Goal: Task Accomplishment & Management: Manage account settings

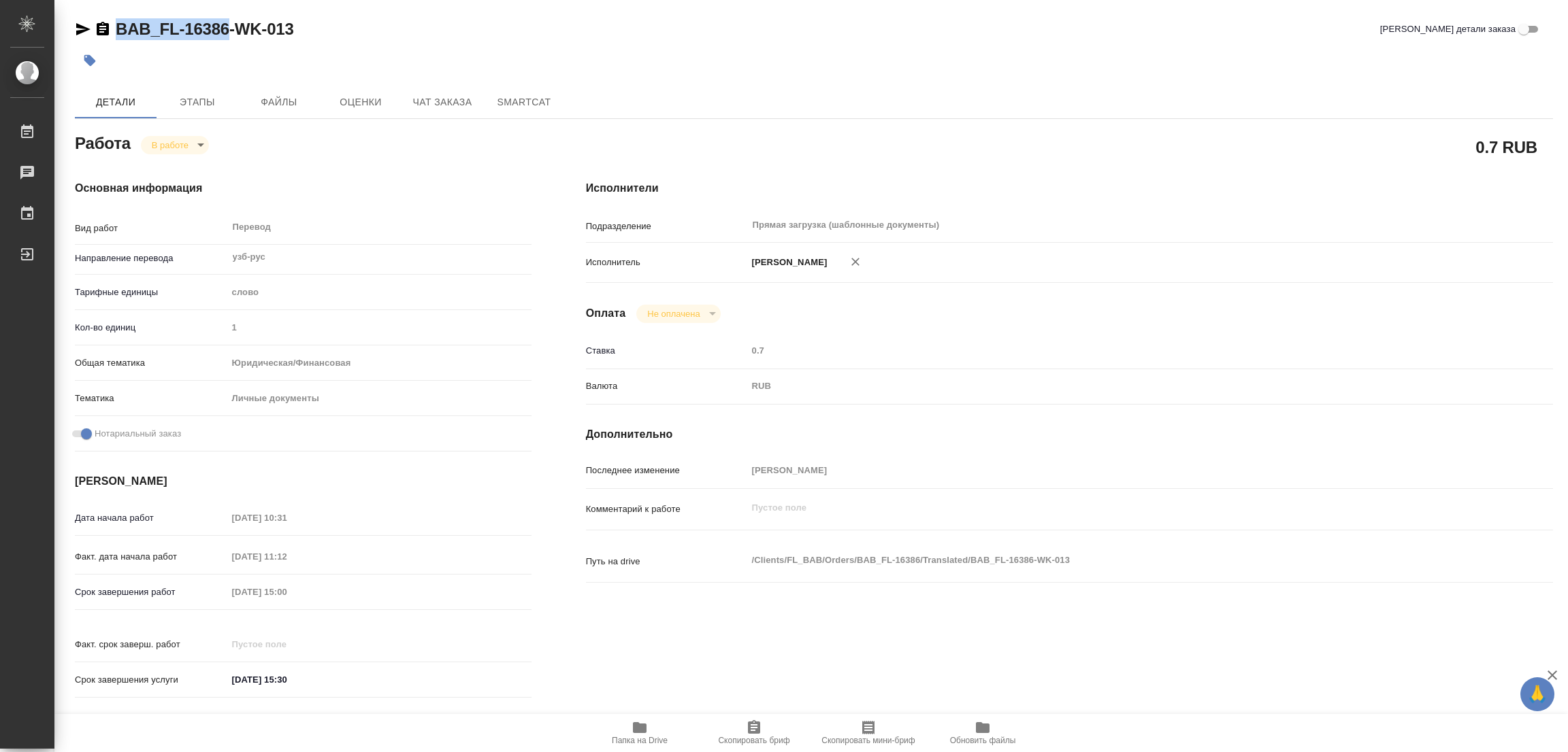
drag, startPoint x: 113, startPoint y: 13, endPoint x: 227, endPoint y: 31, distance: 115.4
click at [227, 31] on div "BAB_FL-16386-WK-013 Кратко детали заказа Детали Этапы Файлы Оценки Чат заказа S…" at bounding box center [814, 571] width 1493 height 1141
copy link "BAB_FL-16386"
click at [757, 735] on icon "button" at bounding box center [753, 727] width 16 height 16
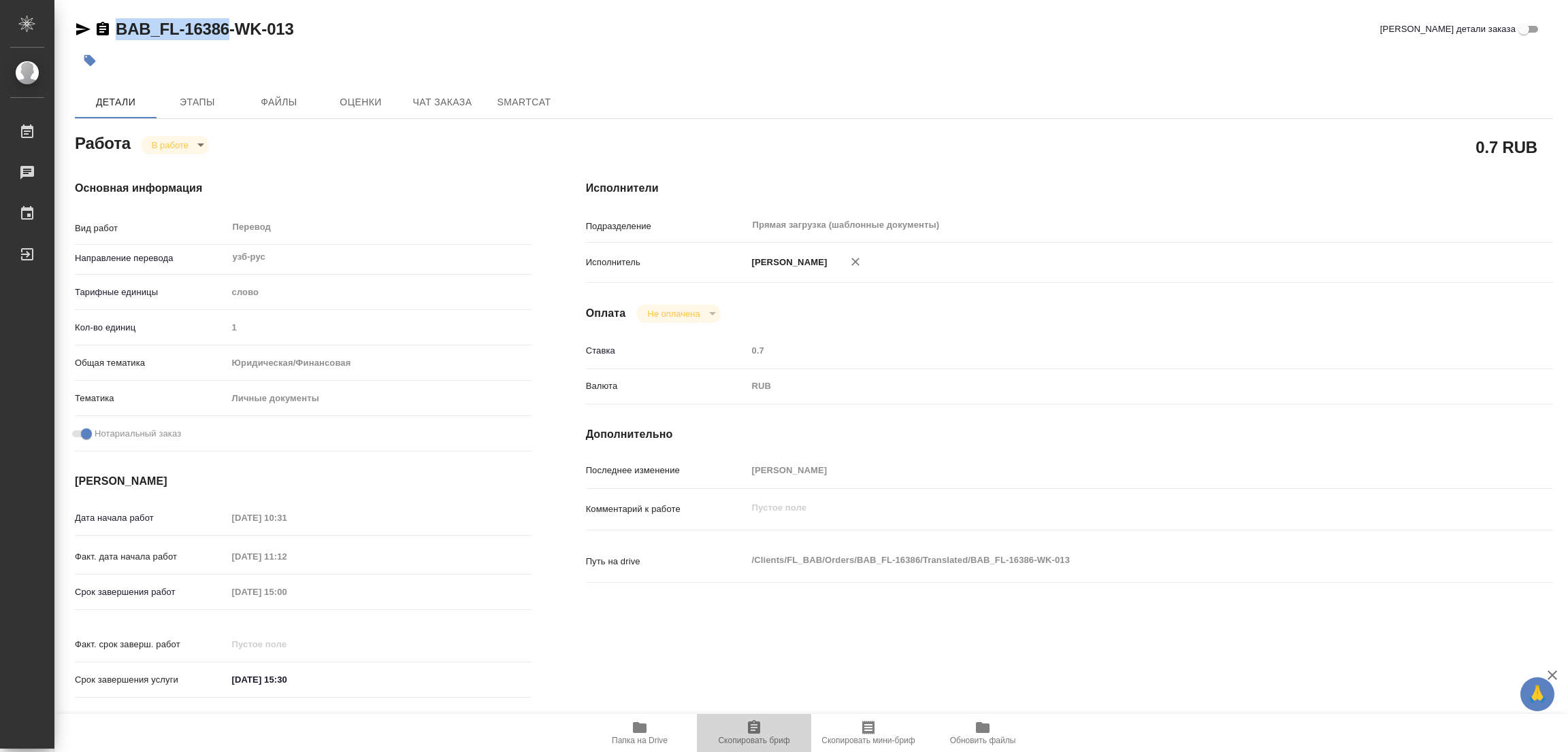
copy link "BAB_FL-16386"
click at [1117, 177] on div "Исполнители Подразделение Прямая загрузка (шаблонные документы) ​ Исполнитель П…" at bounding box center [1069, 443] width 1021 height 581
click at [210, 595] on div "Срок завершения работ 25.08.2025 15:00" at bounding box center [303, 592] width 457 height 24
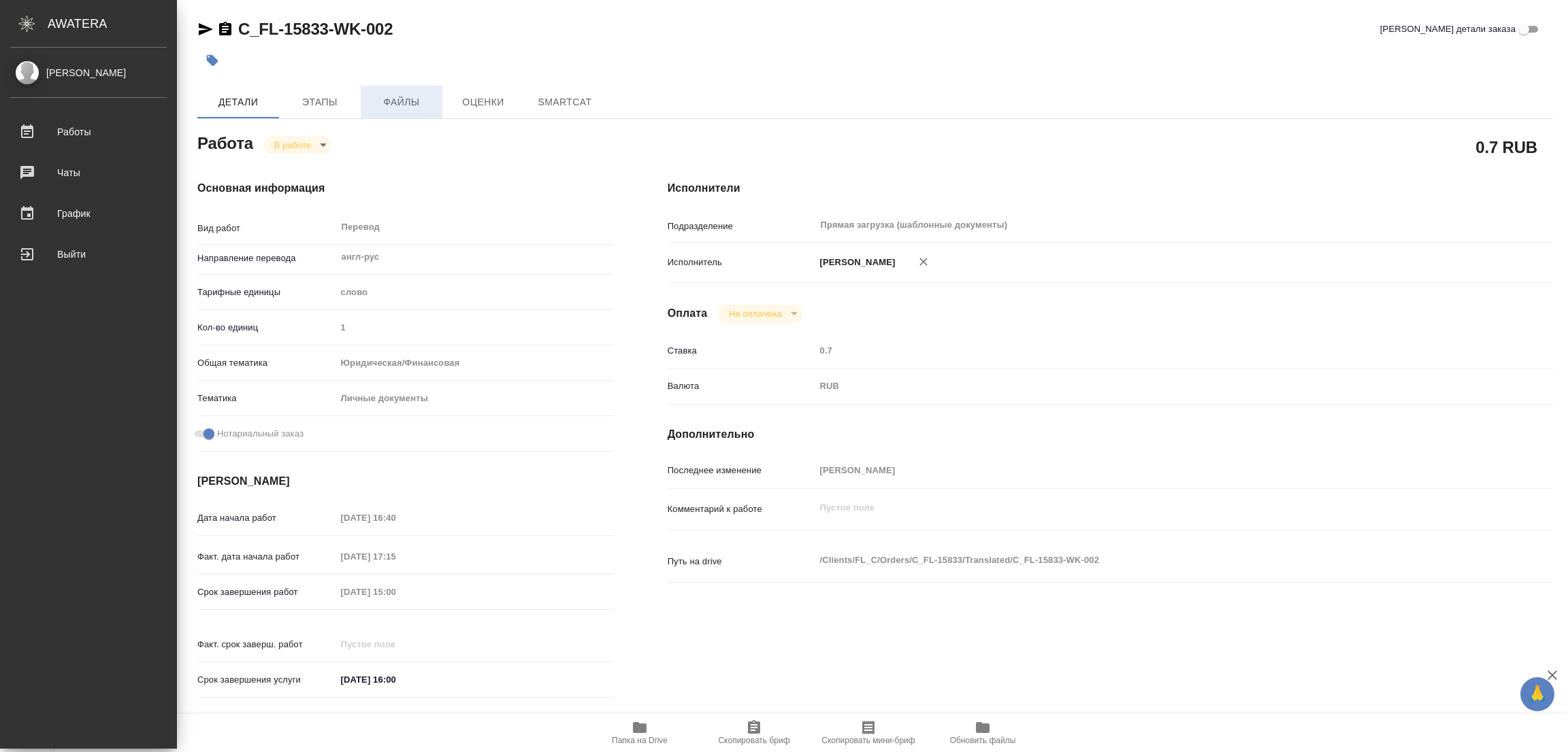
type textarea "x"
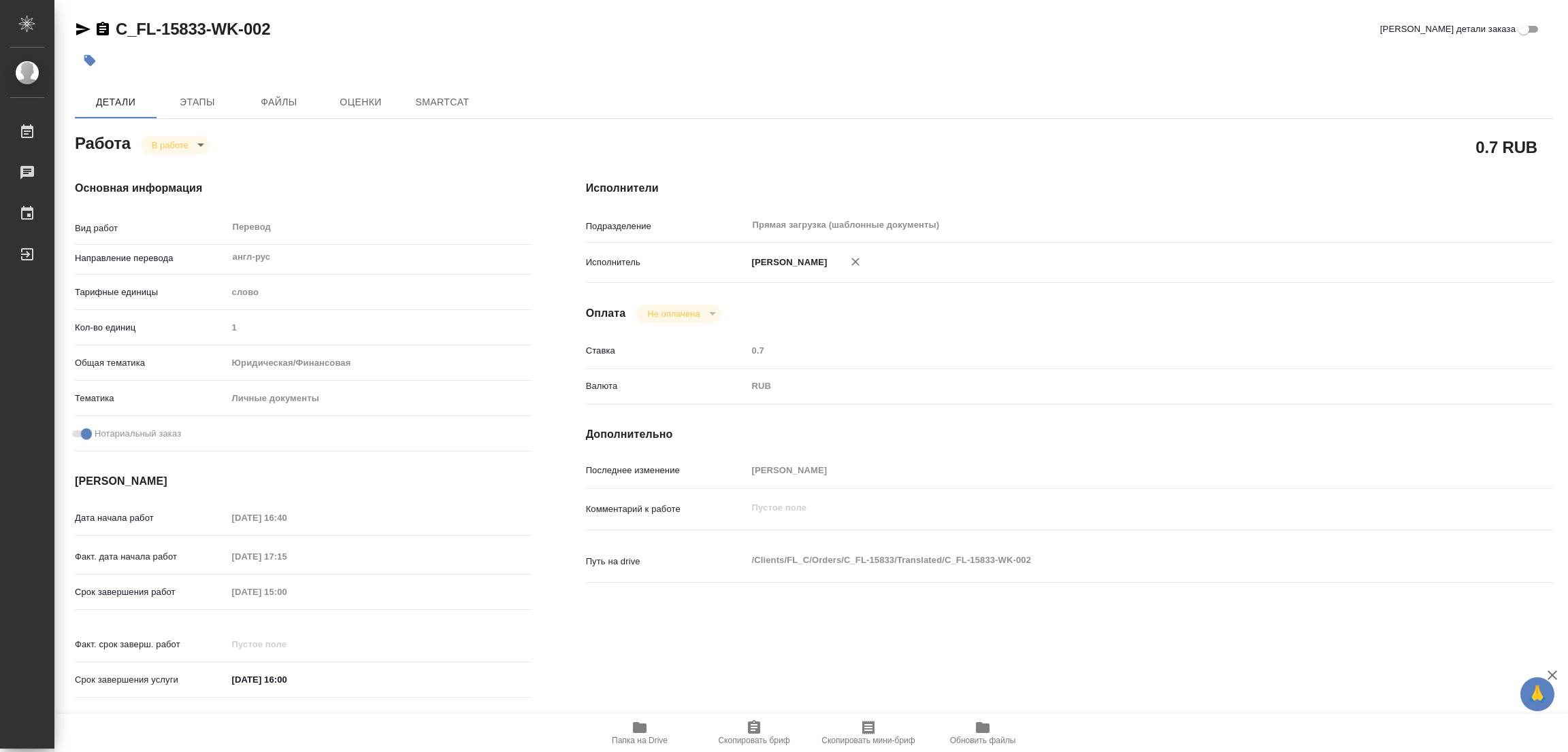
type textarea "x"
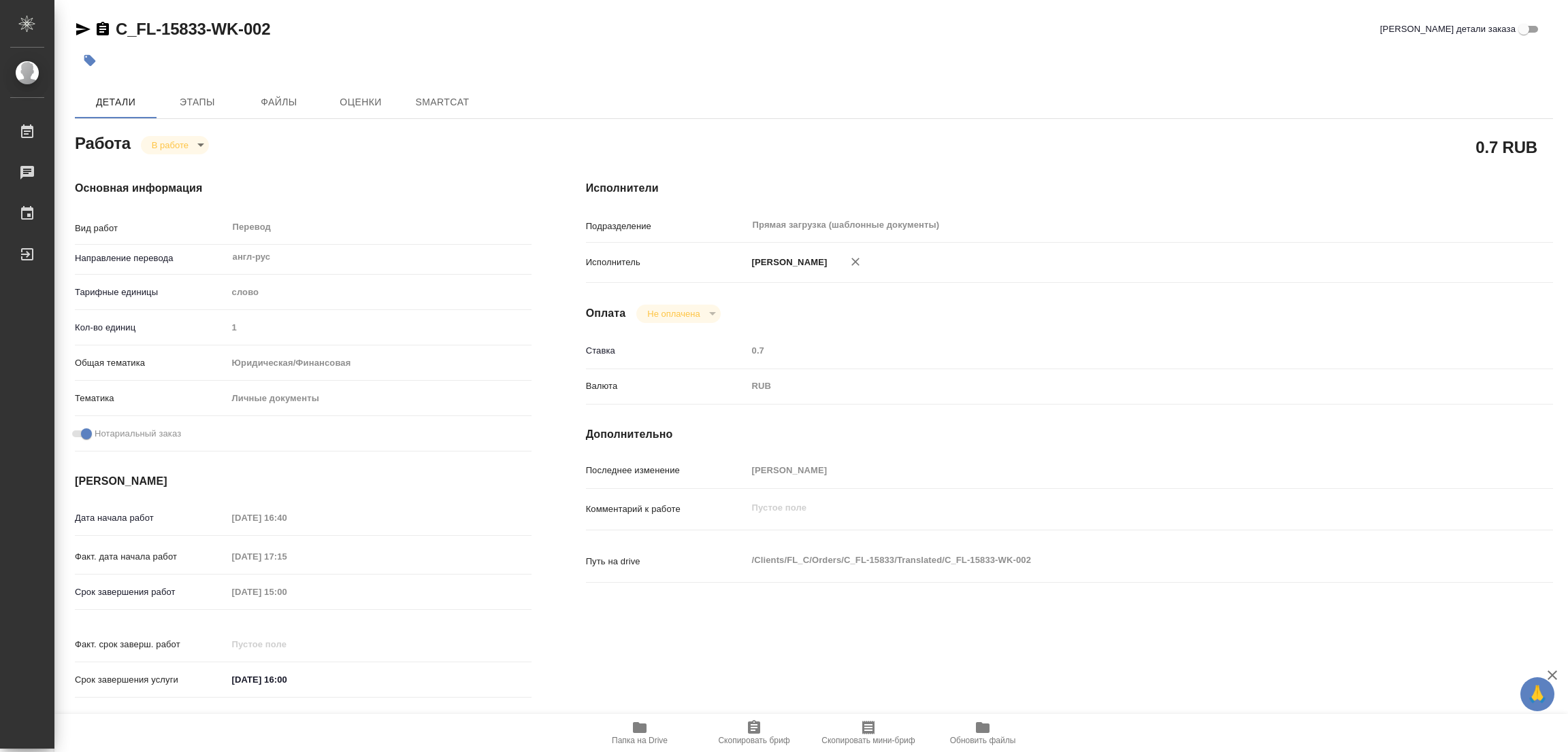
type textarea "x"
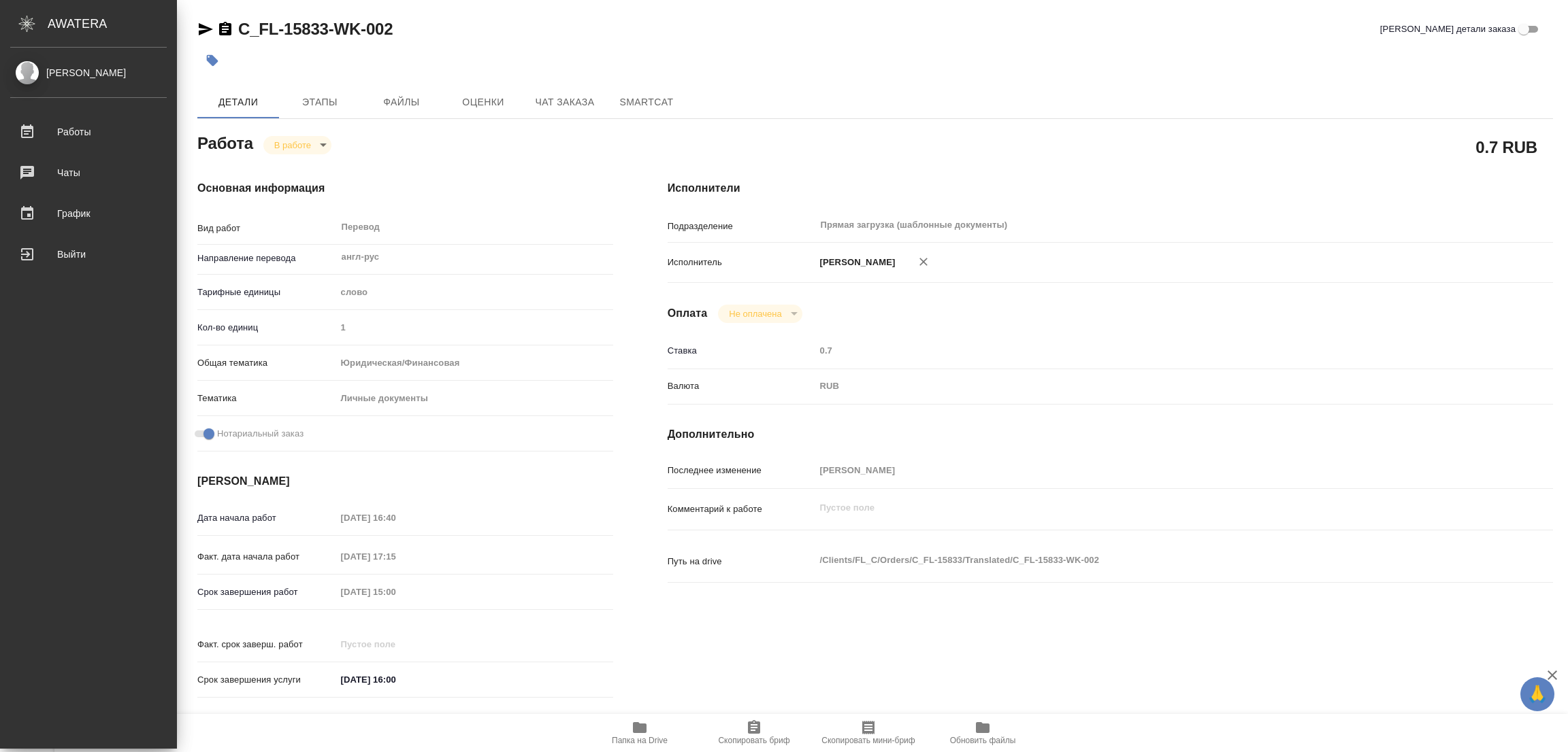
type textarea "x"
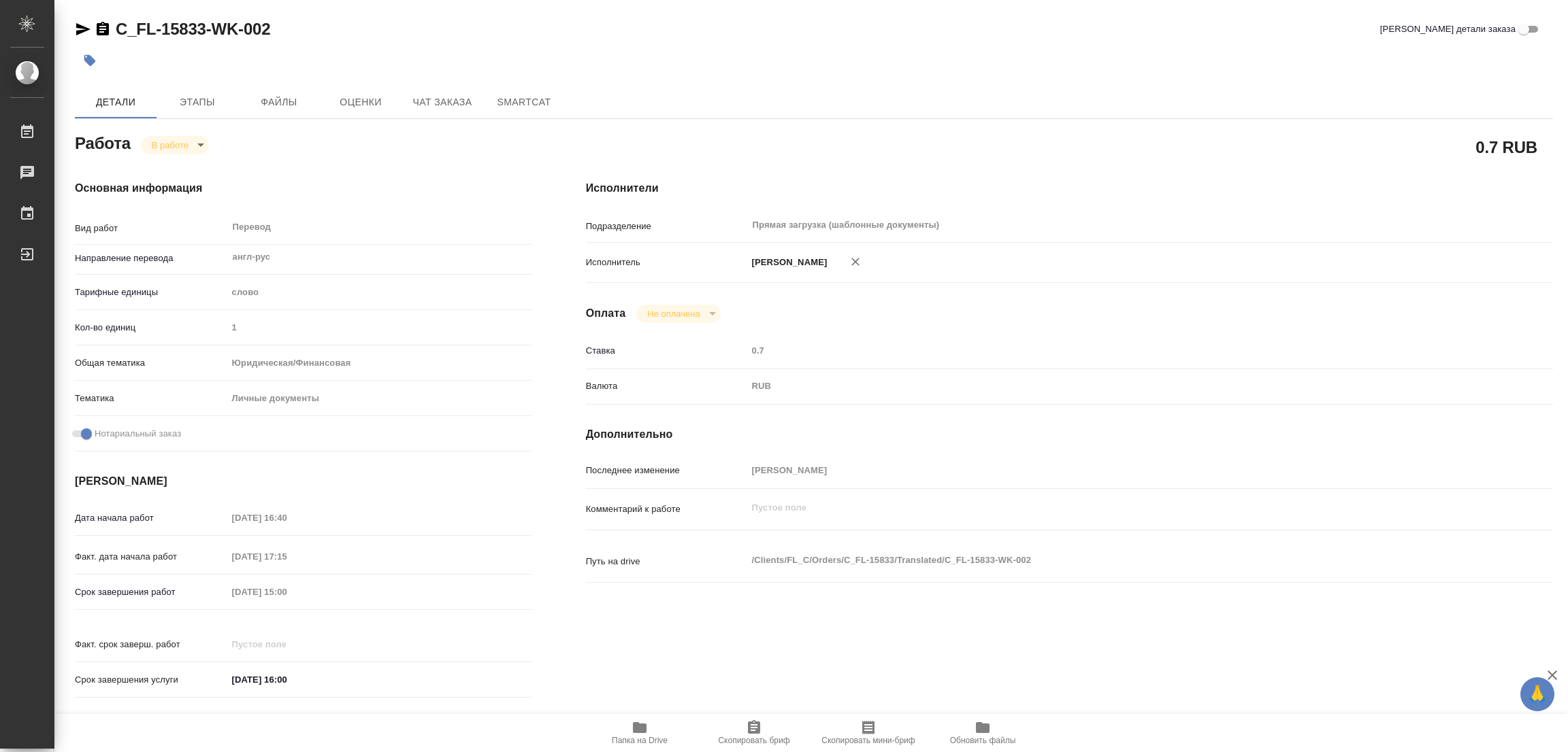
type textarea "x"
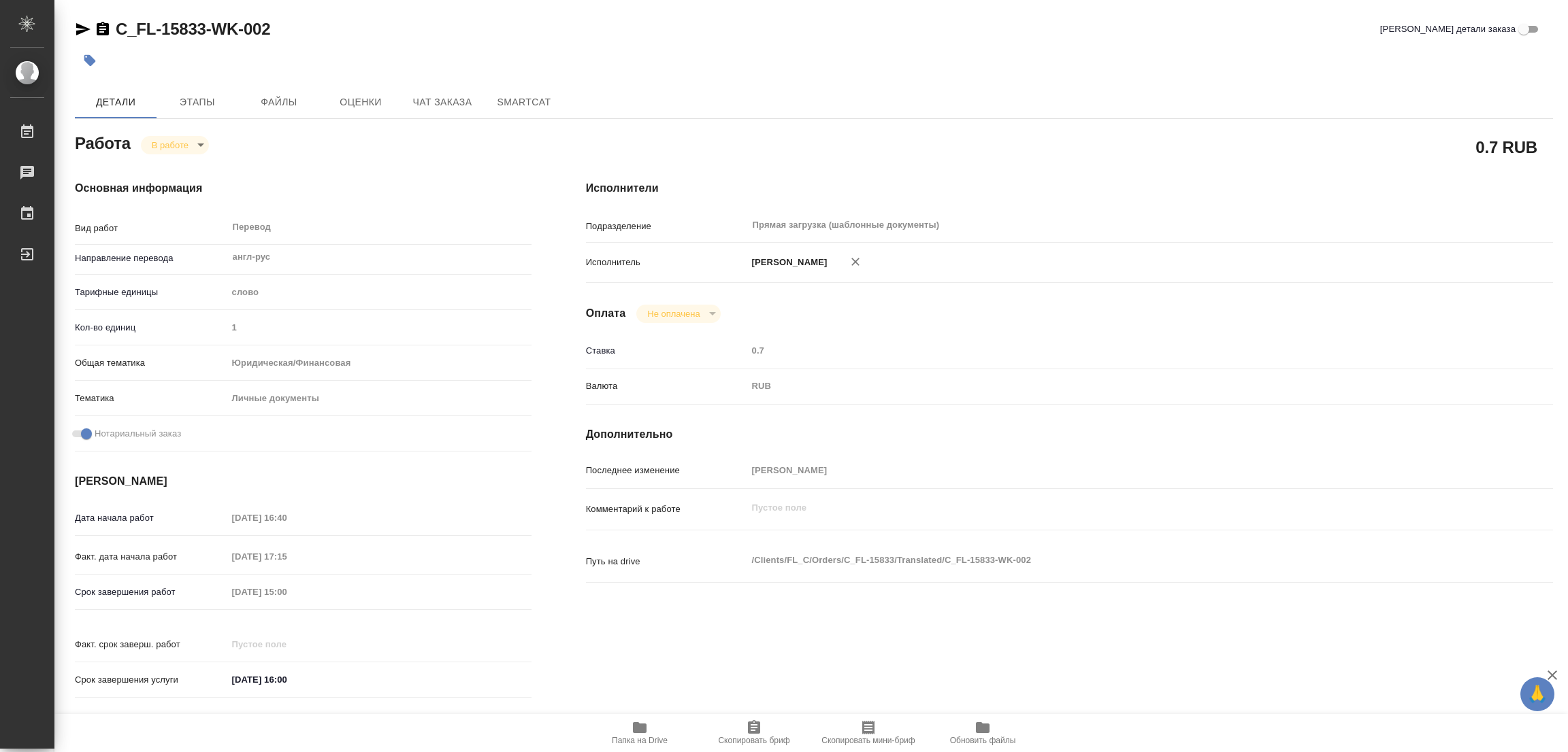
type textarea "x"
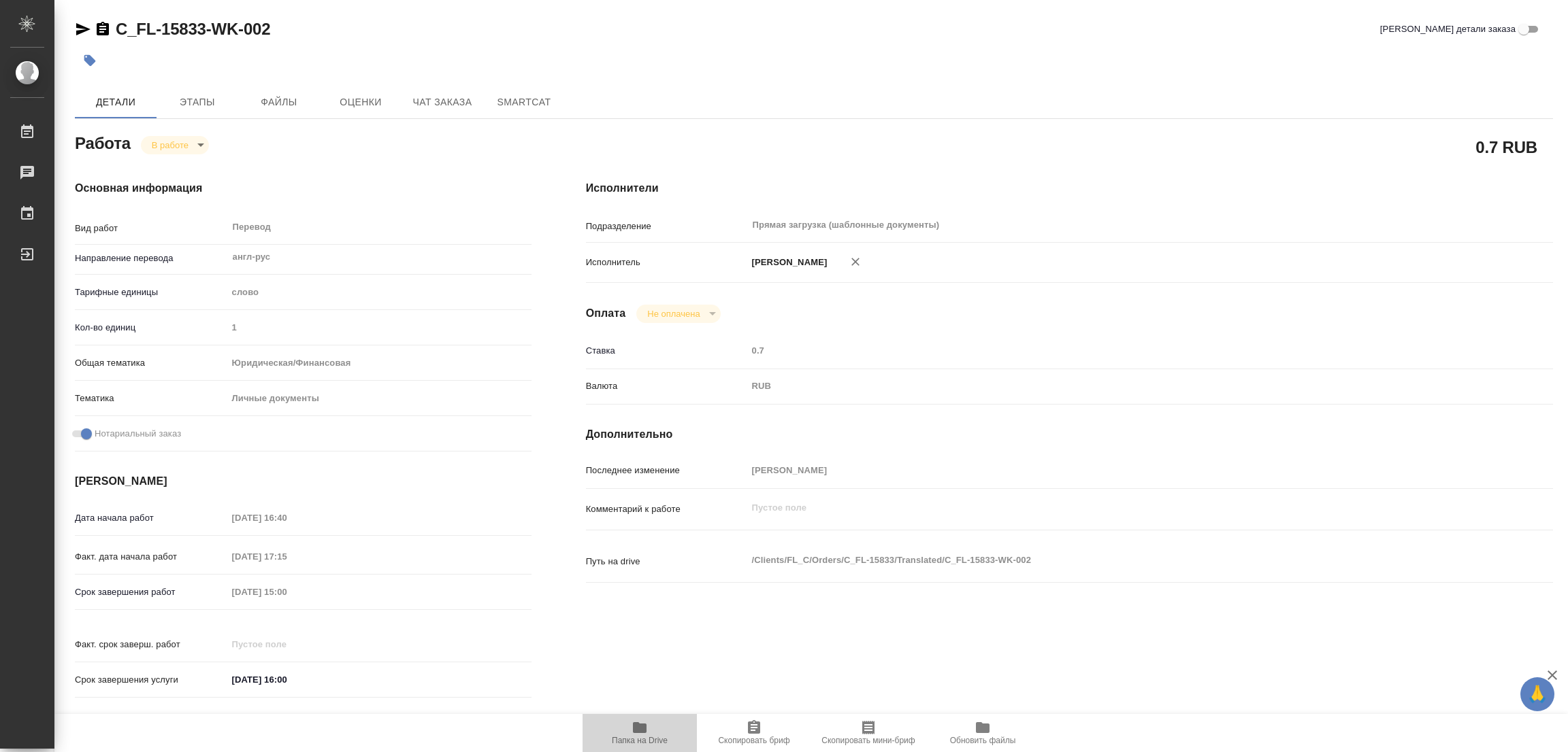
click at [643, 726] on icon "button" at bounding box center [640, 728] width 14 height 11
click at [206, 100] on span "Этапы" at bounding box center [197, 102] width 65 height 17
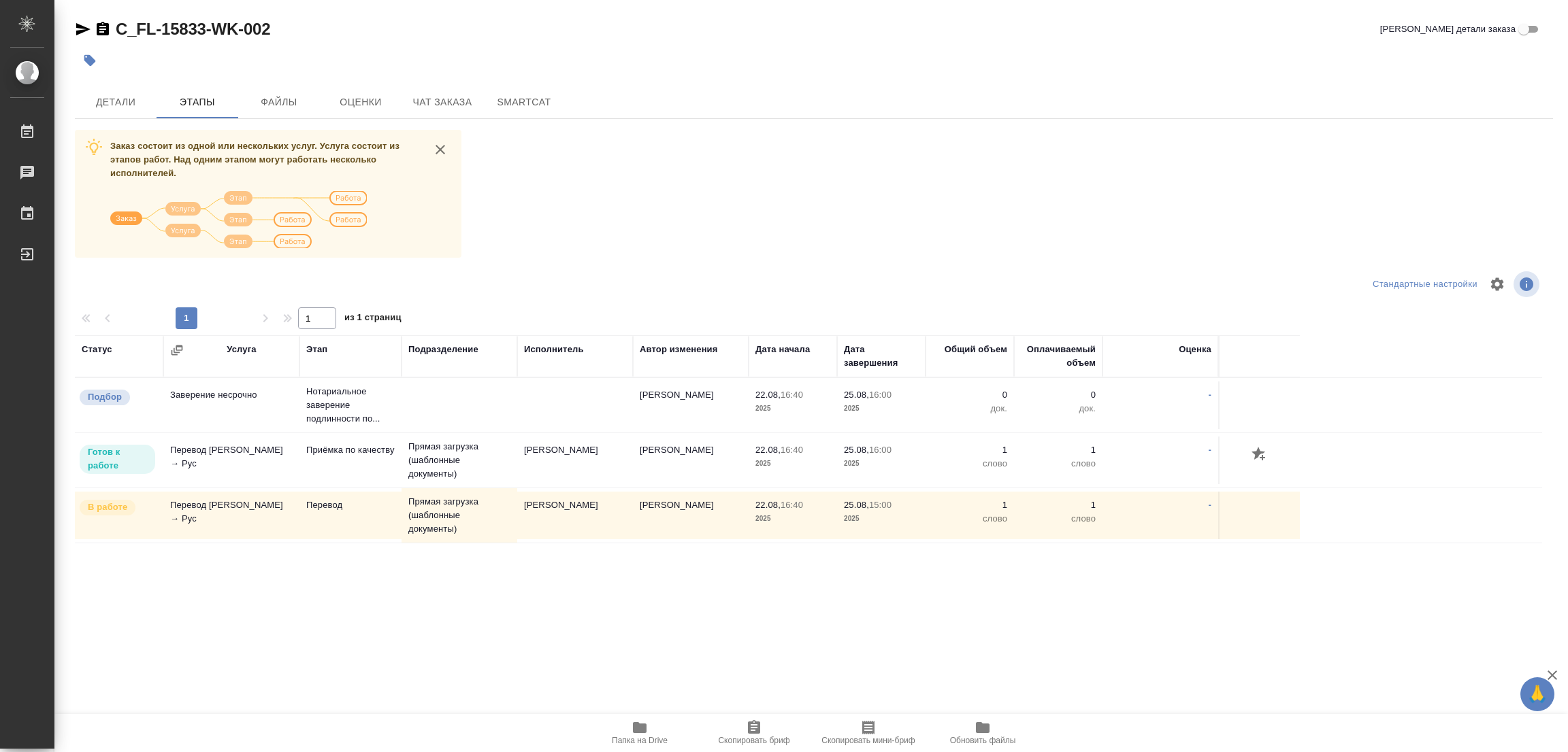
drag, startPoint x: 922, startPoint y: 221, endPoint x: 238, endPoint y: 173, distance: 685.7
click at [922, 224] on div "Заказ состоит из одной или нескольких услуг. Услуга состоит из этапов работ. На…" at bounding box center [814, 386] width 1478 height 512
click at [115, 101] on span "Детали" at bounding box center [115, 102] width 65 height 17
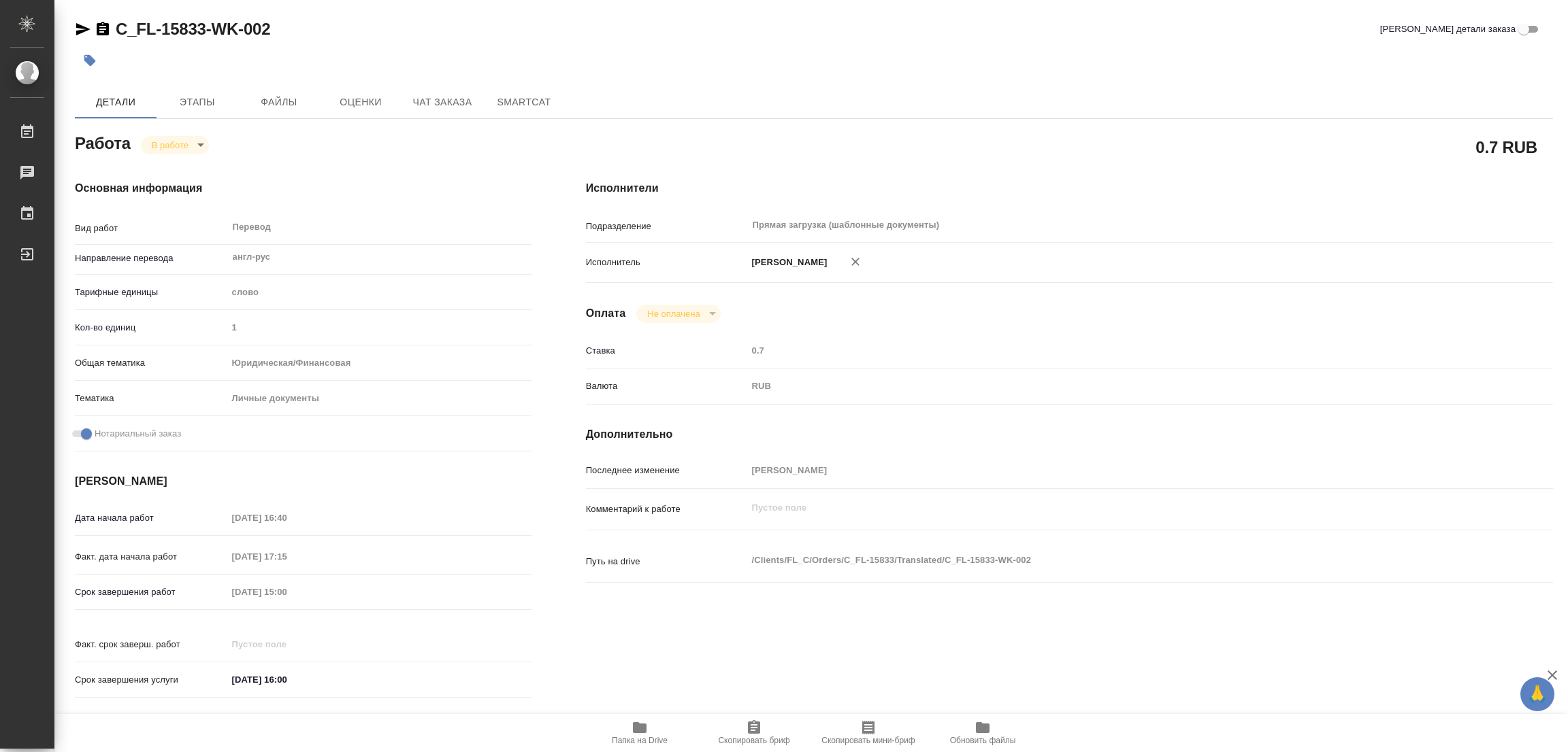
type textarea "x"
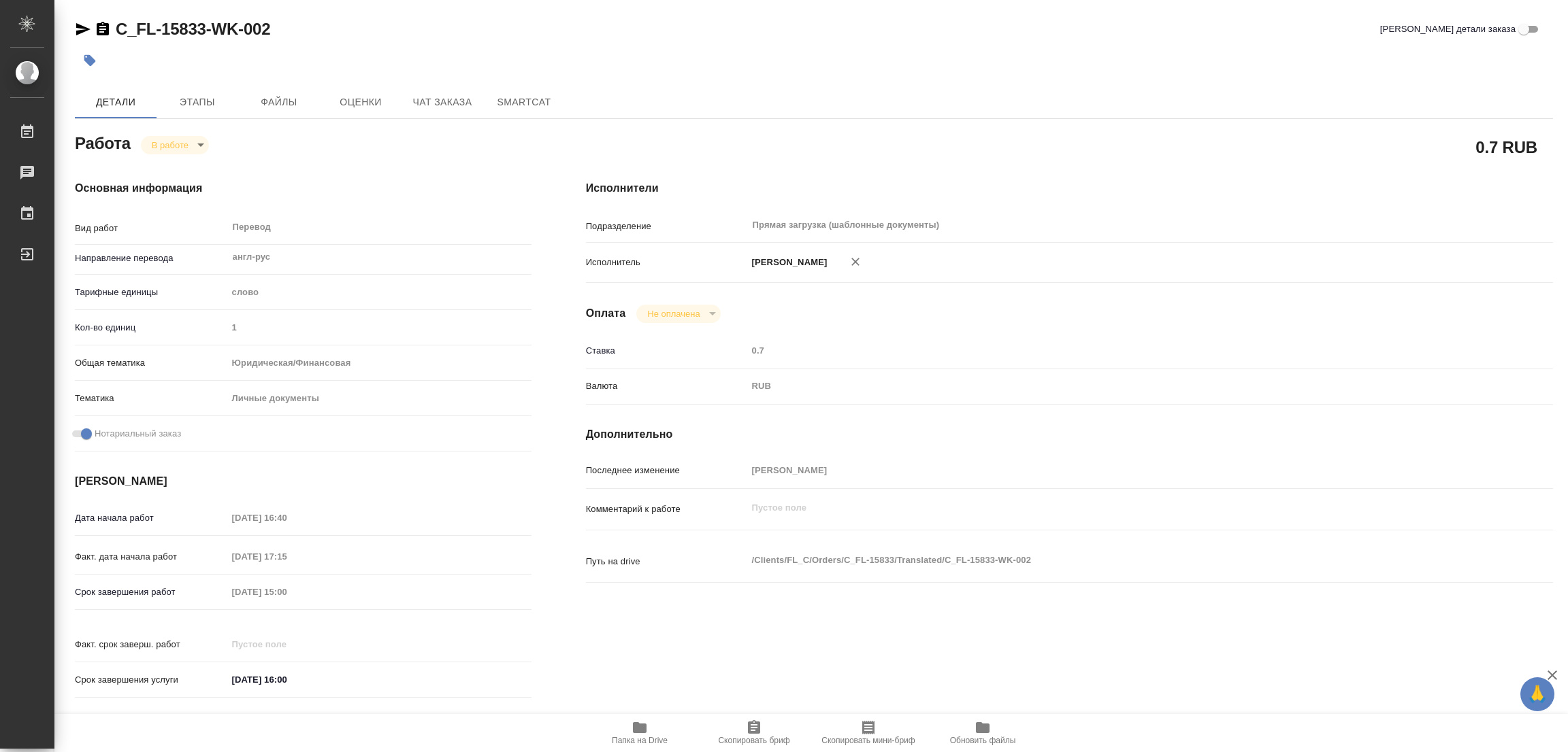
type textarea "x"
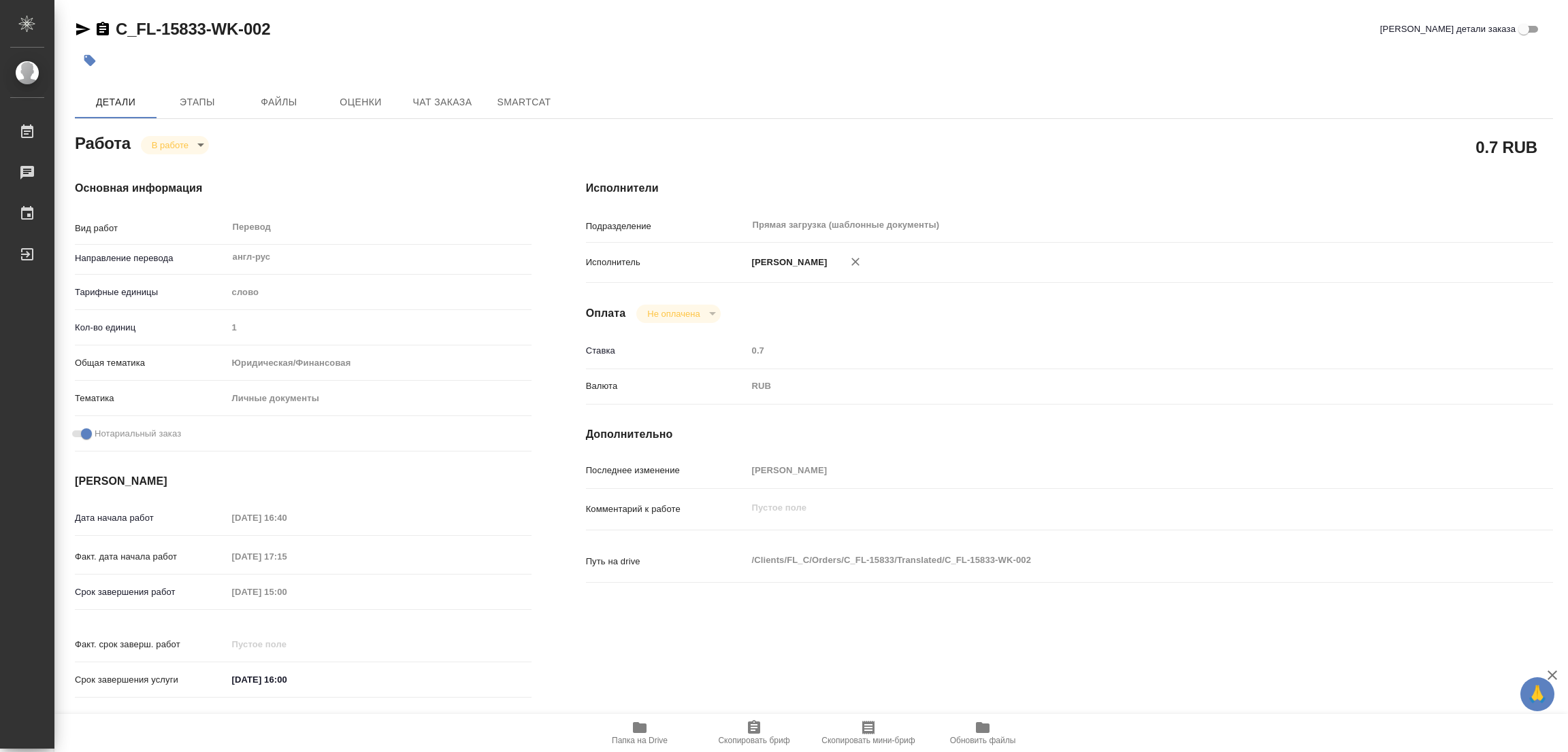
type textarea "x"
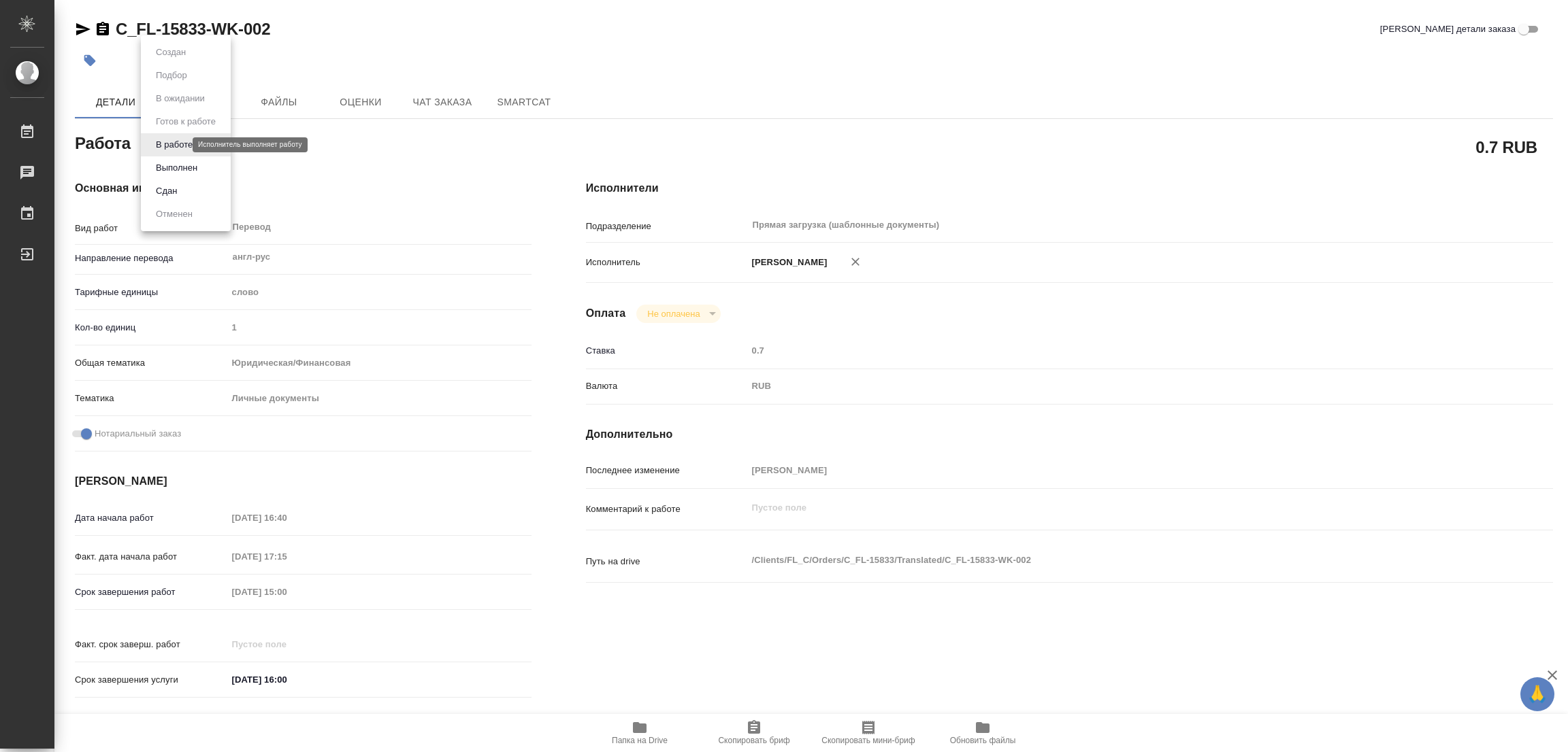
click at [173, 143] on body "🙏 .cls-1 fill:#fff; AWATERA Popova Galina Работы 0 Чаты График Выйти C_FL-15833…" at bounding box center [784, 376] width 1568 height 752
click at [171, 163] on button "Выполнен" at bounding box center [176, 168] width 49 height 15
click at [85, 59] on icon "button" at bounding box center [90, 60] width 12 height 12
type textarea "x"
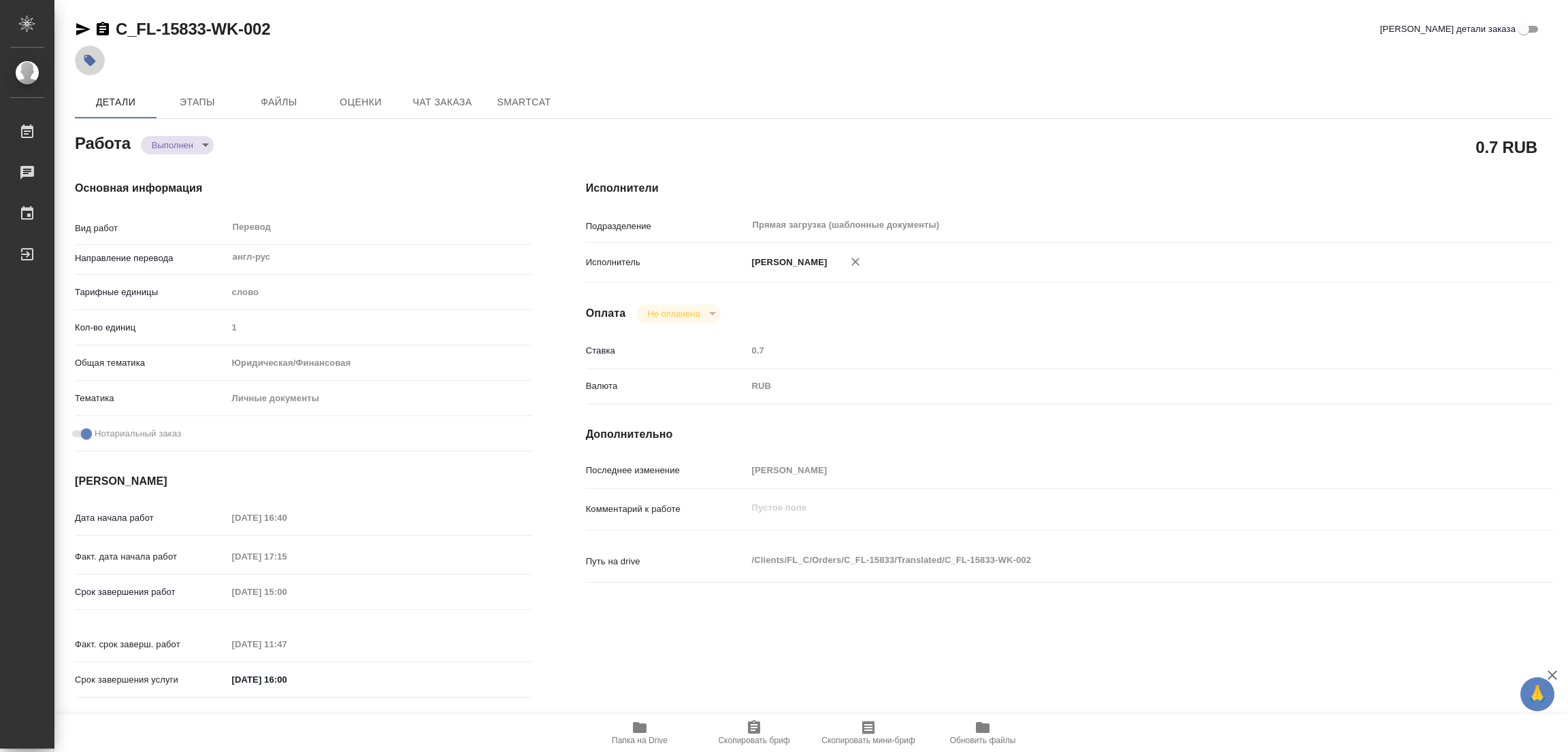
type textarea "x"
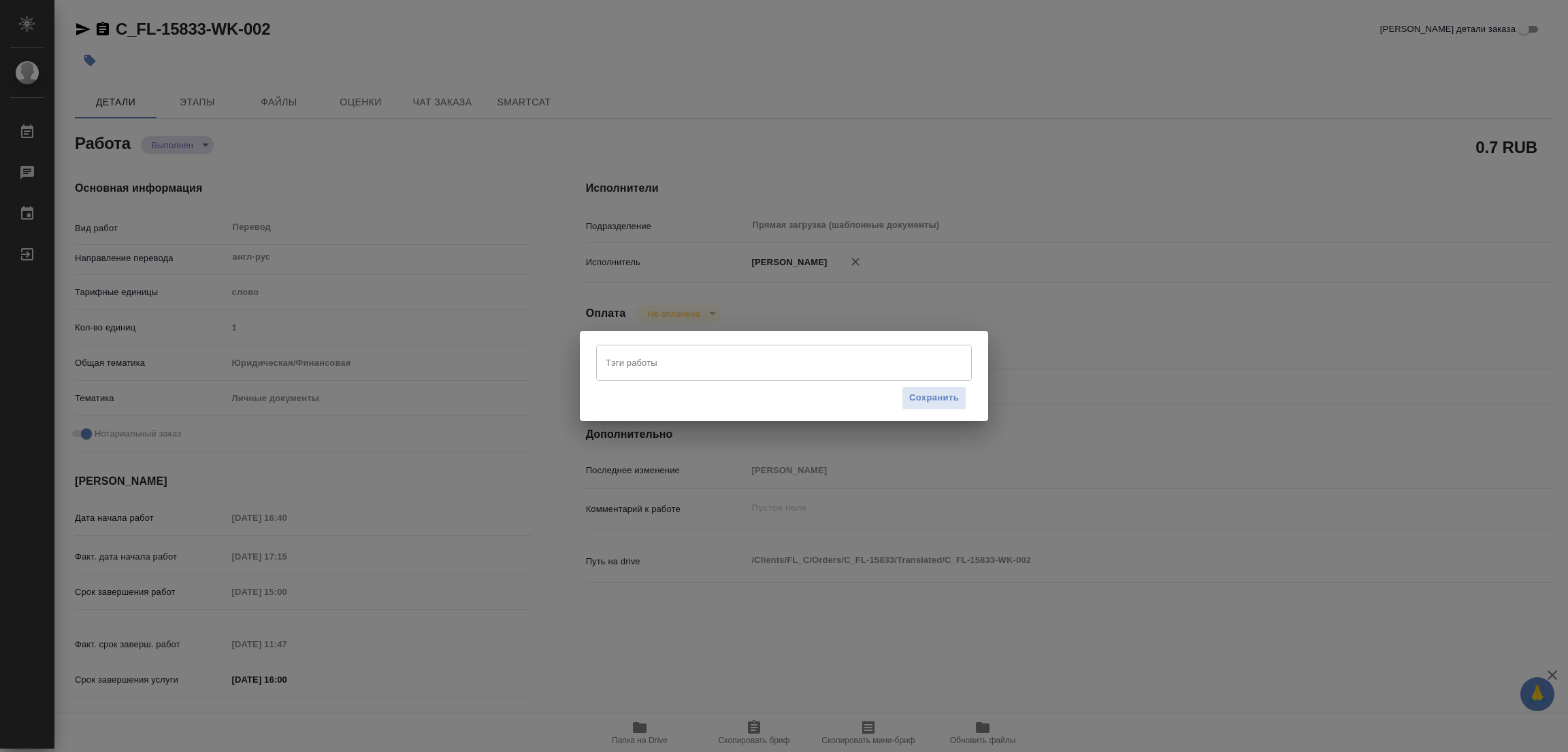
type textarea "x"
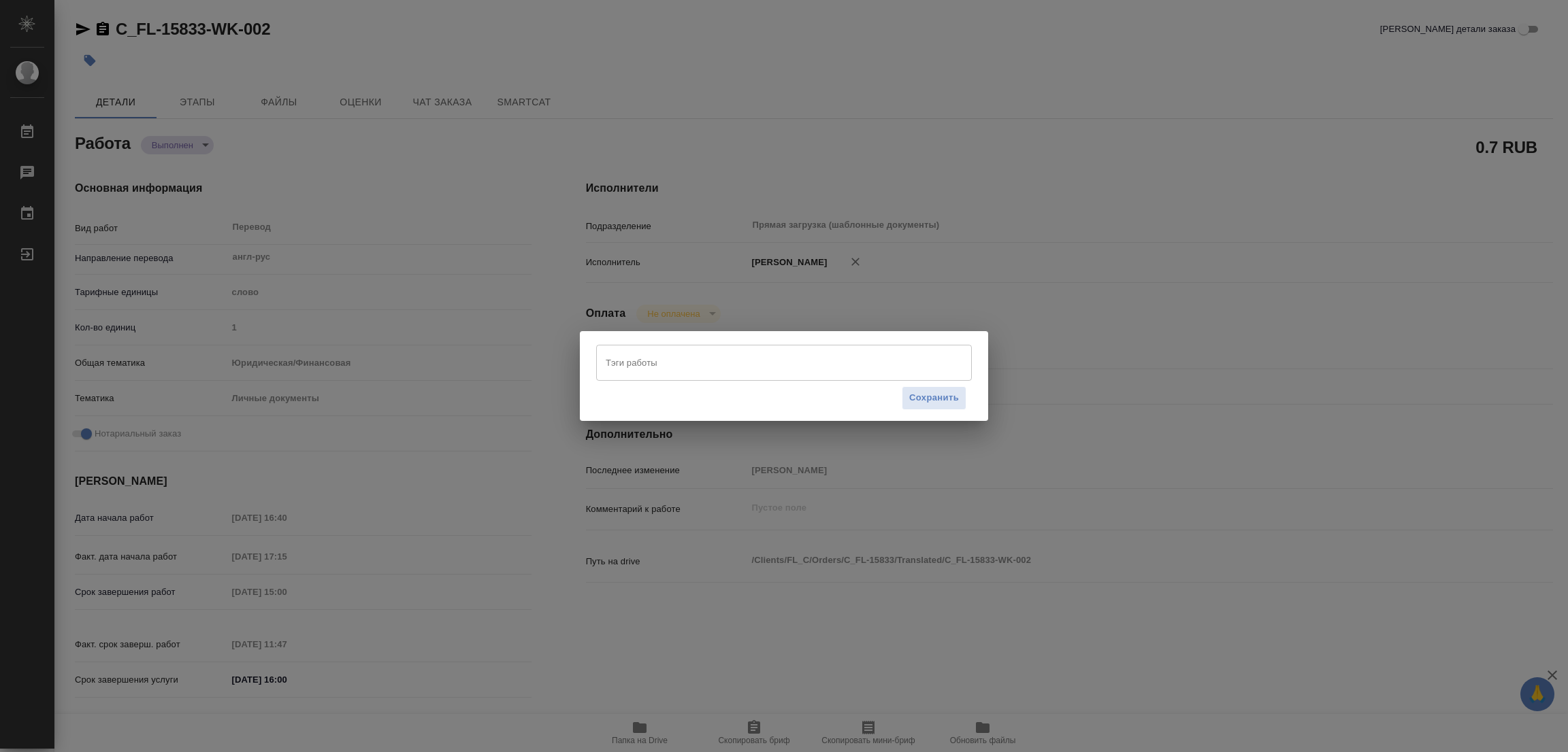
type textarea "x"
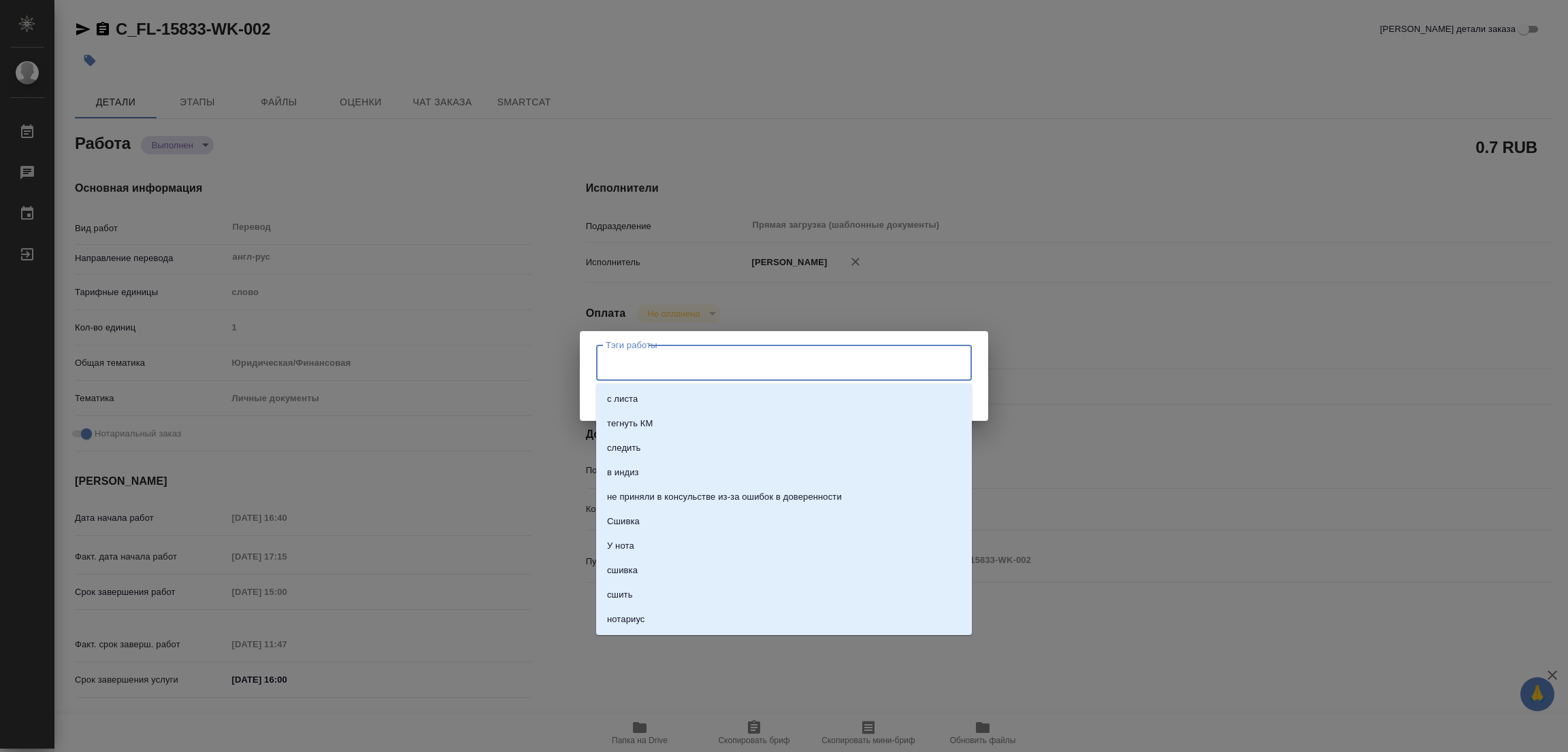
click at [618, 353] on input "Тэги работы" at bounding box center [770, 362] width 337 height 23
type input "стат: 162"
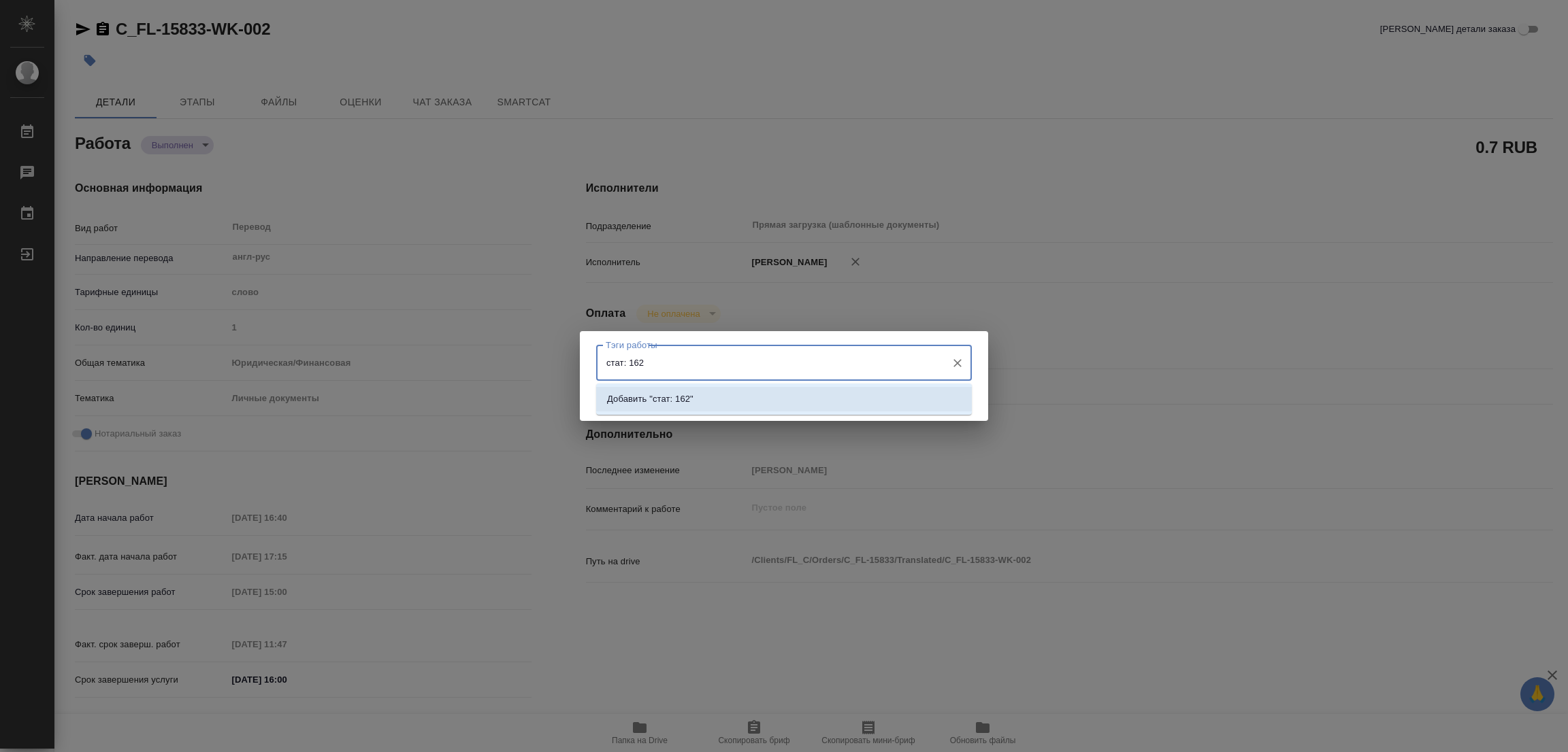
click at [677, 396] on p "Добавить "стат: 162"" at bounding box center [650, 400] width 86 height 14
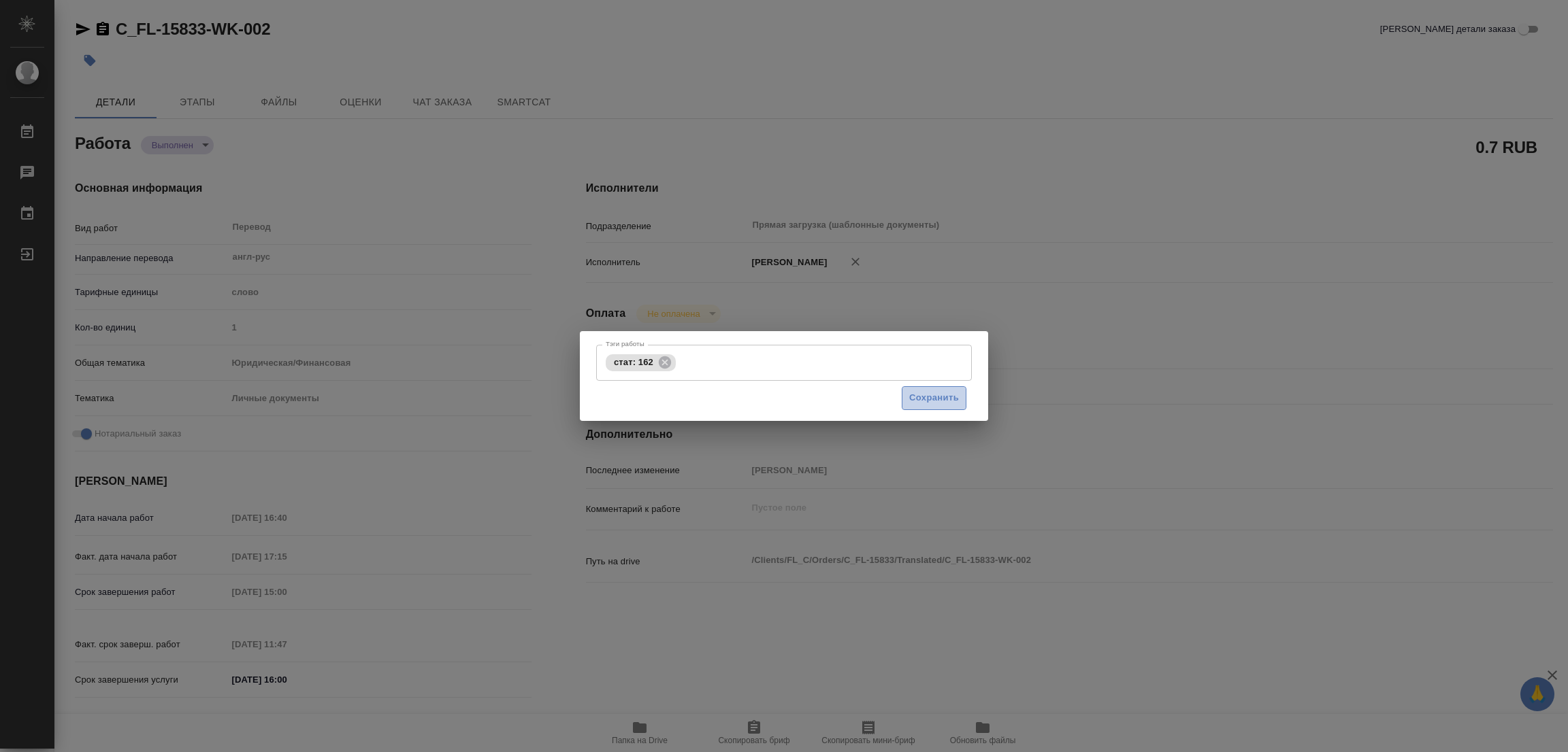
click at [930, 399] on span "Сохранить" at bounding box center [933, 398] width 49 height 16
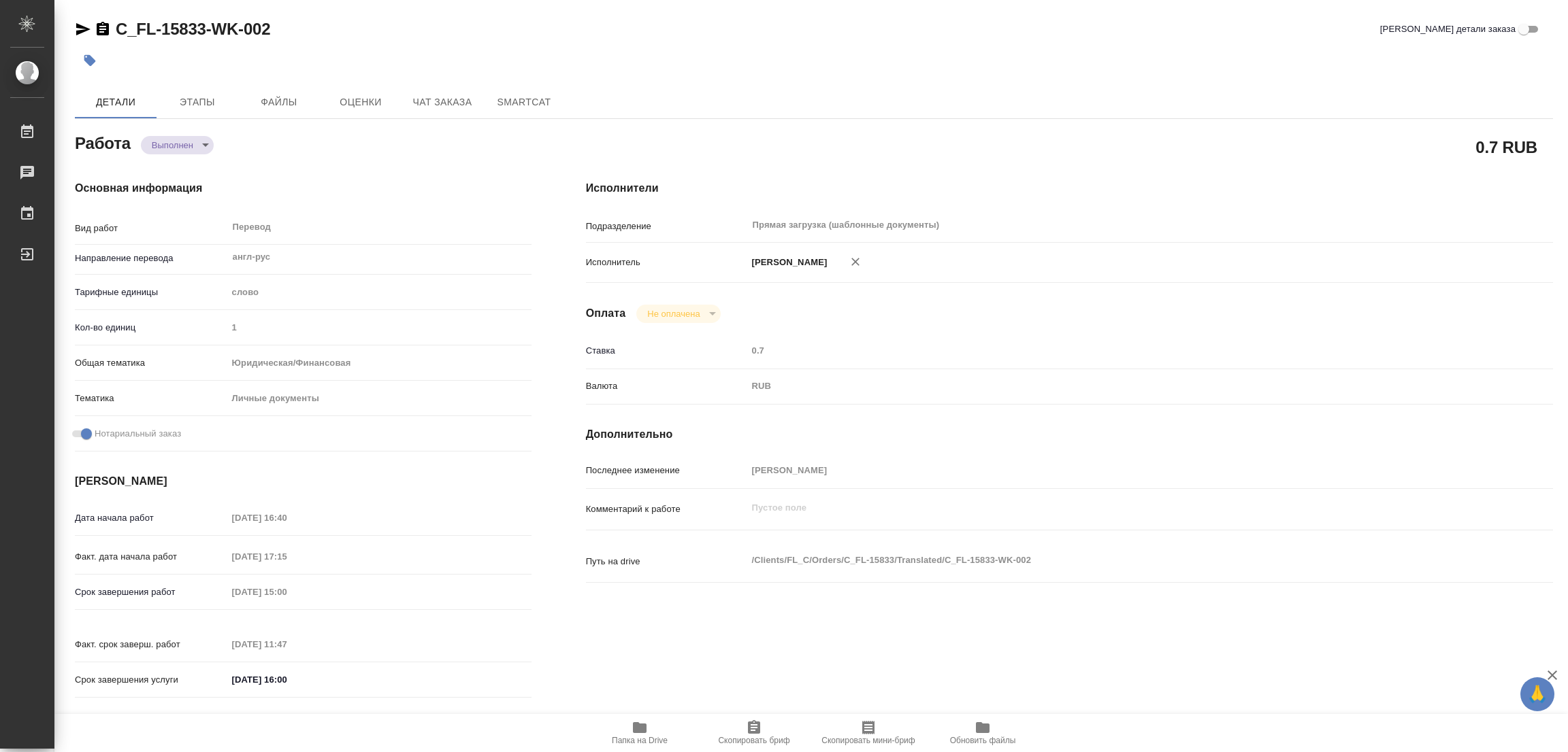
type input "completed"
type textarea "Перевод"
type textarea "x"
type input "англ-рус"
type input "5a8b1489cc6b4906c91bfd90"
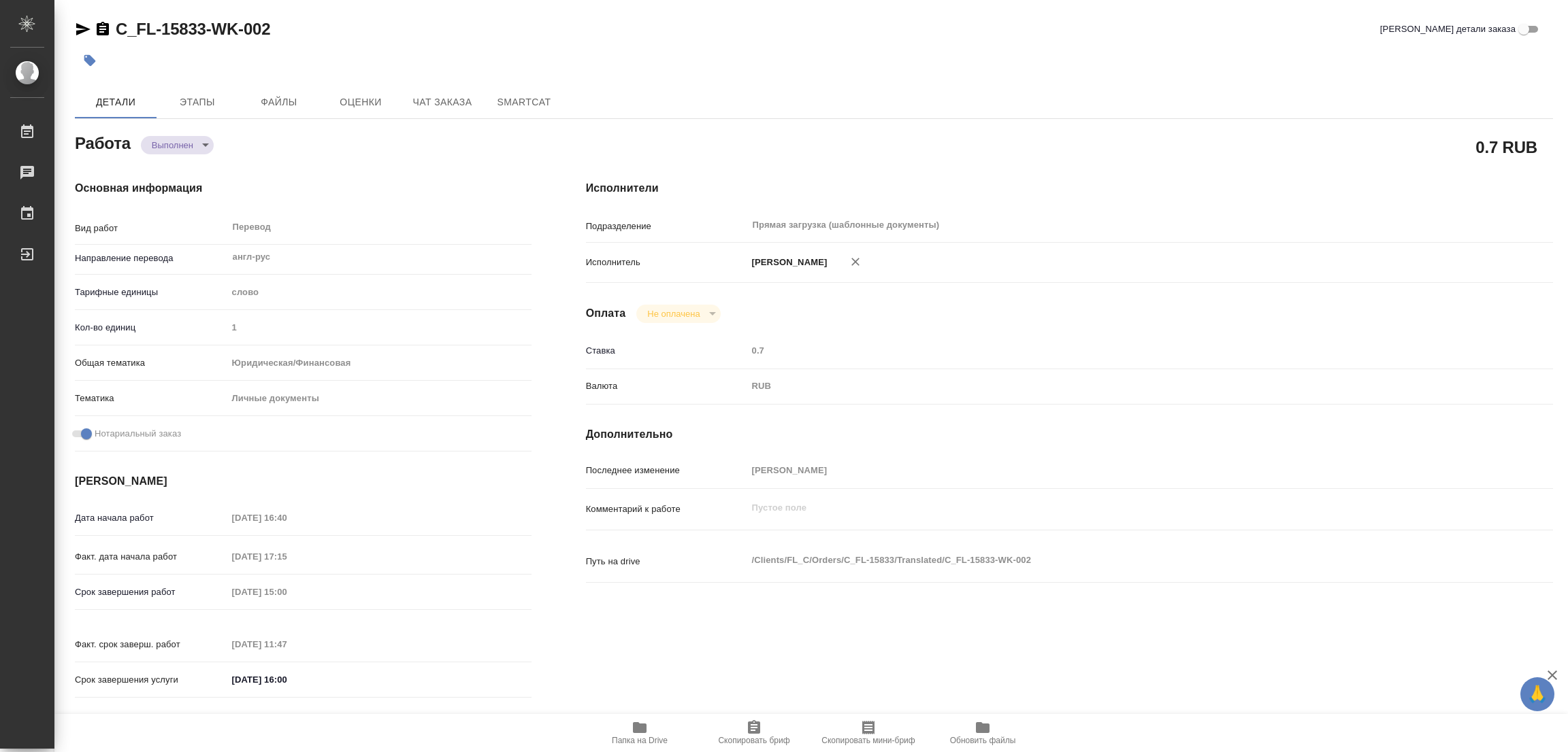
type input "1"
type input "yr-fn"
type input "5a8b8b956a9677013d343cfe"
checkbox input "true"
type input "22.08.2025 16:40"
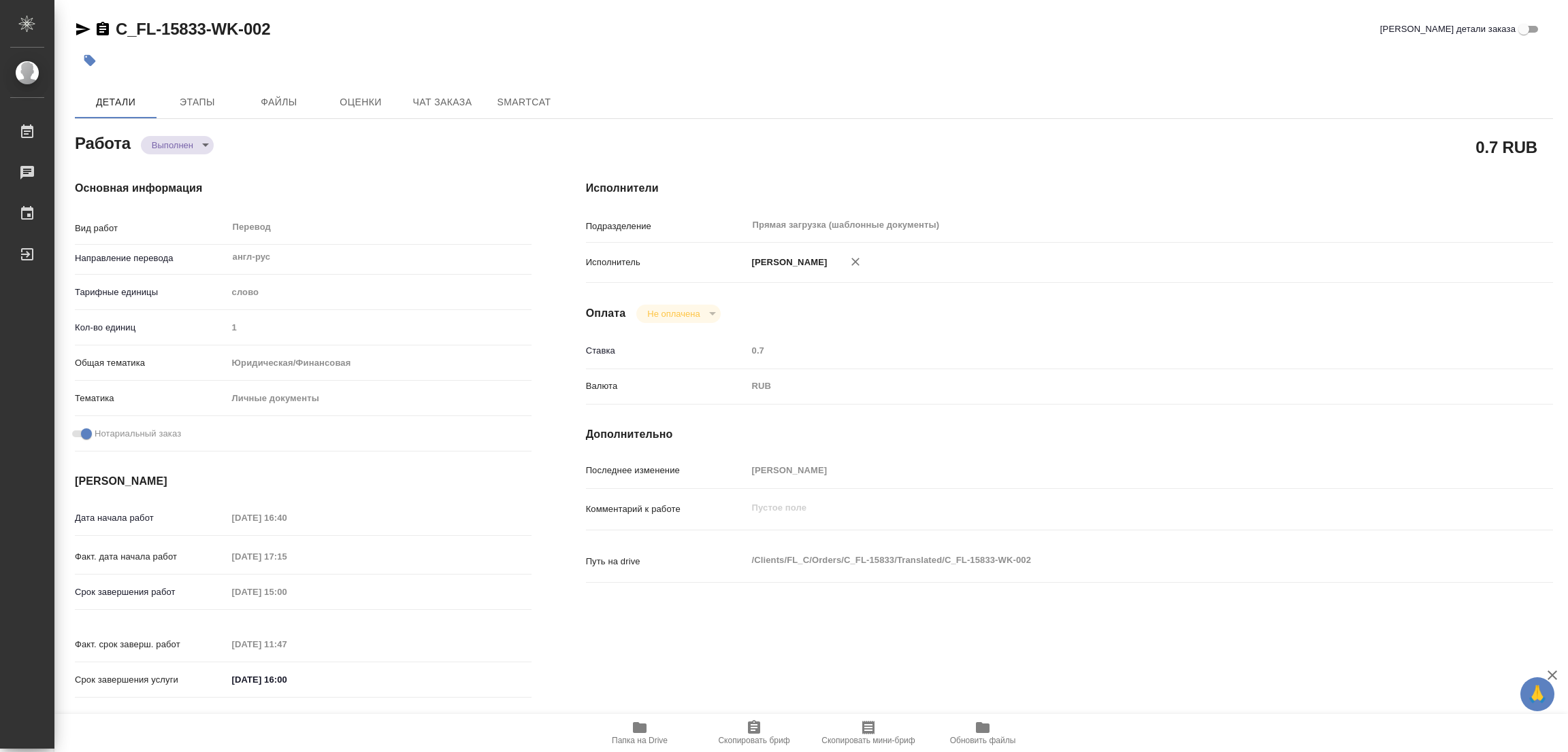
type input "22.08.2025 17:15"
type input "25.08.2025 15:00"
type input "25.08.2025 11:47"
type input "25.08.2025 16:00"
type input "Прямая загрузка (шаблонные документы)"
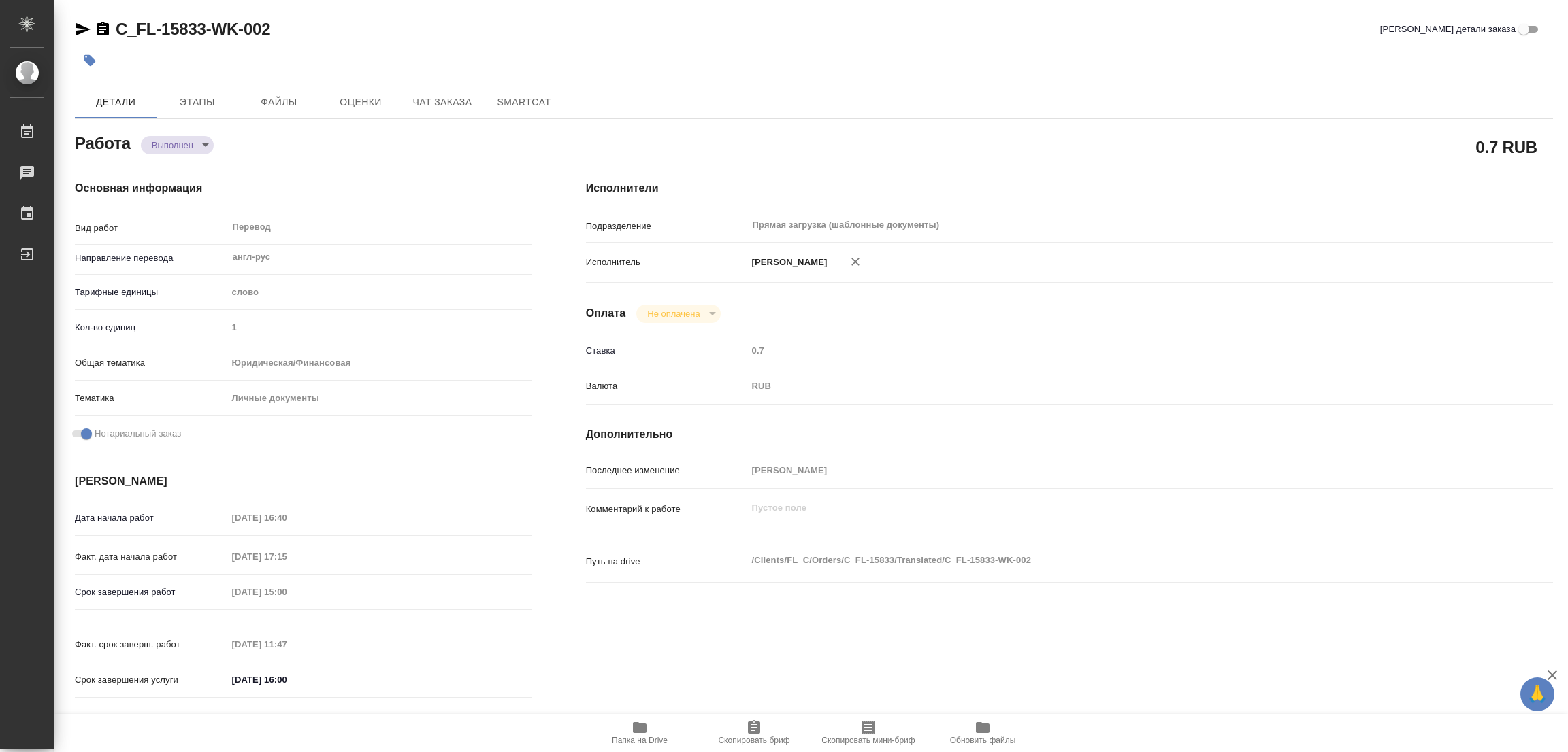
type input "notPayed"
type input "0.7"
type input "RUB"
type input "[PERSON_NAME]"
type textarea "x"
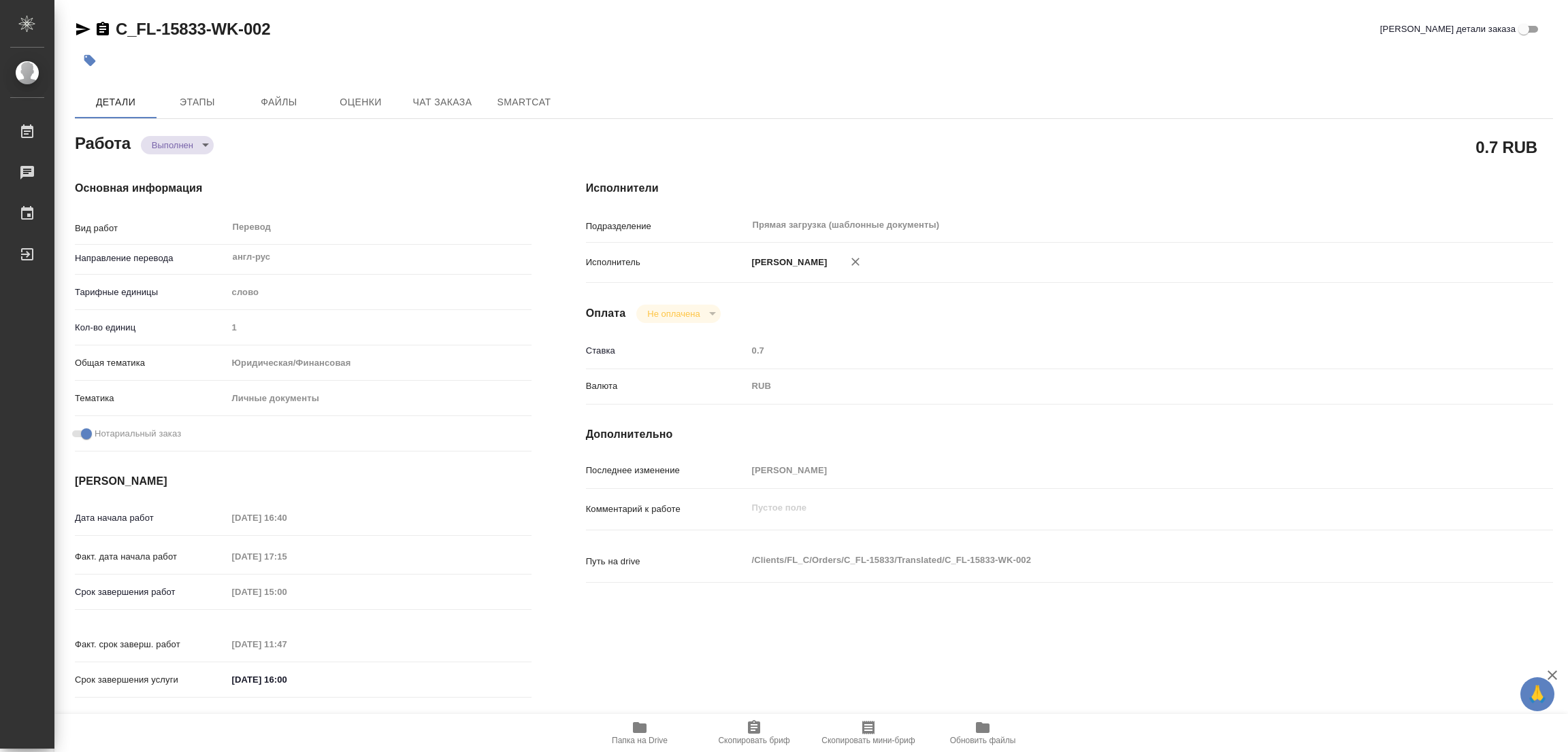
type textarea "/Clients/FL_C/Orders/C_FL-15833/Translated/C_FL-15833-WK-002"
type textarea "x"
type input "C_FL-15833"
type input "Перевод Стандарт"
type input "Корректура, Постредактура машинного перевода, Приёмка по качеству, Редактура, П…"
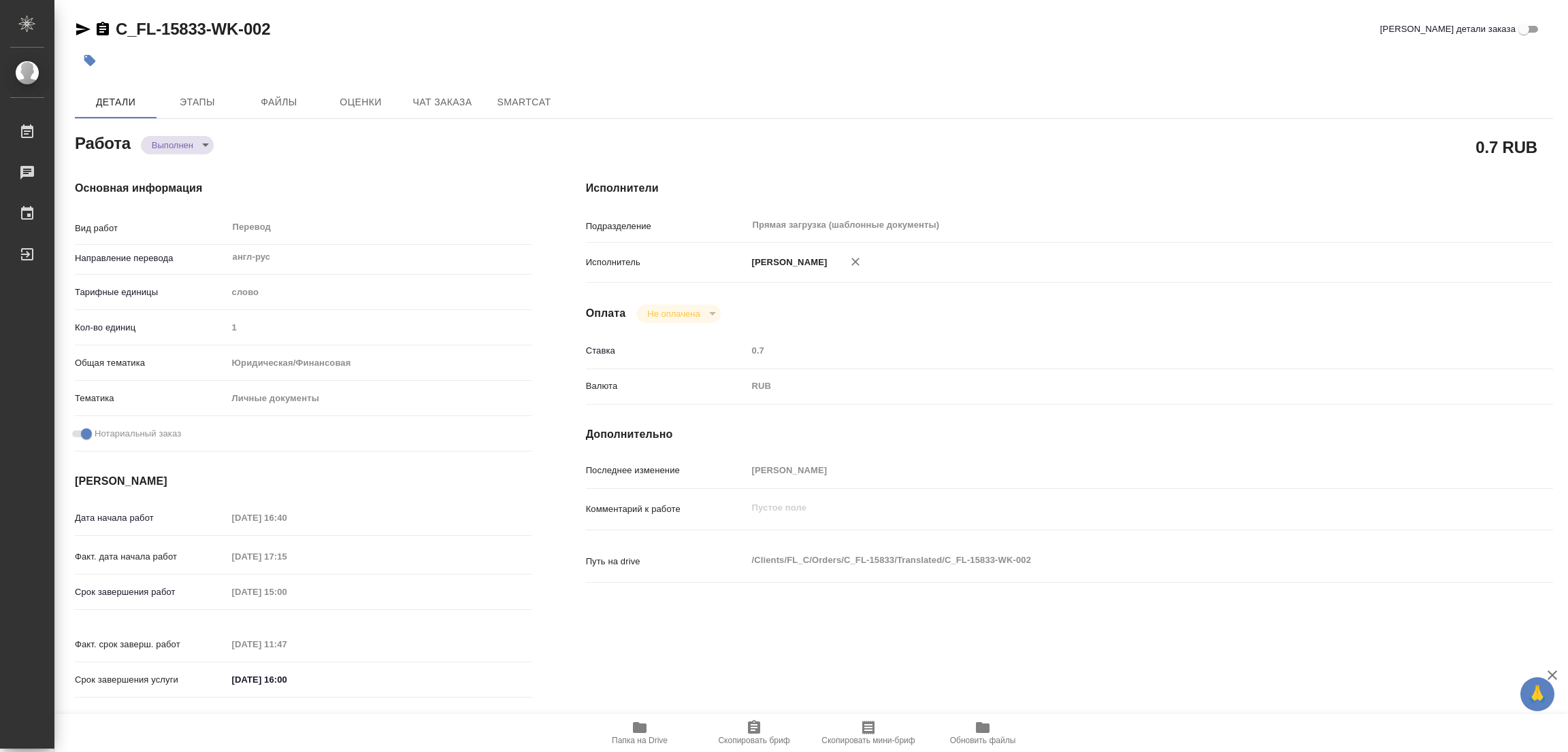
type input "Лямина Надежда"
type input "/Clients/FL_C/Orders/C_FL-15833"
type textarea "Кирилл Тимотиевич Сеатон"
type textarea "x"
type textarea "нот"
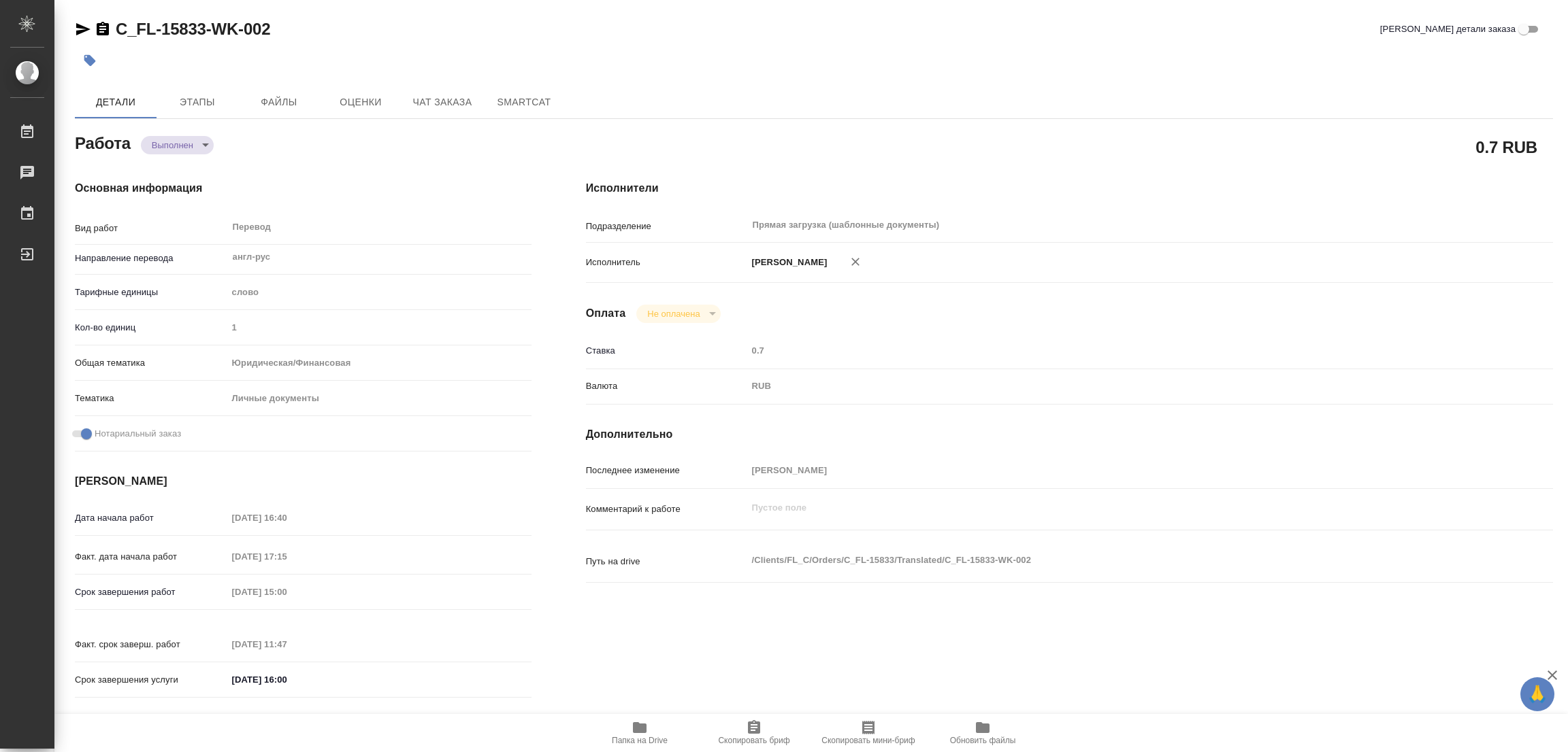
type textarea "x"
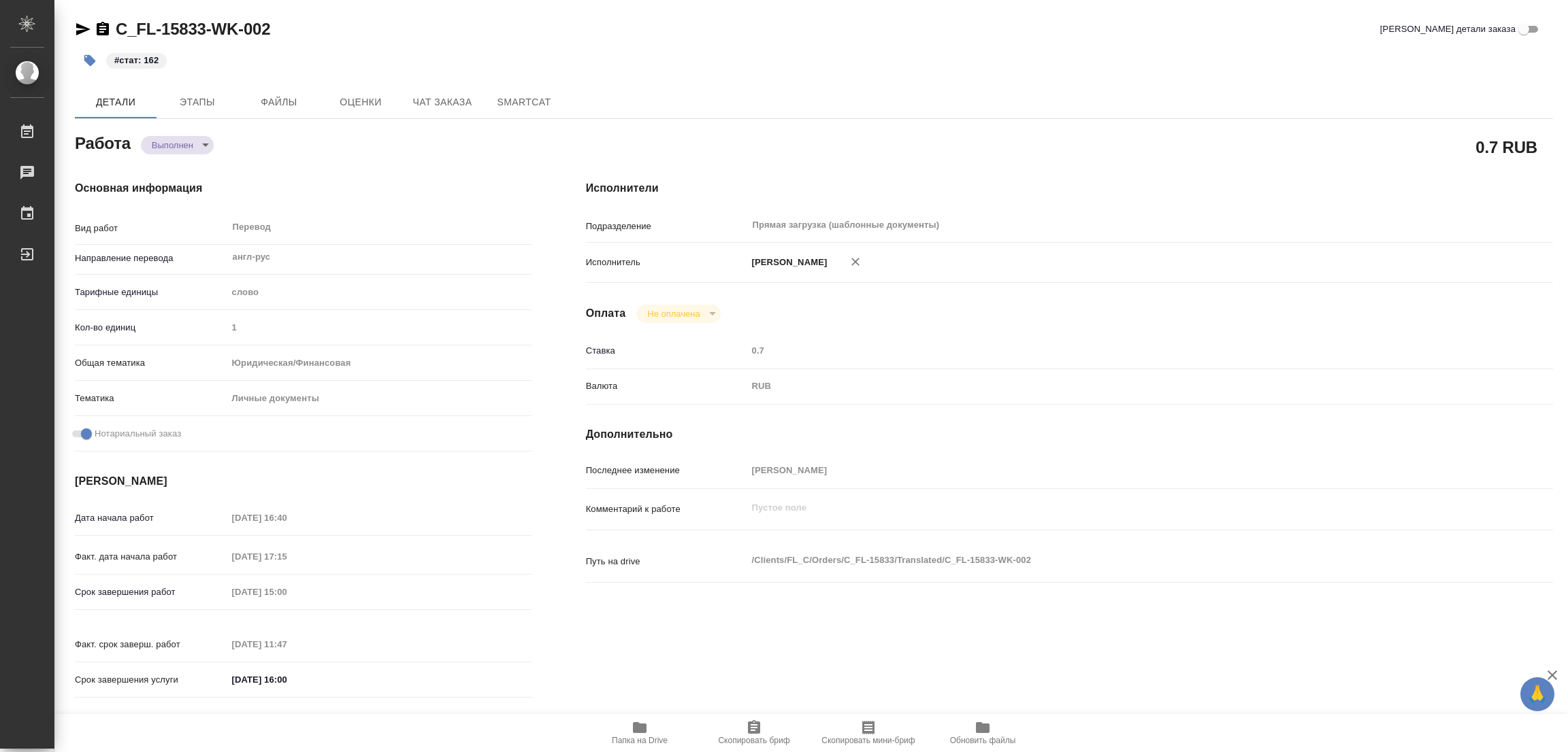
type textarea "x"
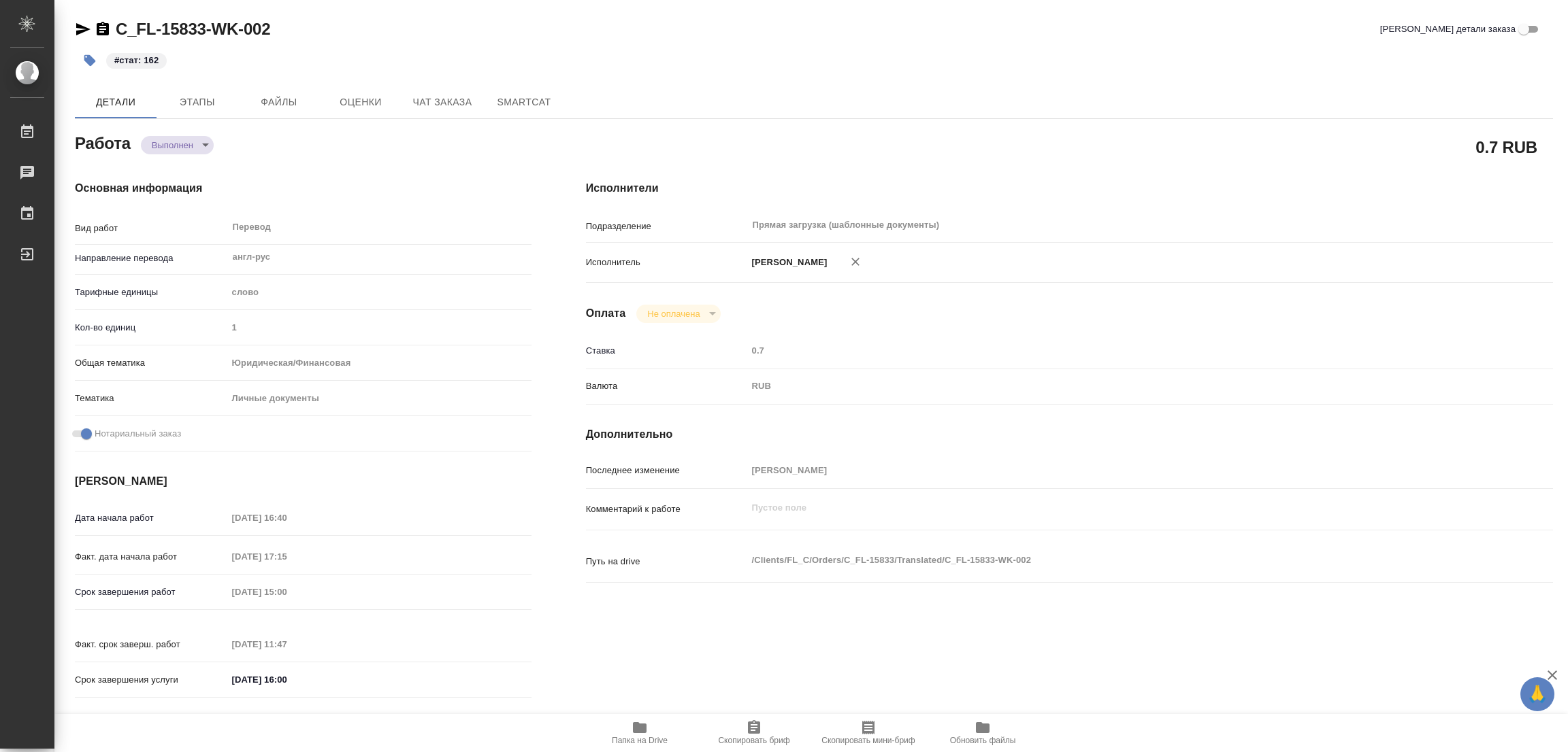
type textarea "x"
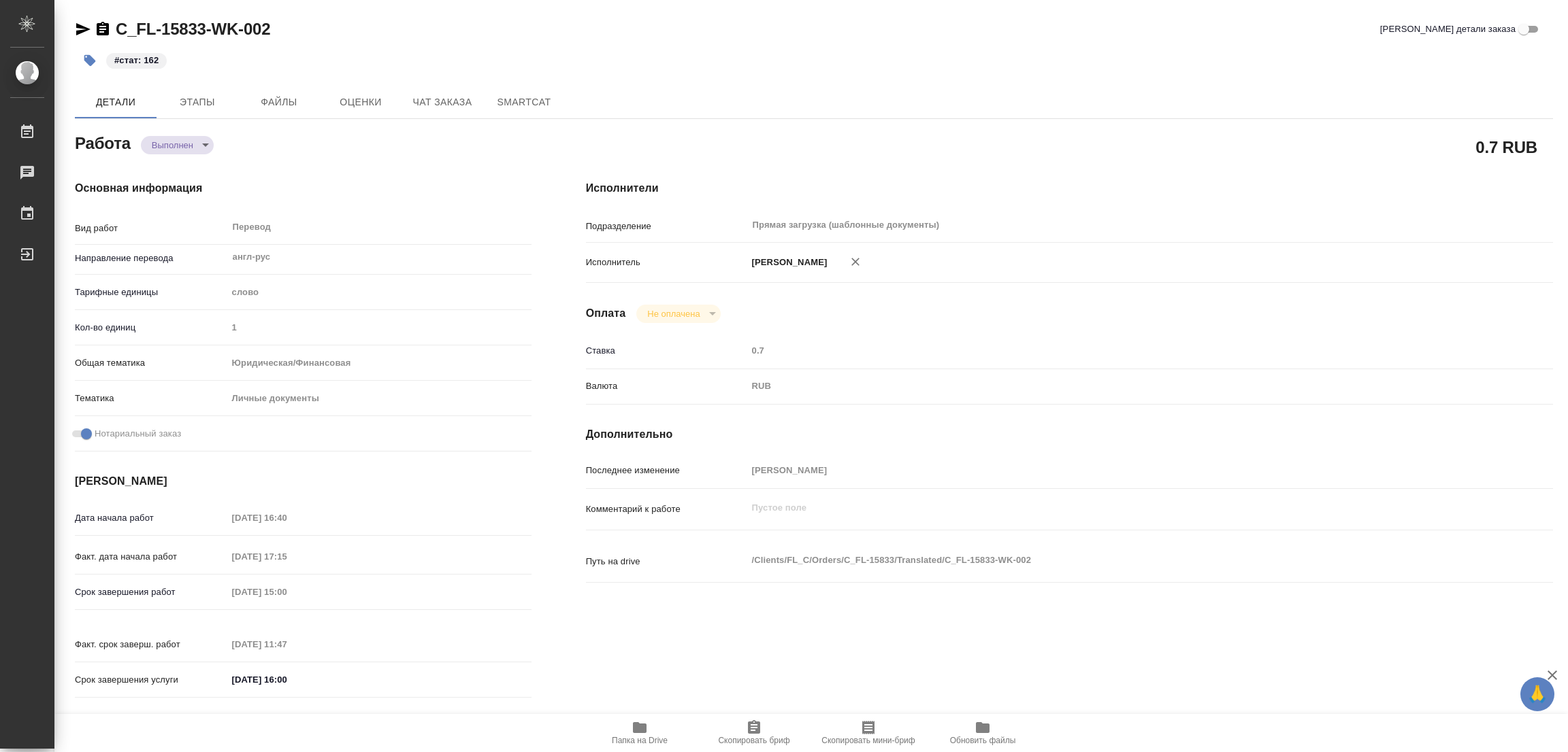
type textarea "x"
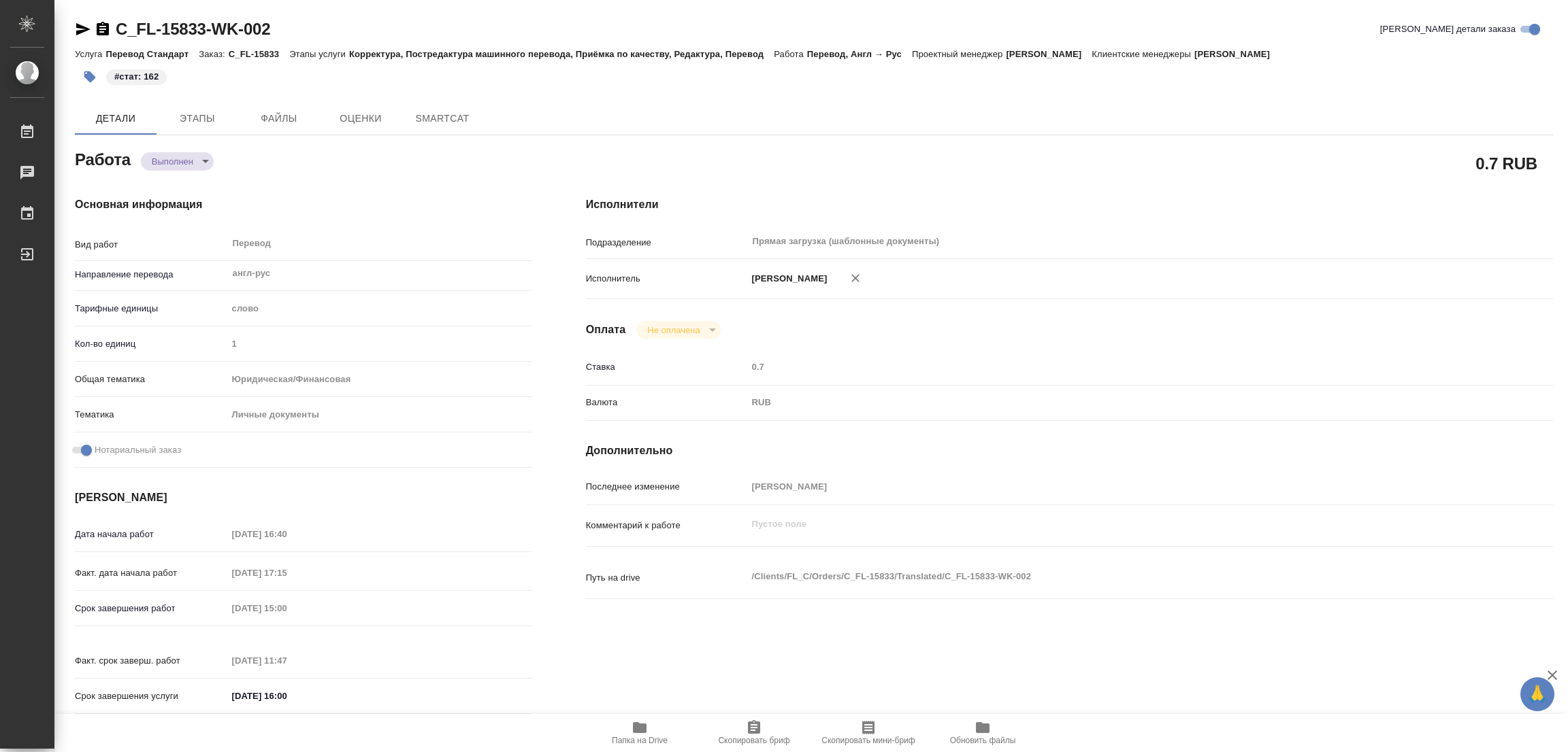
type textarea "x"
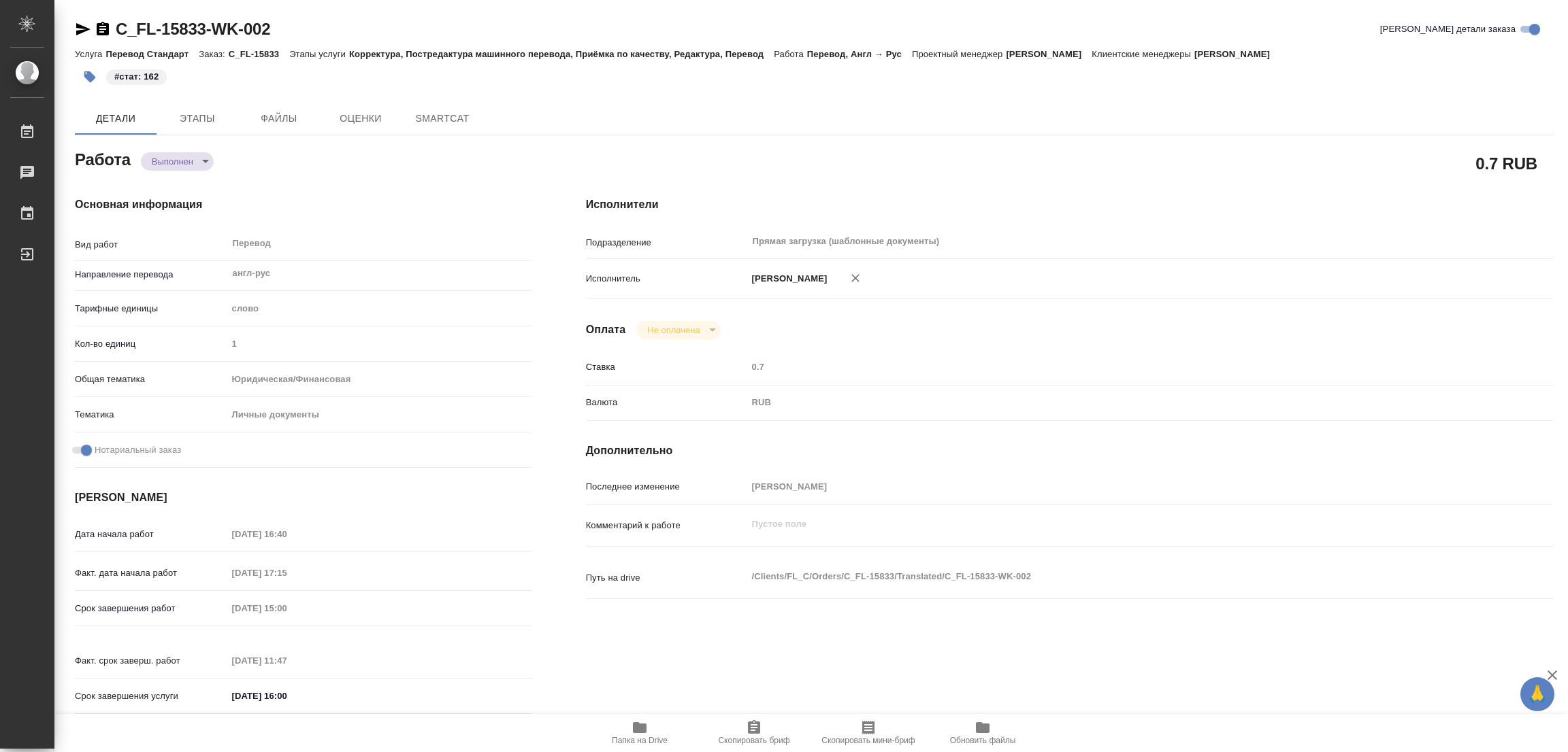
type textarea "x"
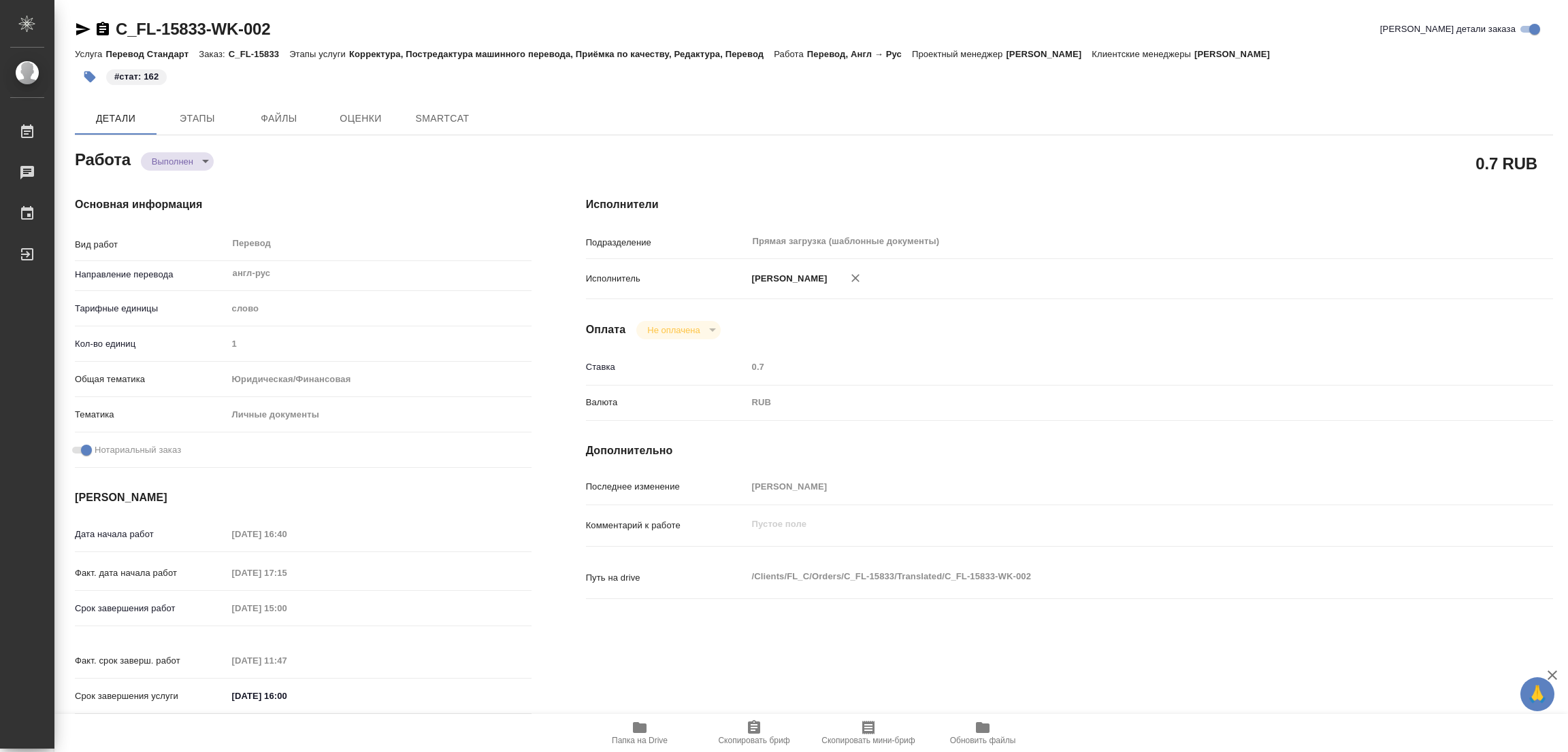
type textarea "x"
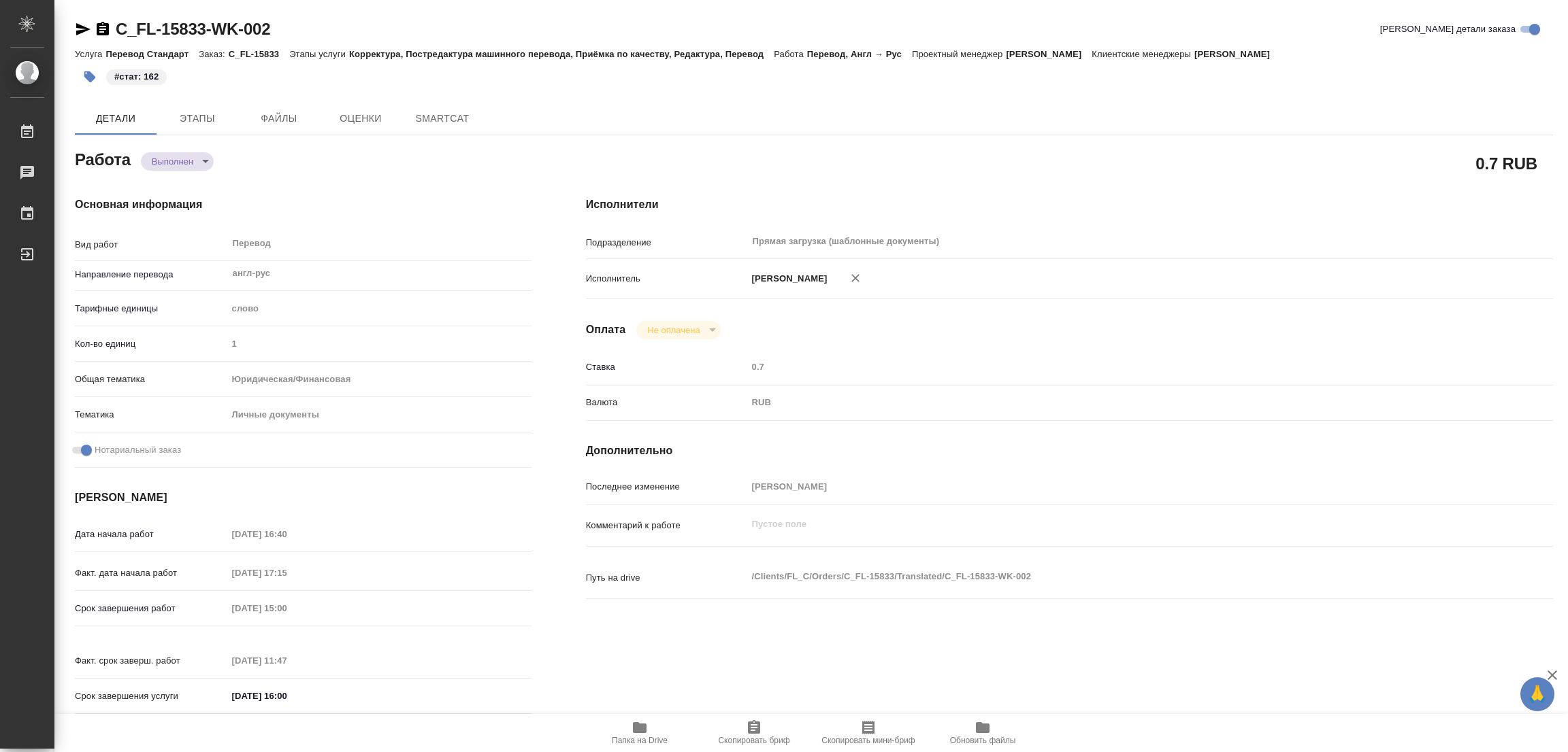
type textarea "x"
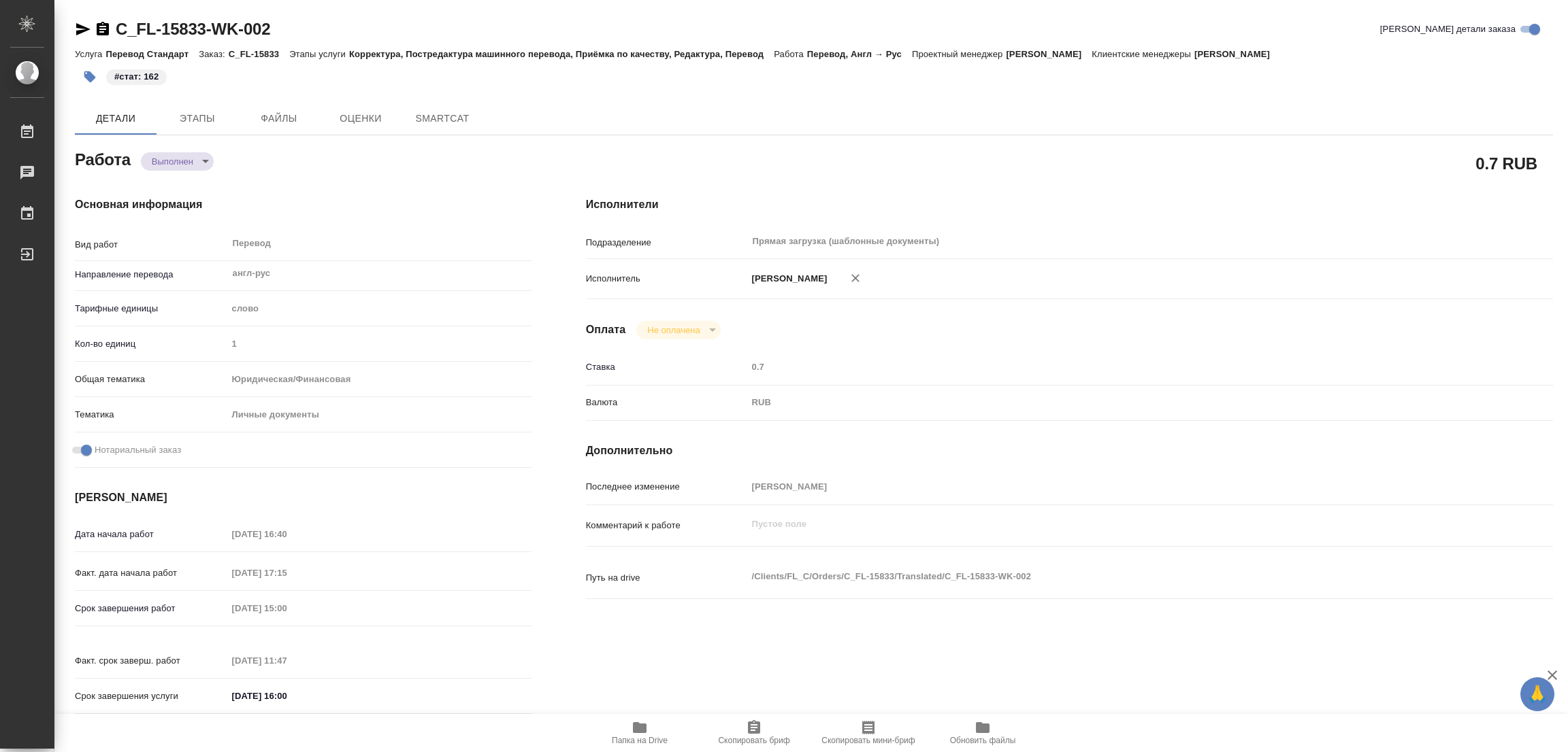
type textarea "x"
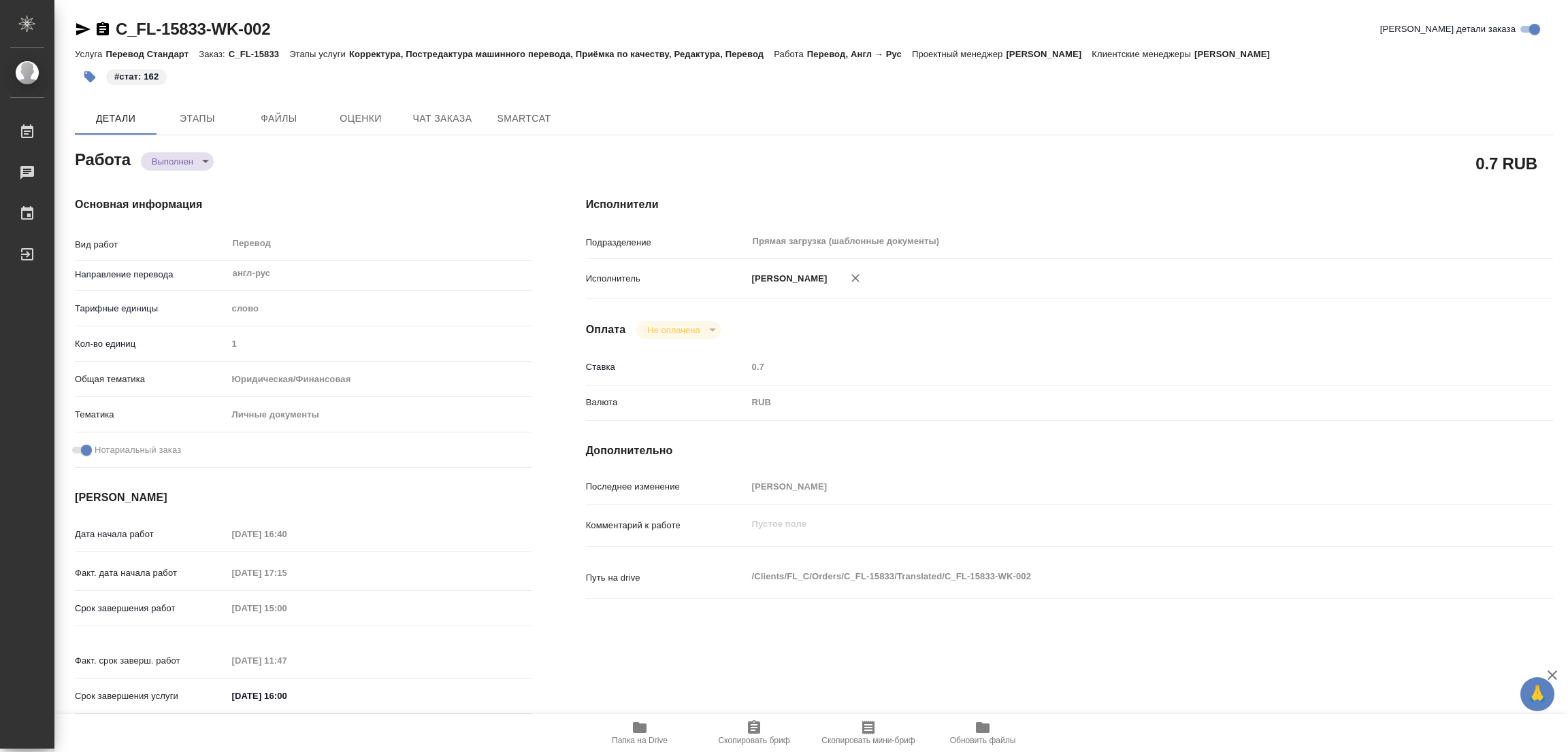
type textarea "x"
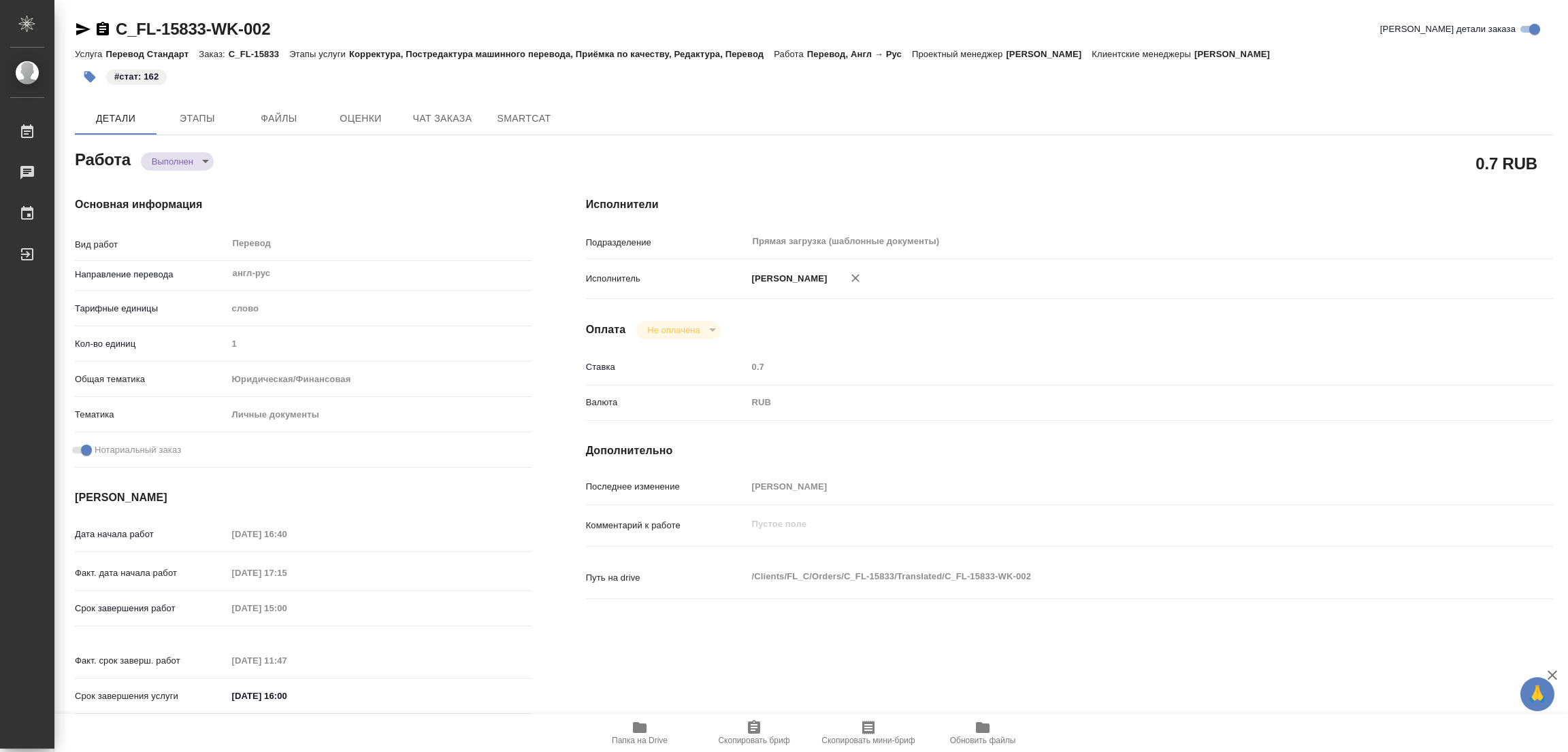
type textarea "x"
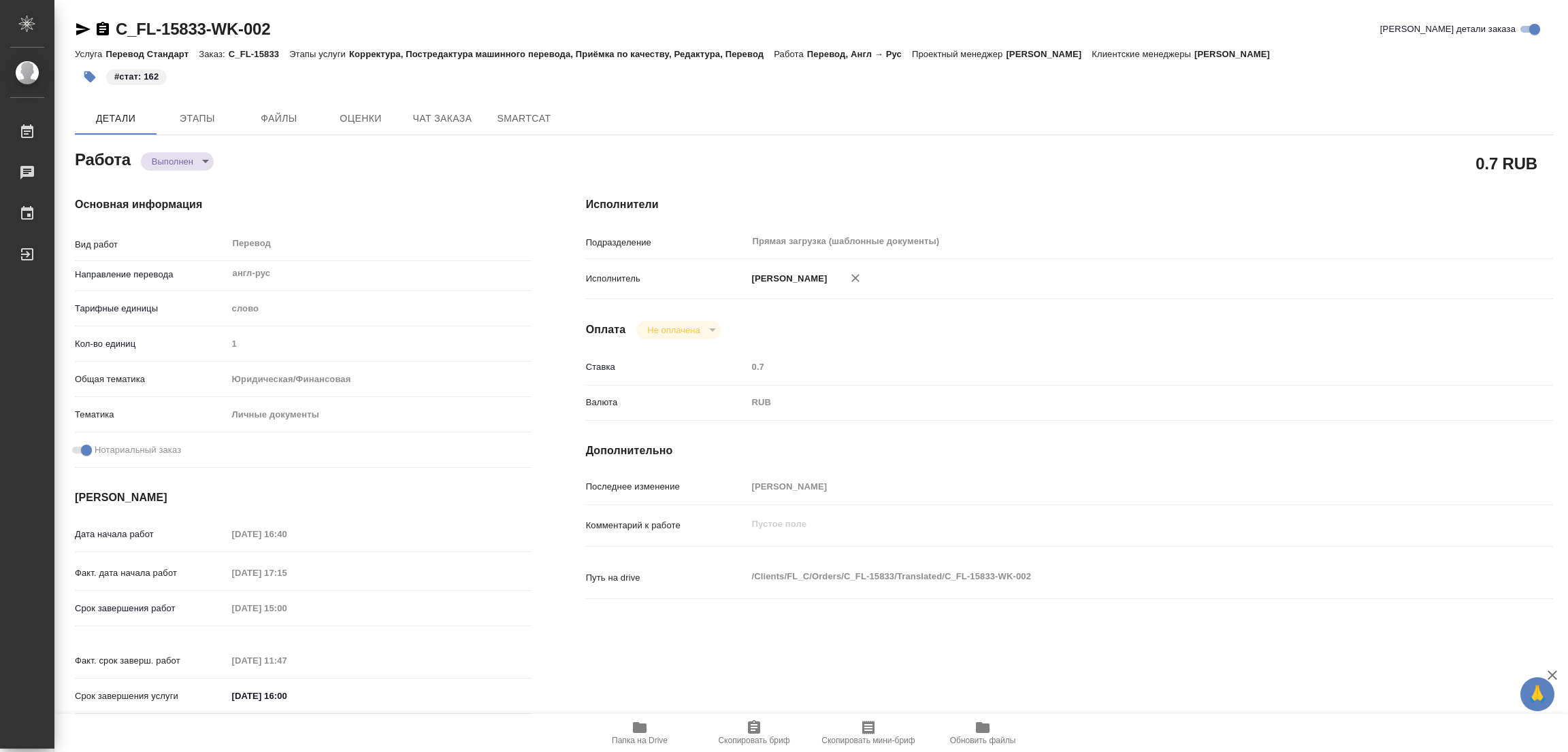
type textarea "x"
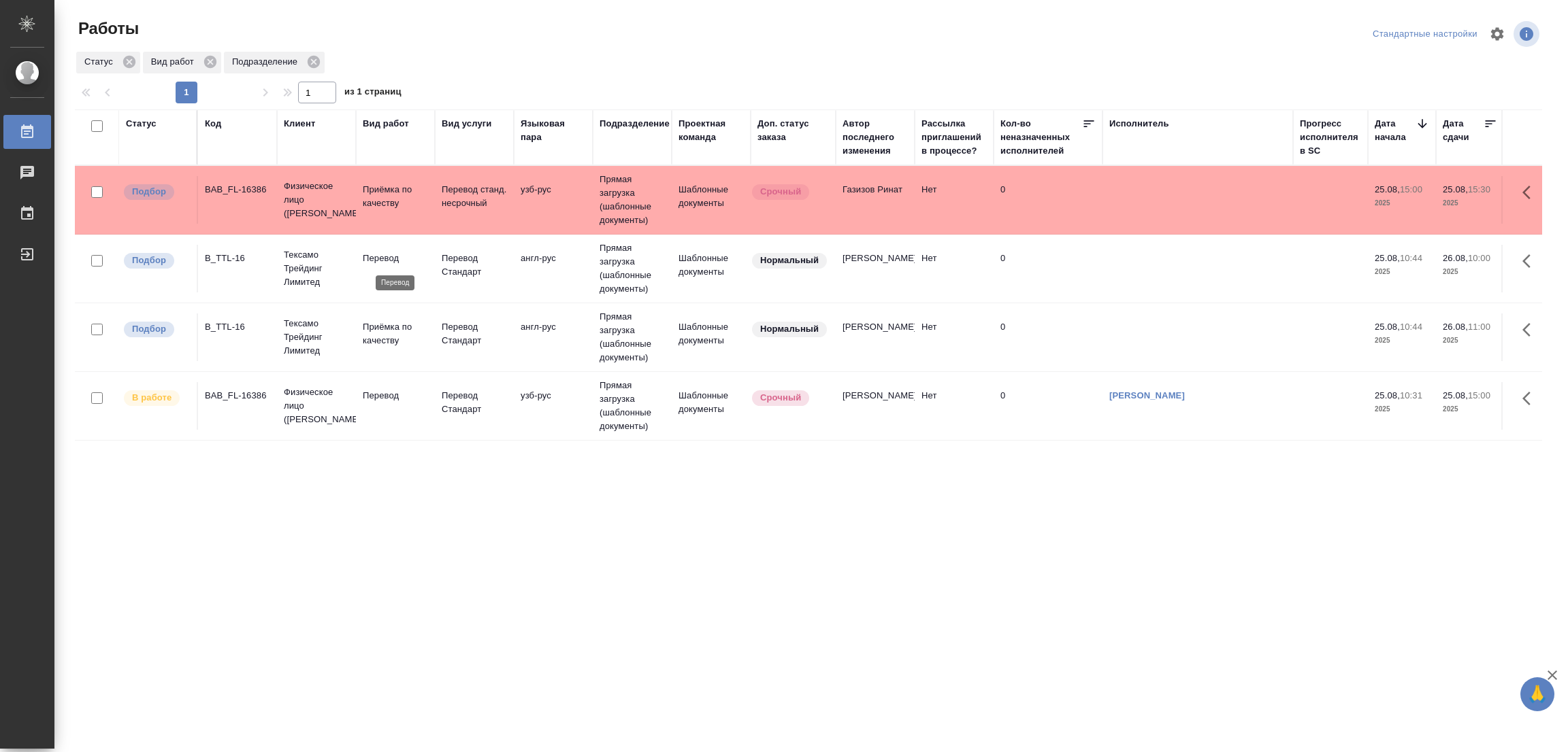
click at [385, 259] on p "Перевод" at bounding box center [396, 259] width 65 height 14
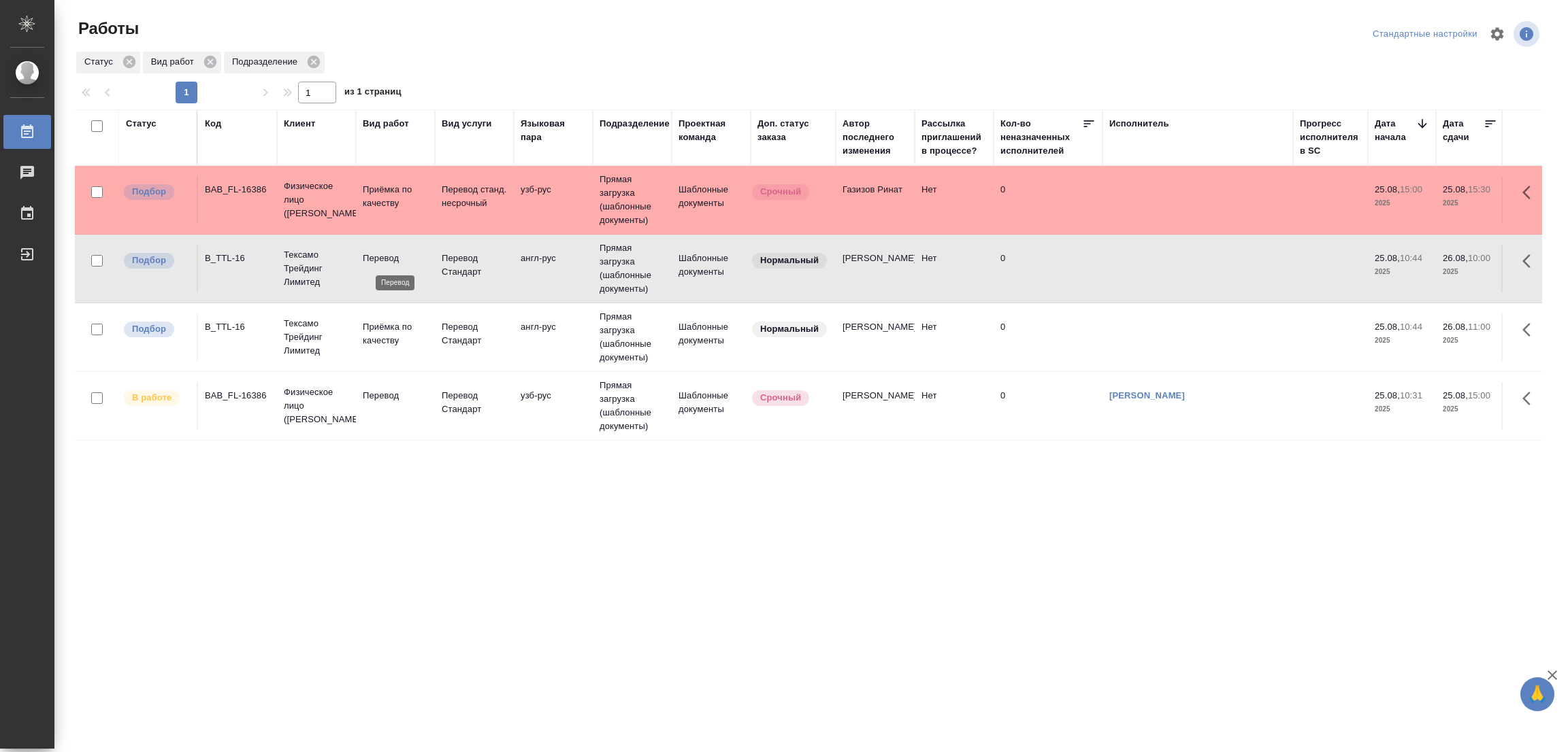
click at [386, 256] on p "Перевод" at bounding box center [396, 259] width 65 height 14
click at [386, 255] on p "Перевод" at bounding box center [396, 259] width 65 height 14
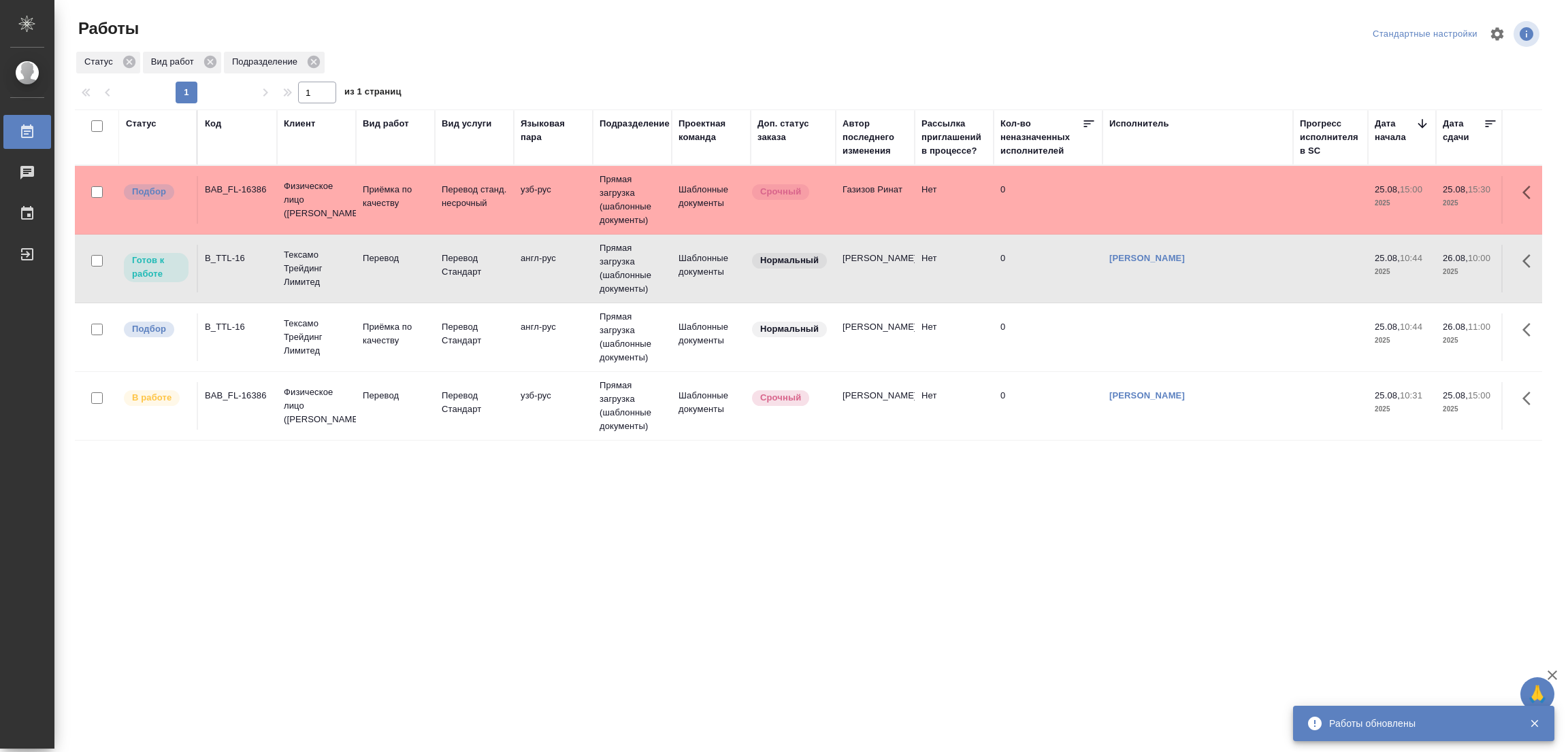
drag, startPoint x: 682, startPoint y: 518, endPoint x: 695, endPoint y: 506, distance: 17.7
click at [686, 514] on div "Статус Код Клиент Вид работ Вид услуги Языковая пара Подразделение Проектная ко…" at bounding box center [809, 354] width 1467 height 490
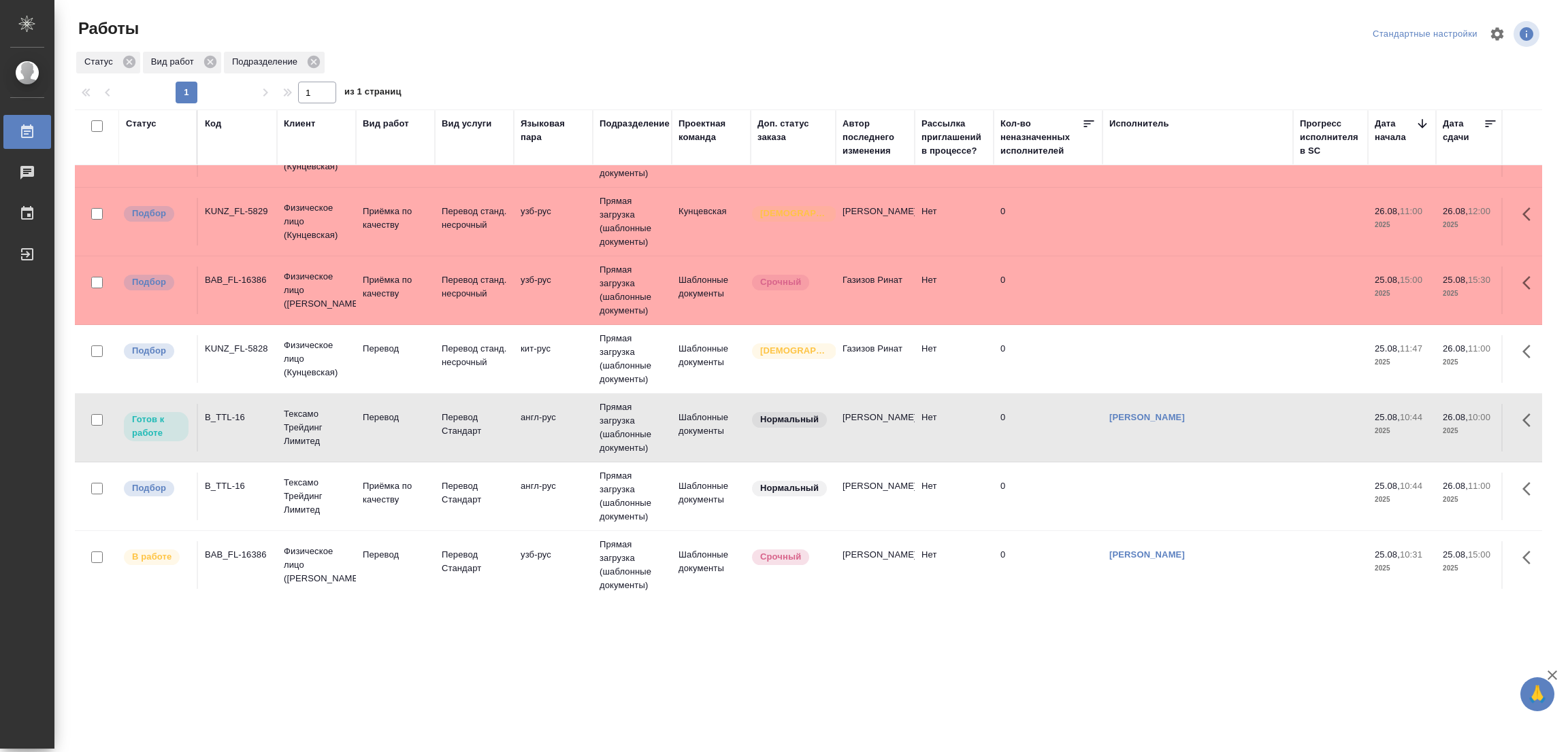
scroll to position [64, 0]
click at [373, 341] on p "Перевод" at bounding box center [396, 348] width 65 height 14
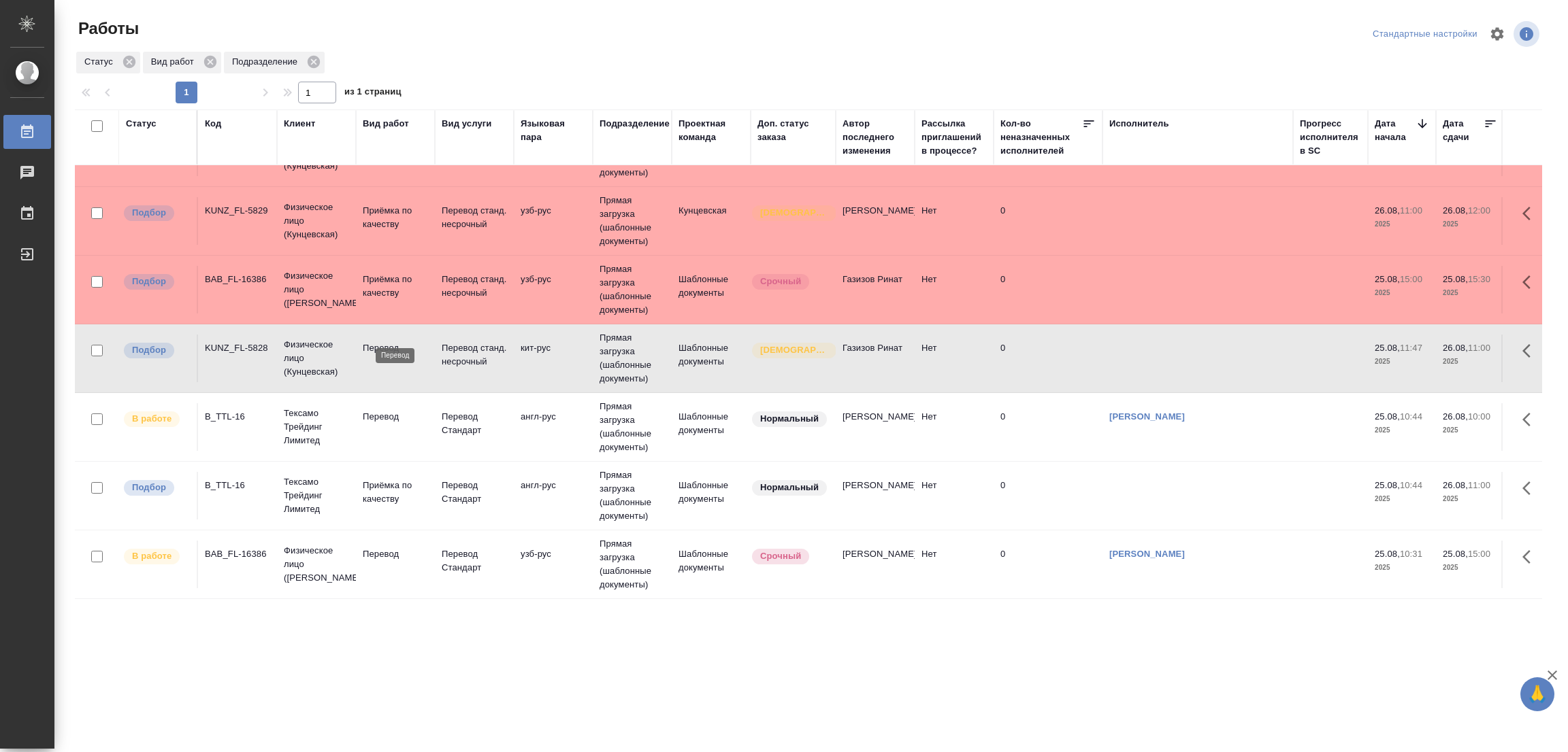
click at [373, 341] on p "Перевод" at bounding box center [396, 348] width 65 height 14
click at [820, 273] on div "Срочный" at bounding box center [789, 281] width 79 height 18
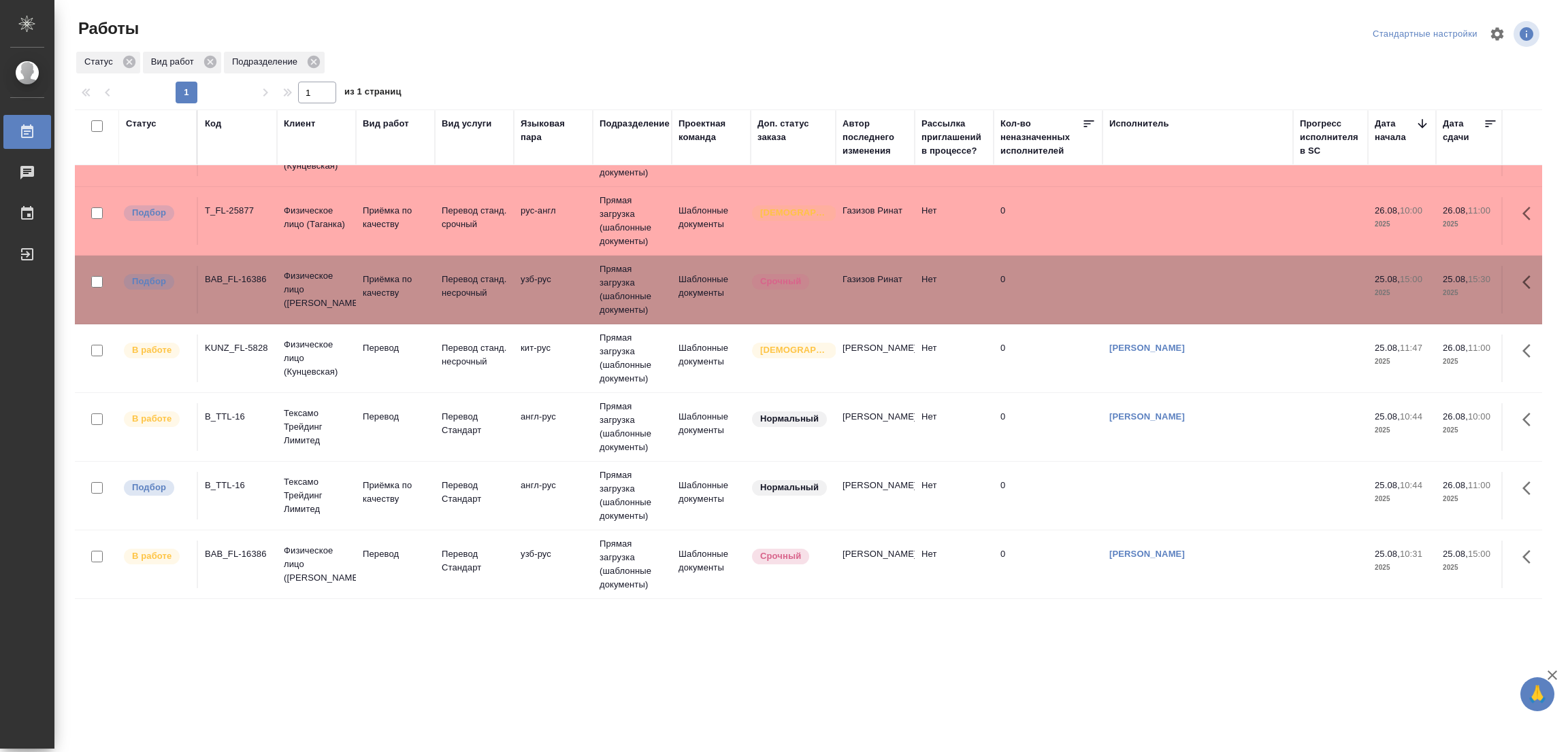
scroll to position [0, 0]
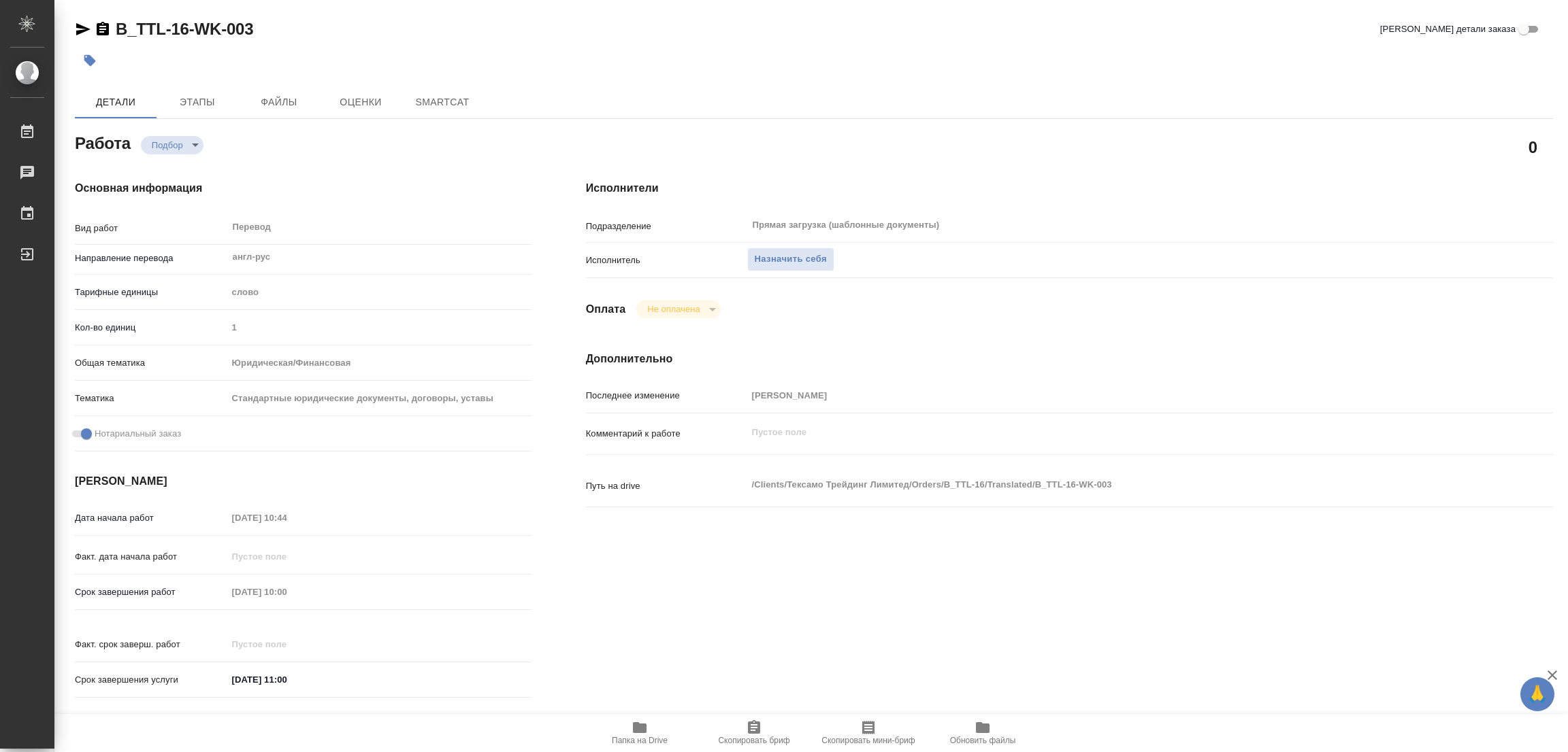
type textarea "x"
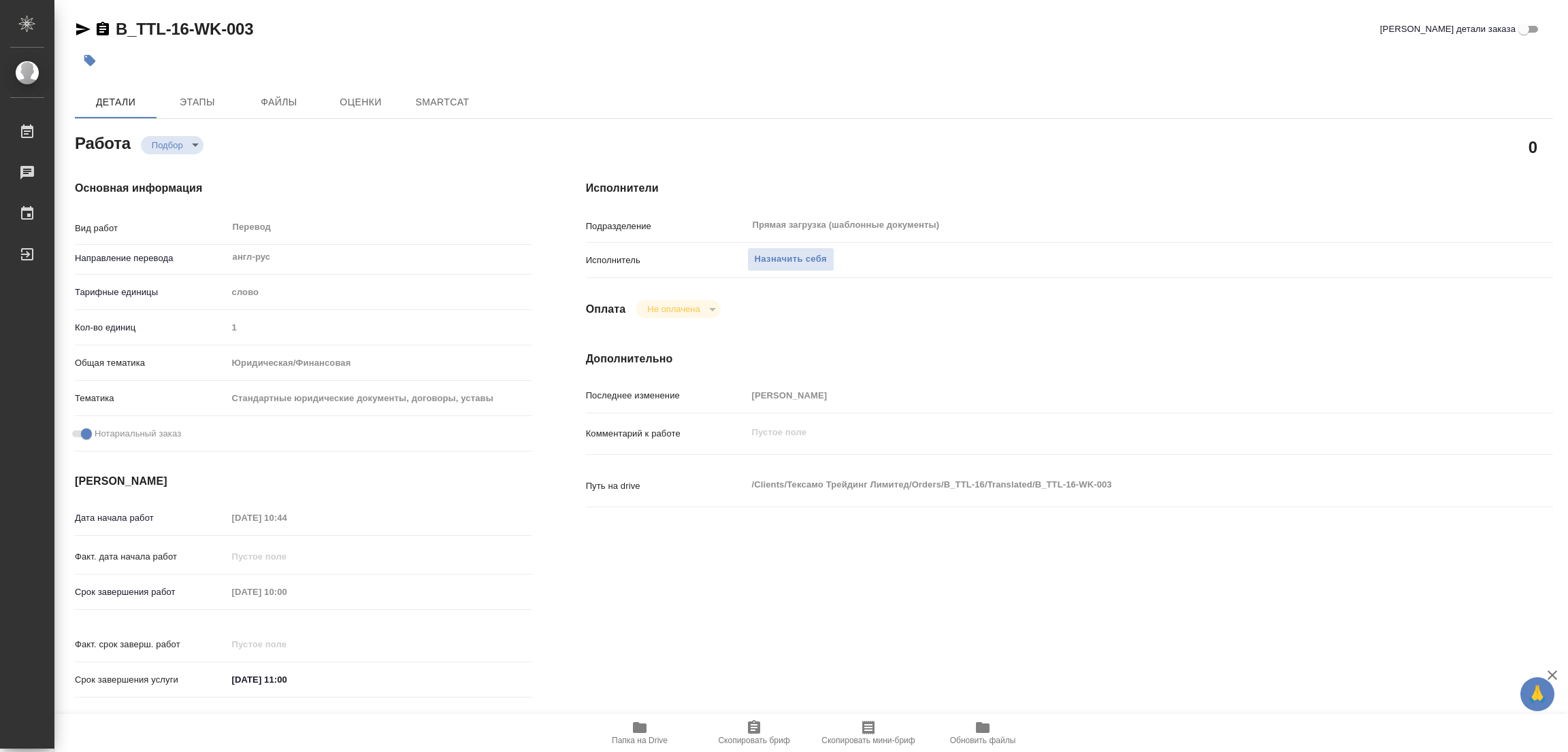
type textarea "x"
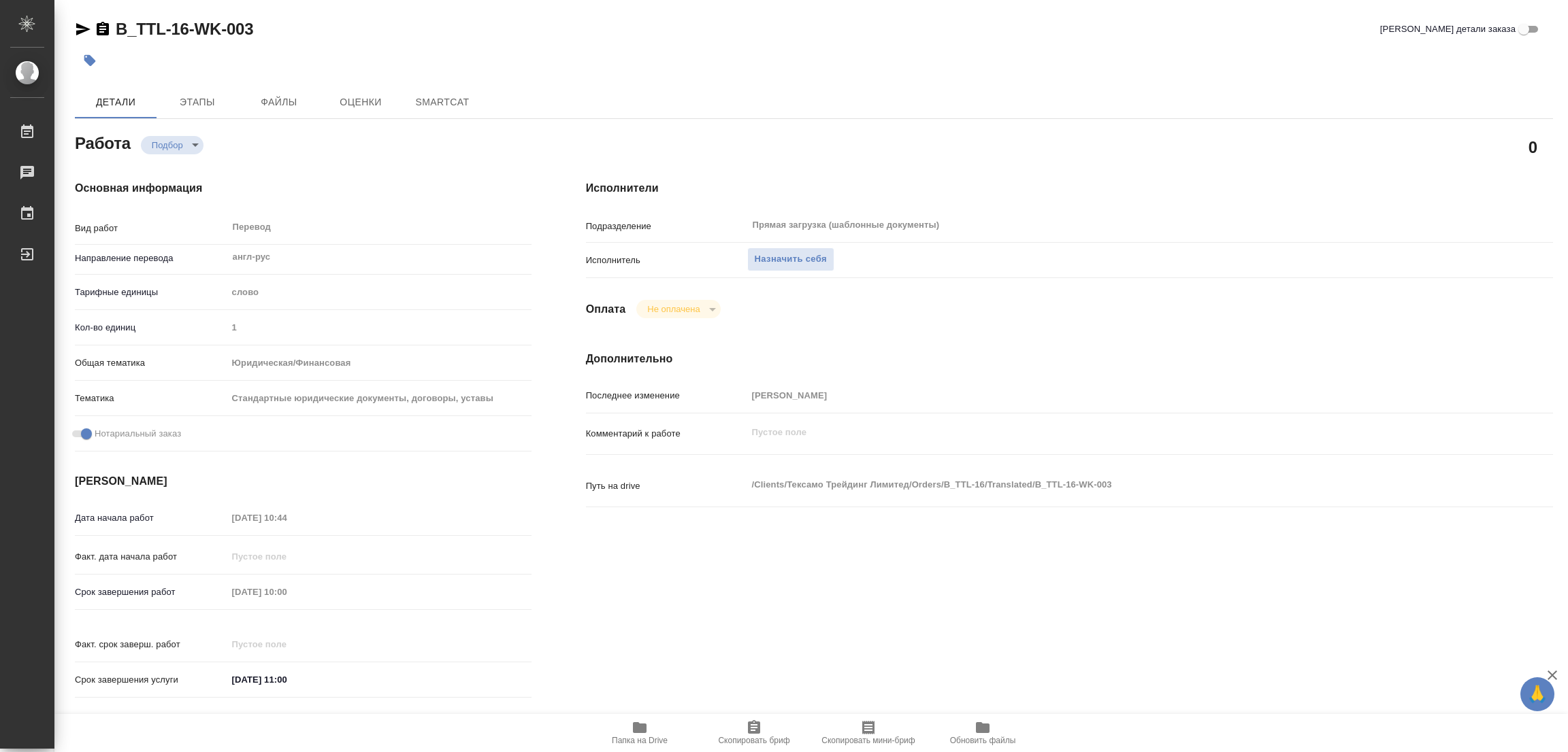
type textarea "x"
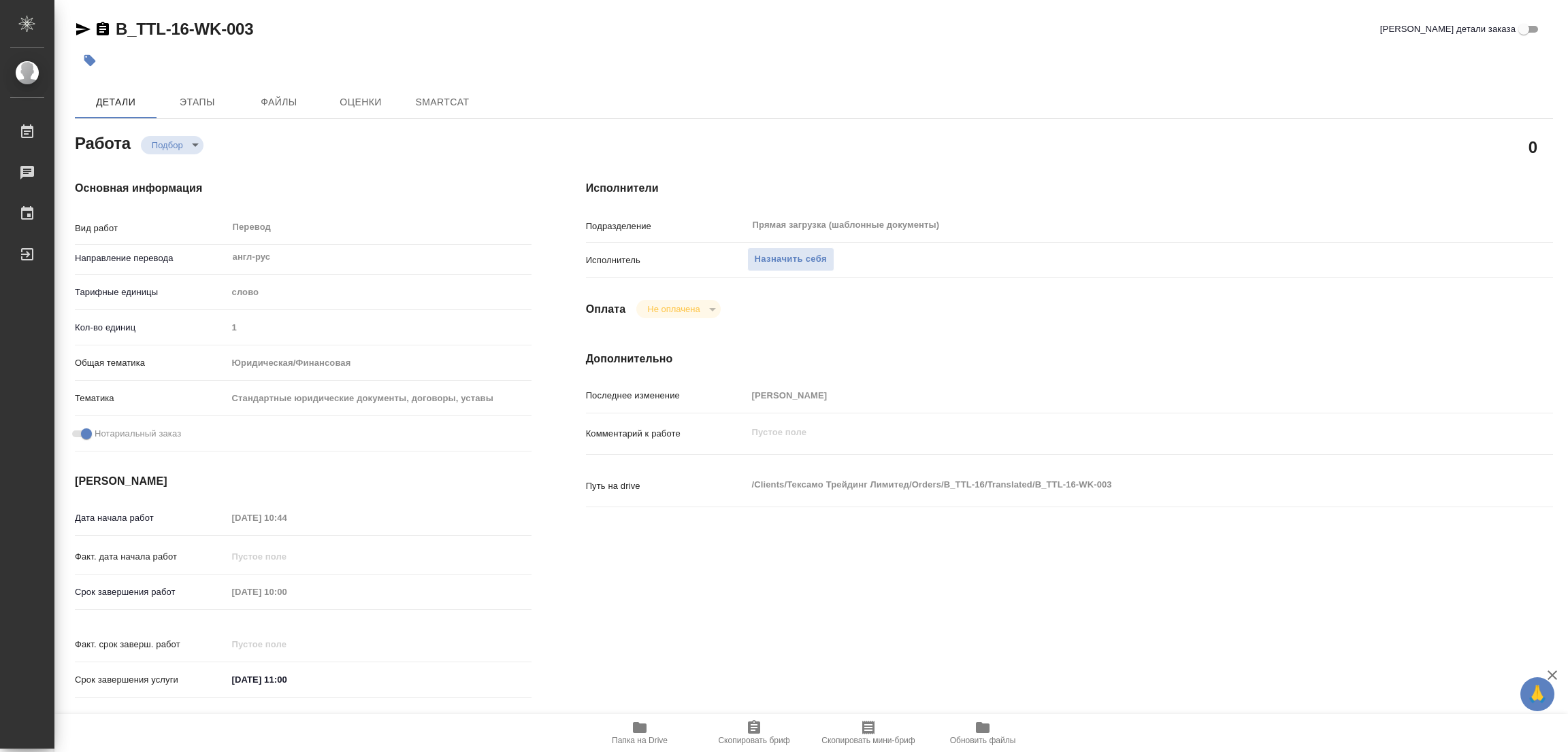
type textarea "x"
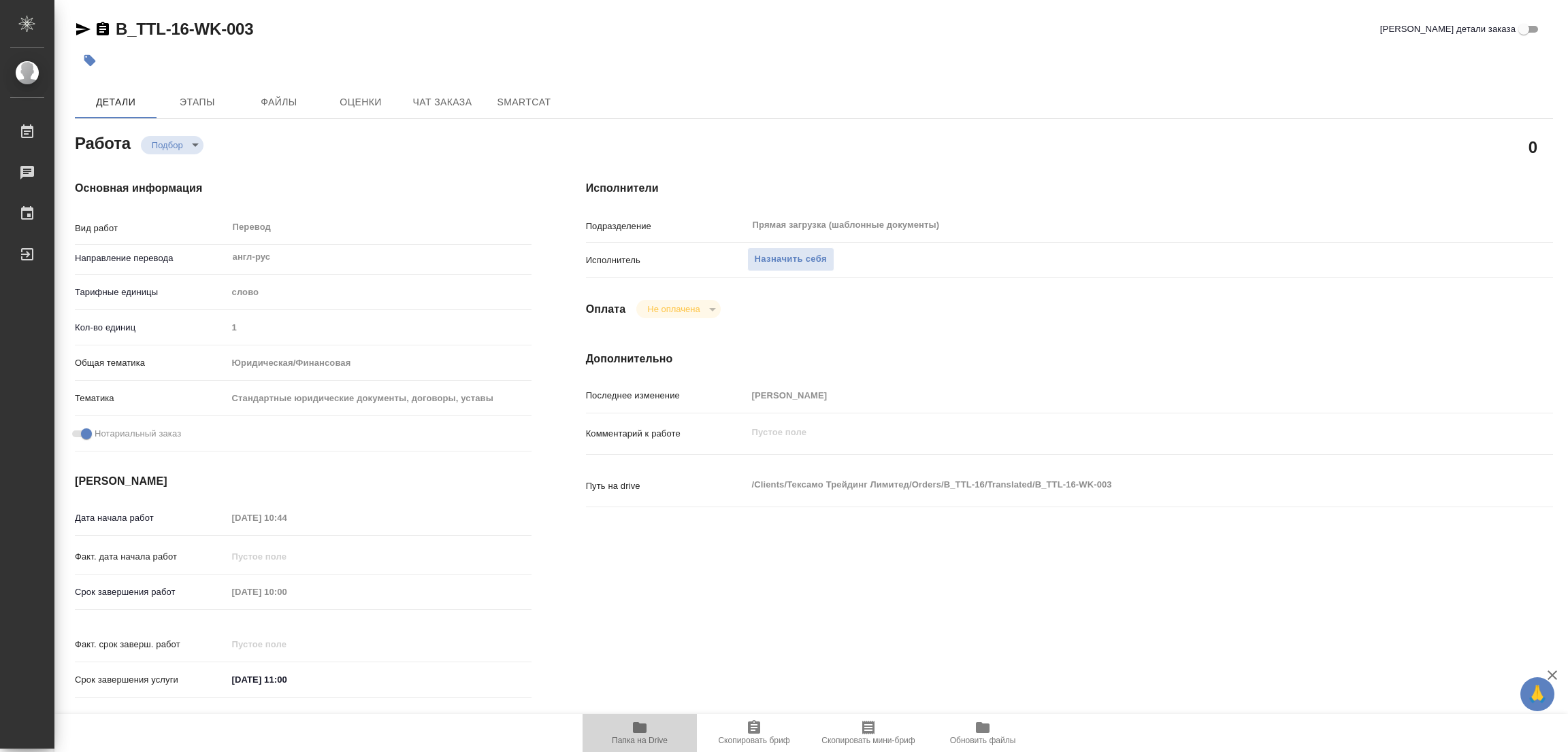
click at [638, 726] on icon "button" at bounding box center [640, 728] width 14 height 11
type textarea "x"
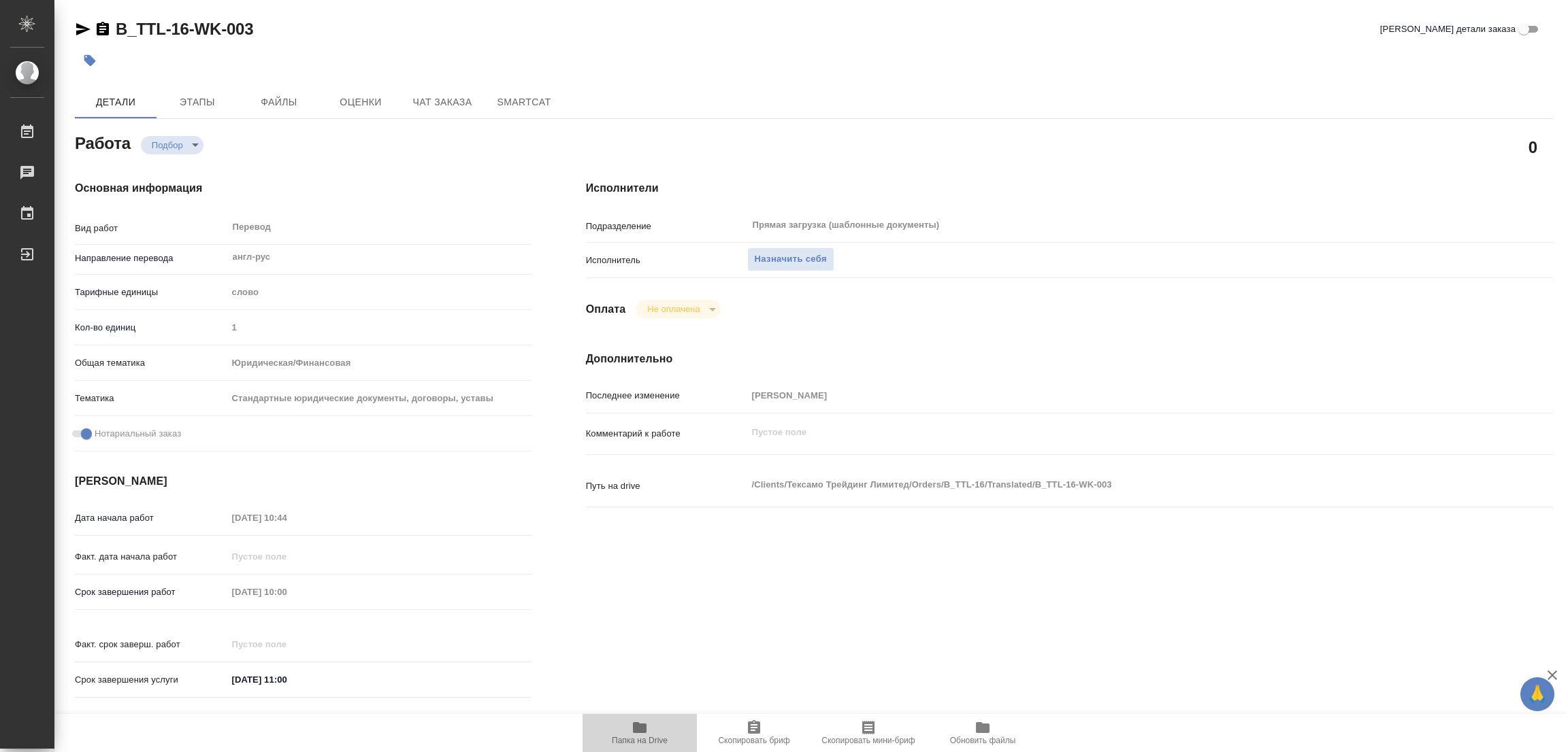
type textarea "x"
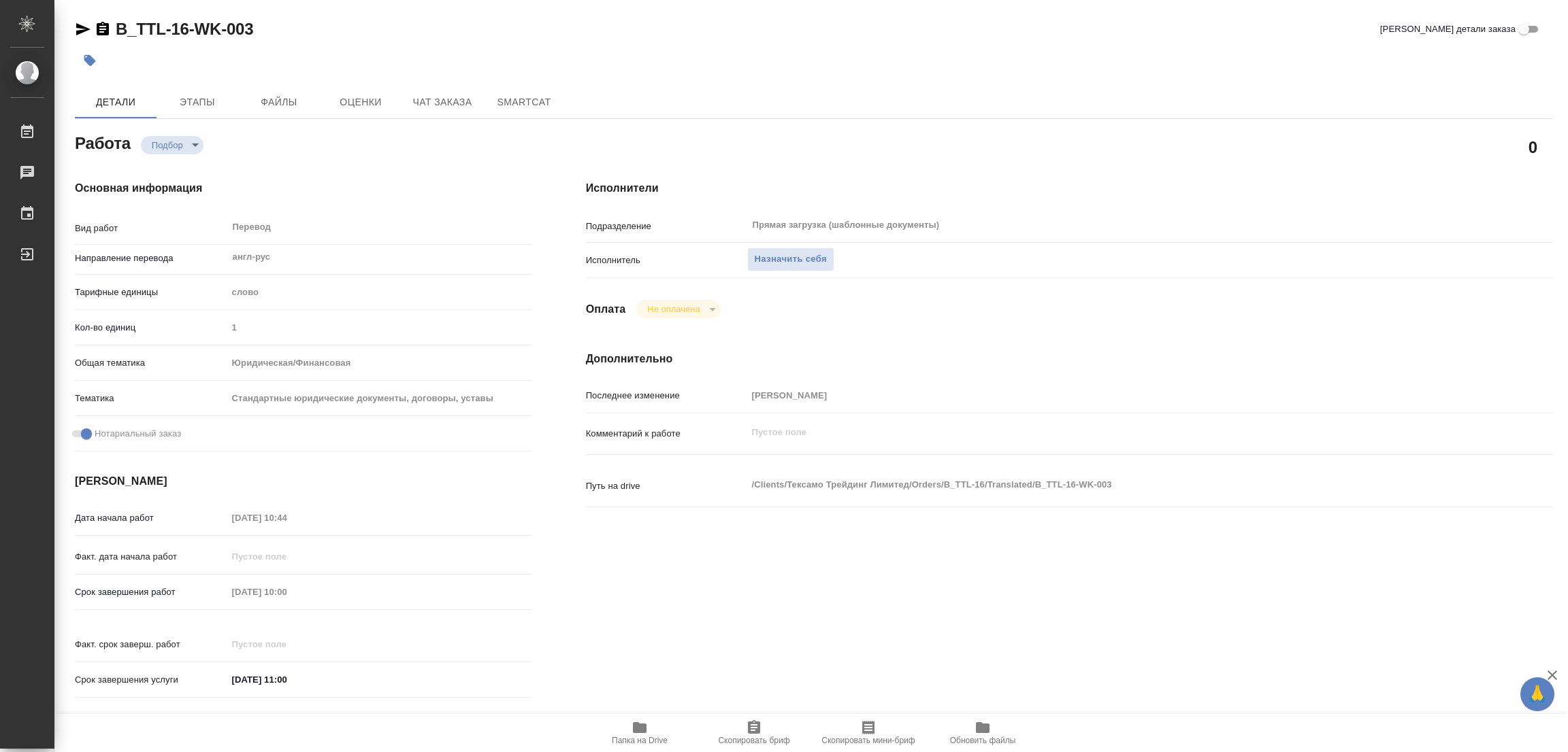
type textarea "x"
click at [767, 255] on span "Назначить себя" at bounding box center [791, 259] width 72 height 16
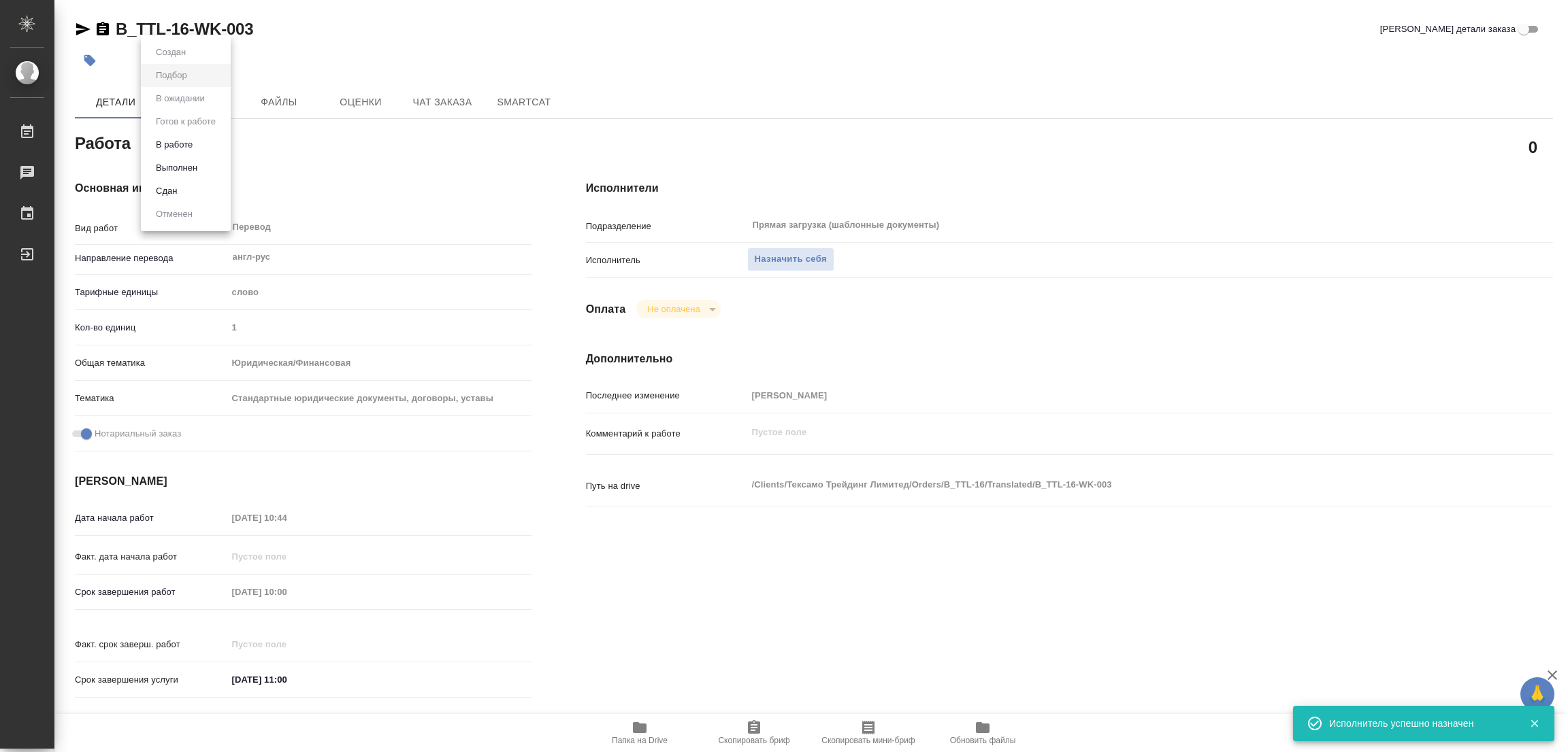
click at [172, 136] on body "🙏 .cls-1 fill:#fff; AWATERA Popova Galina Работы 0 Чаты График Выйти B_TTL-16-W…" at bounding box center [784, 376] width 1568 height 752
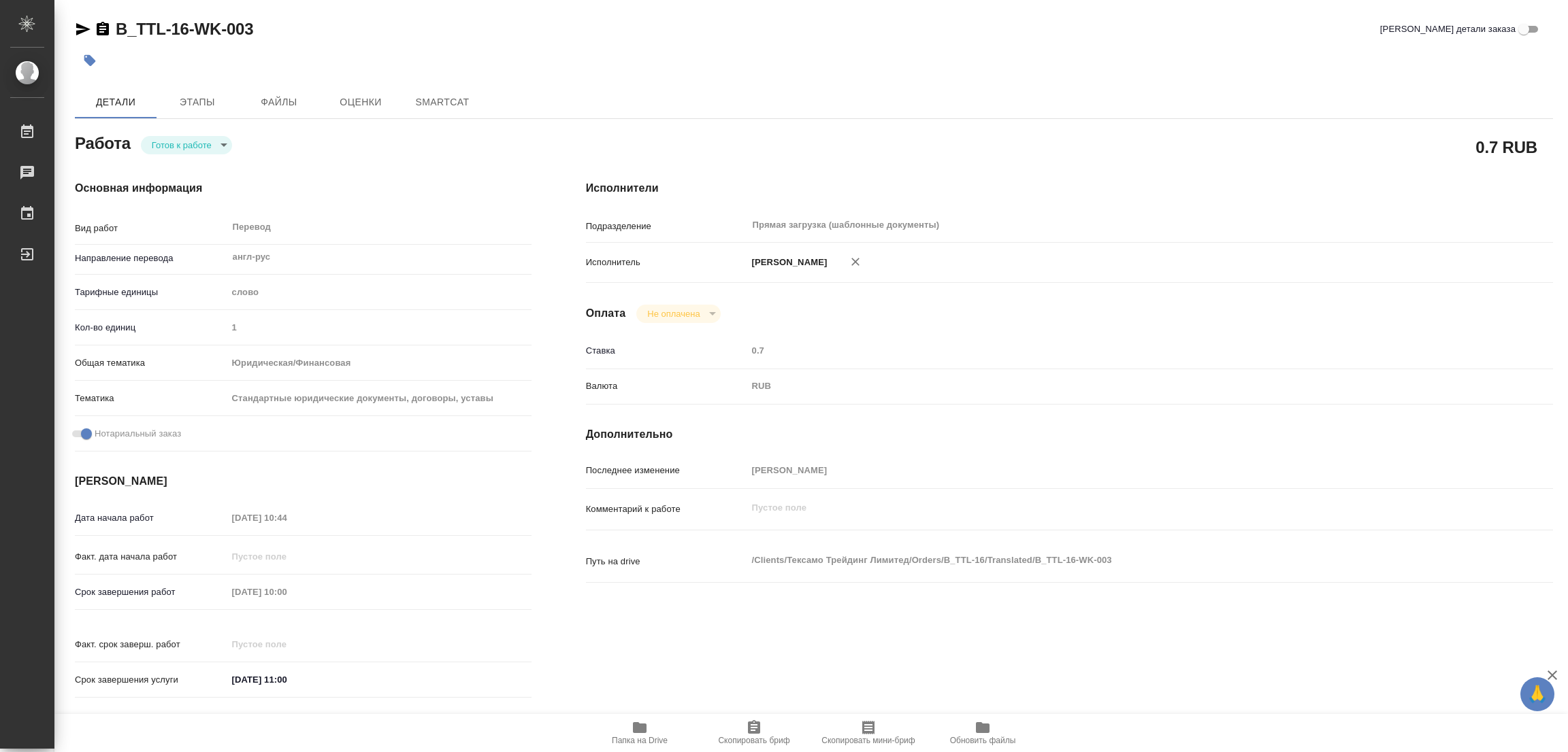
type textarea "x"
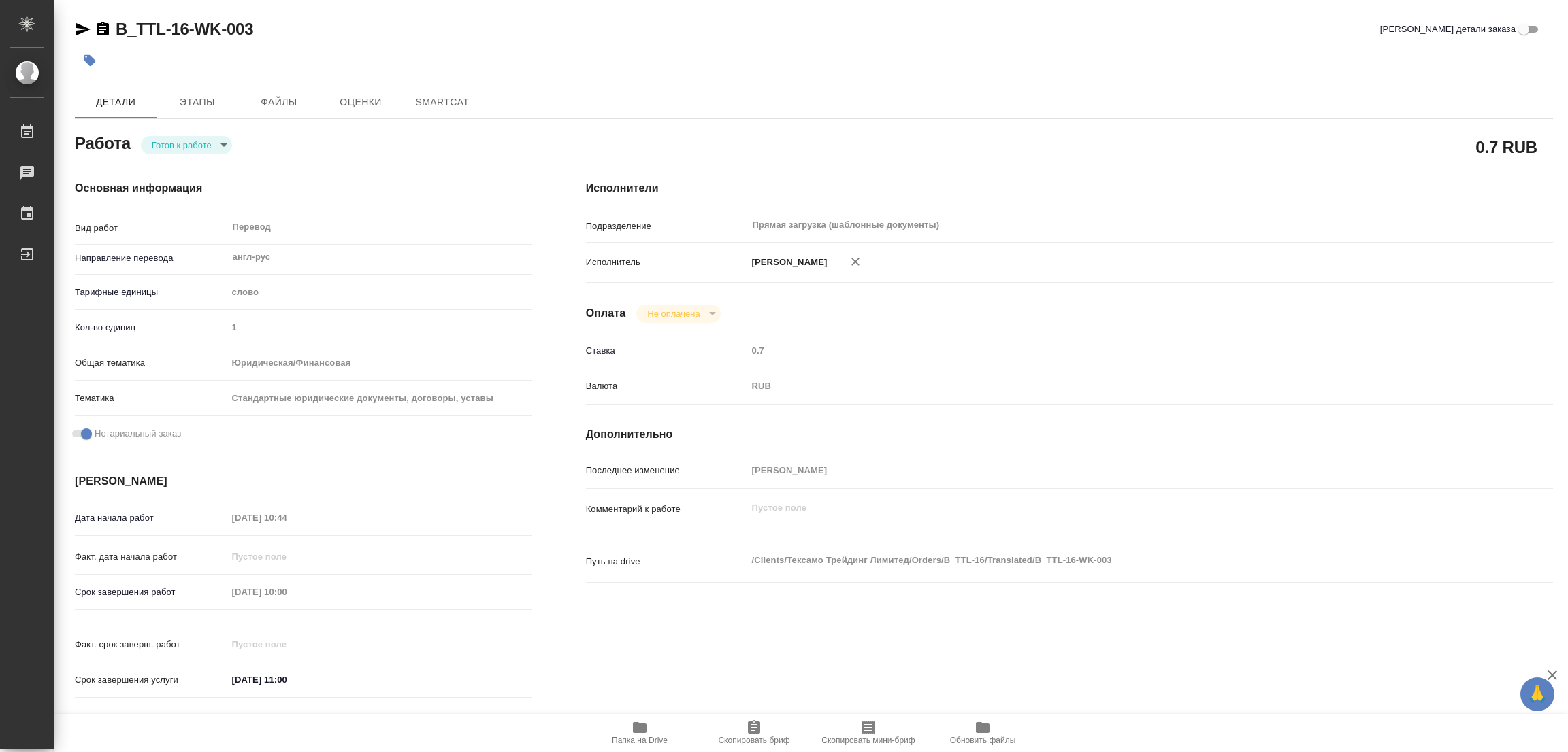
type textarea "x"
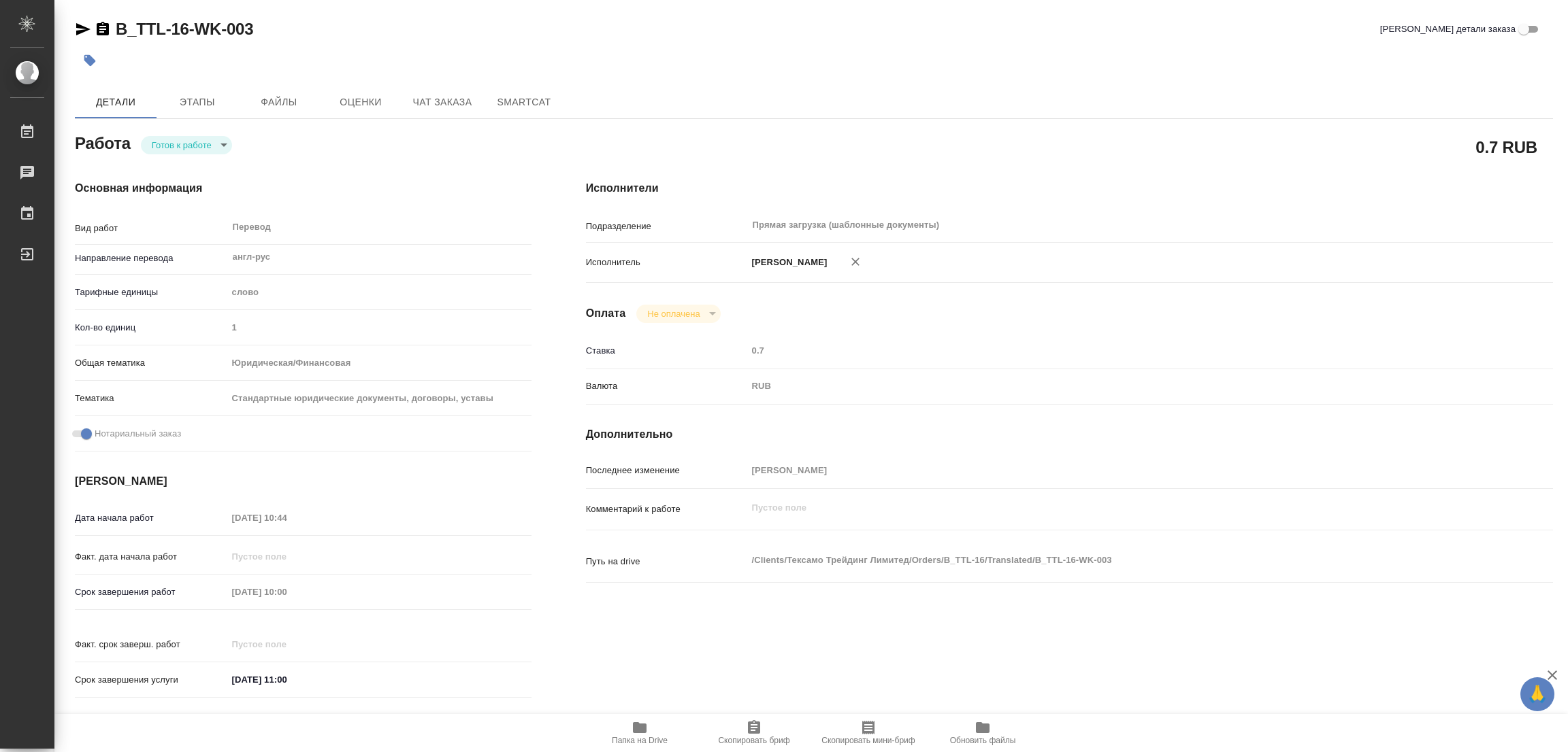
type textarea "x"
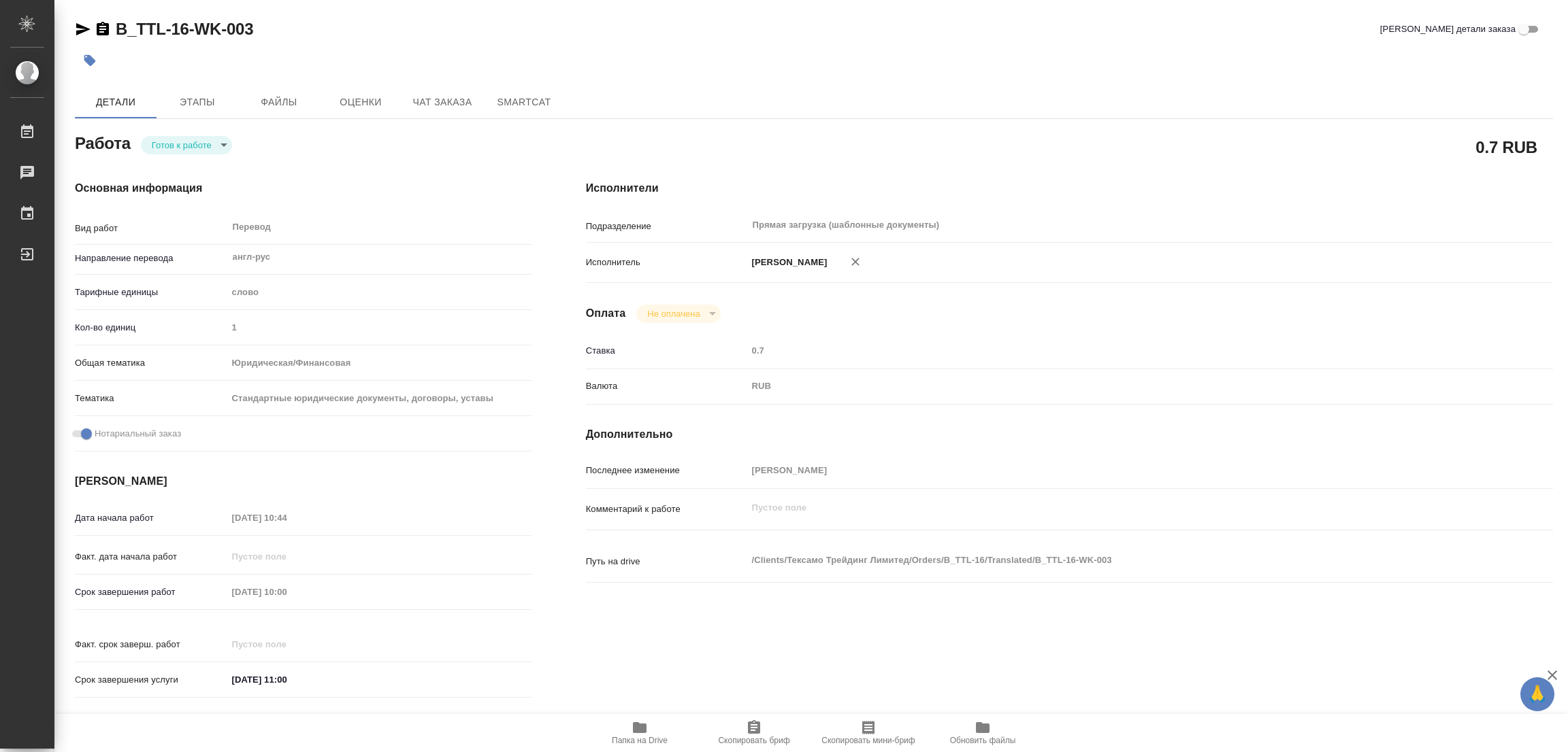
type textarea "x"
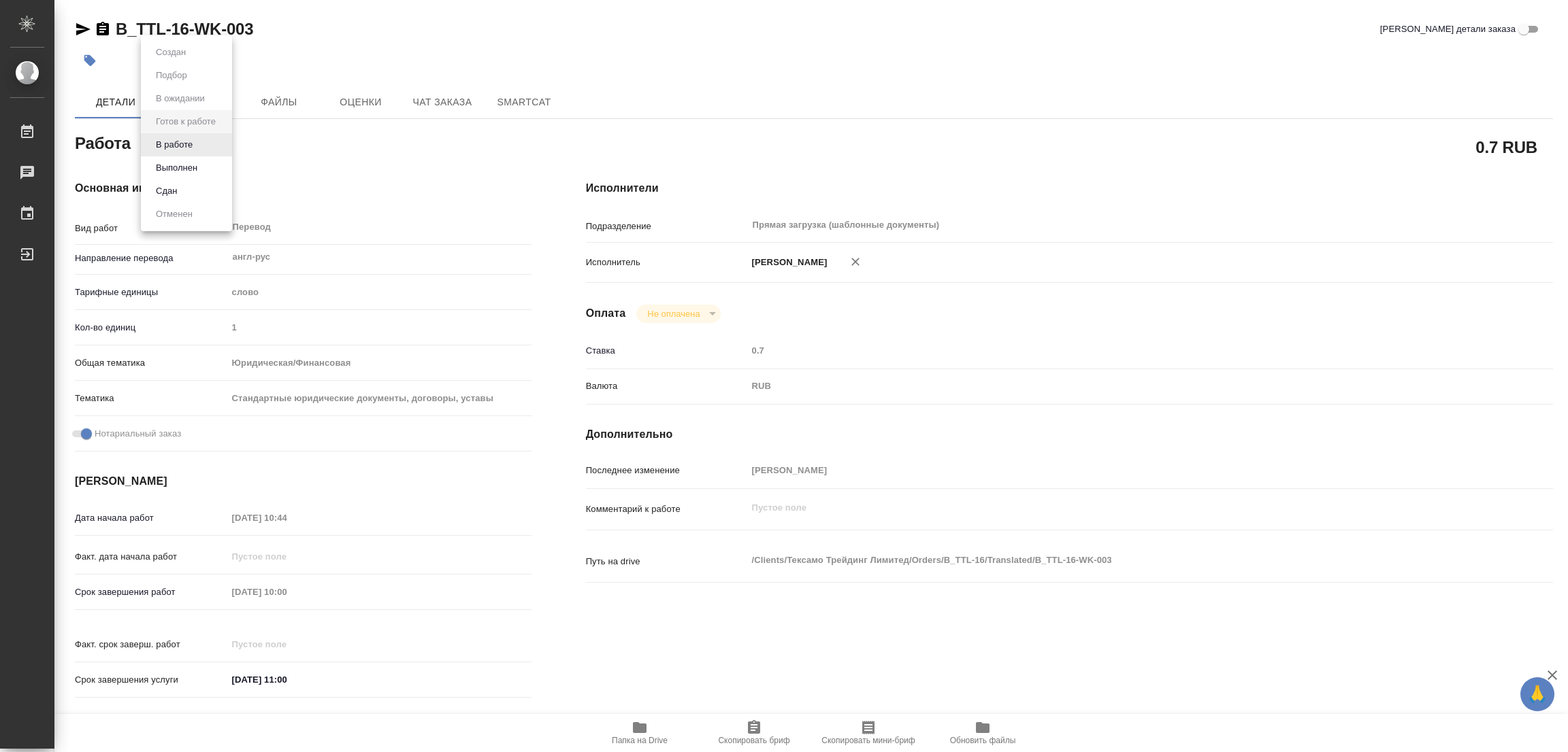
click at [178, 139] on body "🙏 .cls-1 fill:#fff; AWATERA [PERSON_NAME] Работы 0 Чаты График Выйти B_TTL-16-W…" at bounding box center [784, 376] width 1568 height 752
click at [179, 149] on button "В работе" at bounding box center [174, 145] width 45 height 15
type textarea "x"
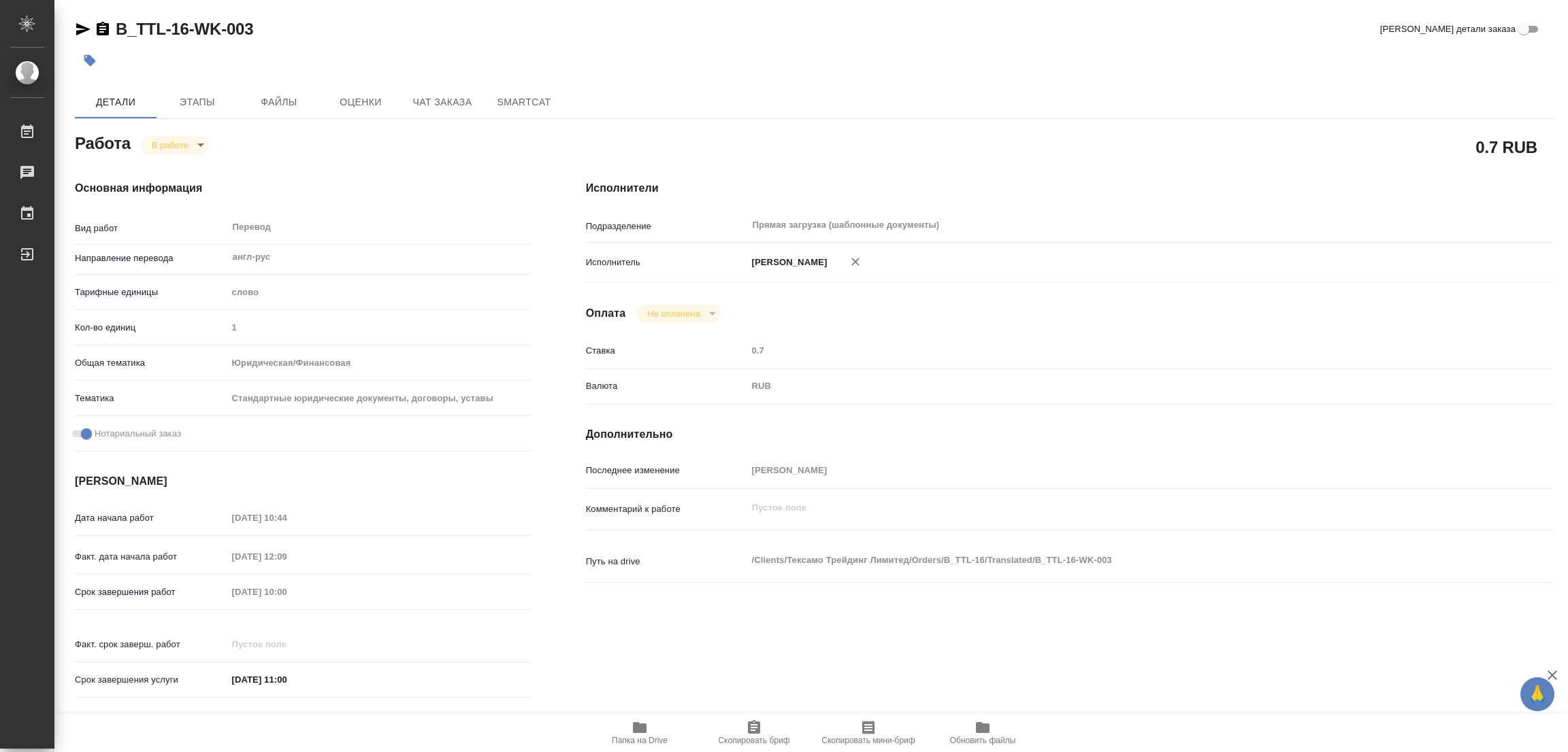
type textarea "x"
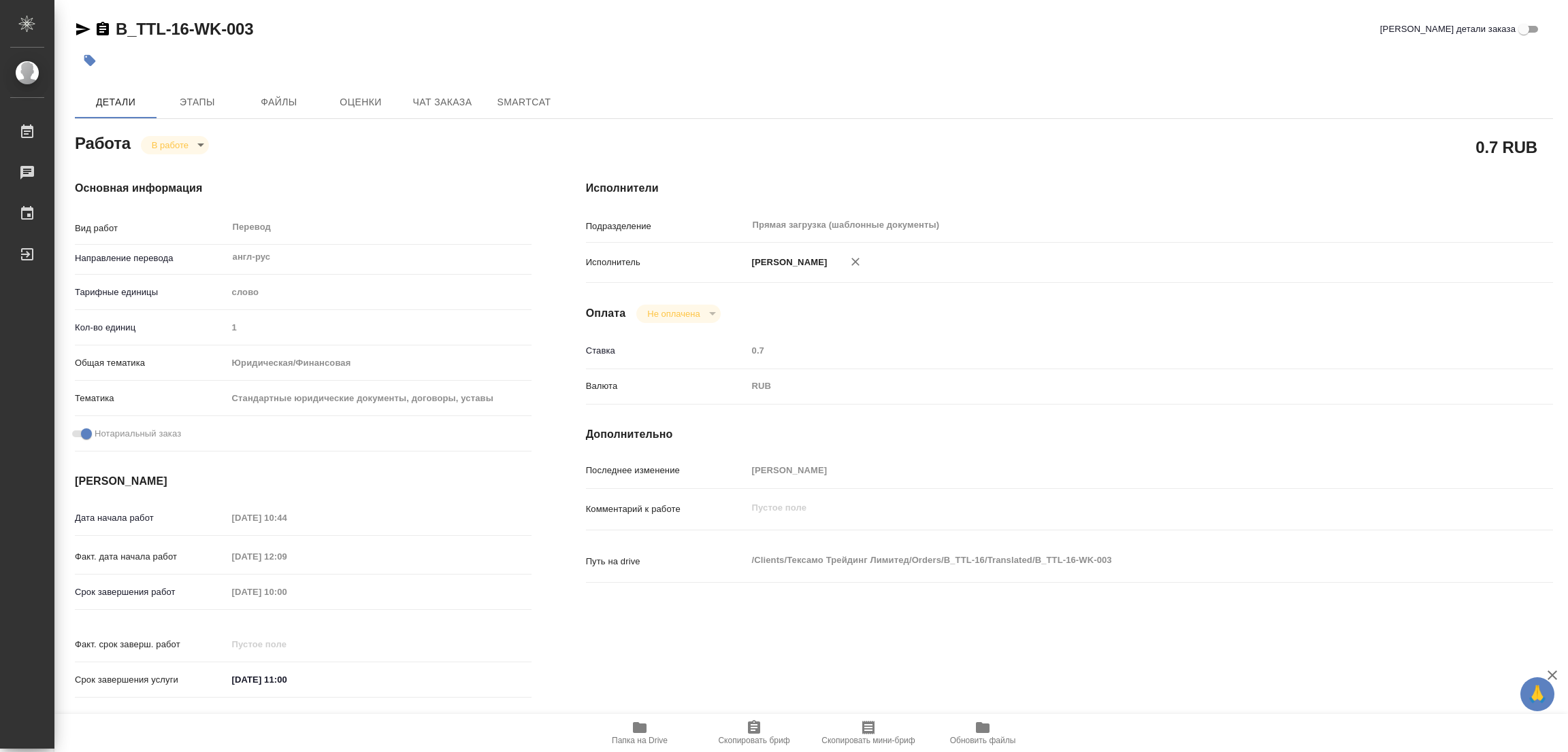
type textarea "x"
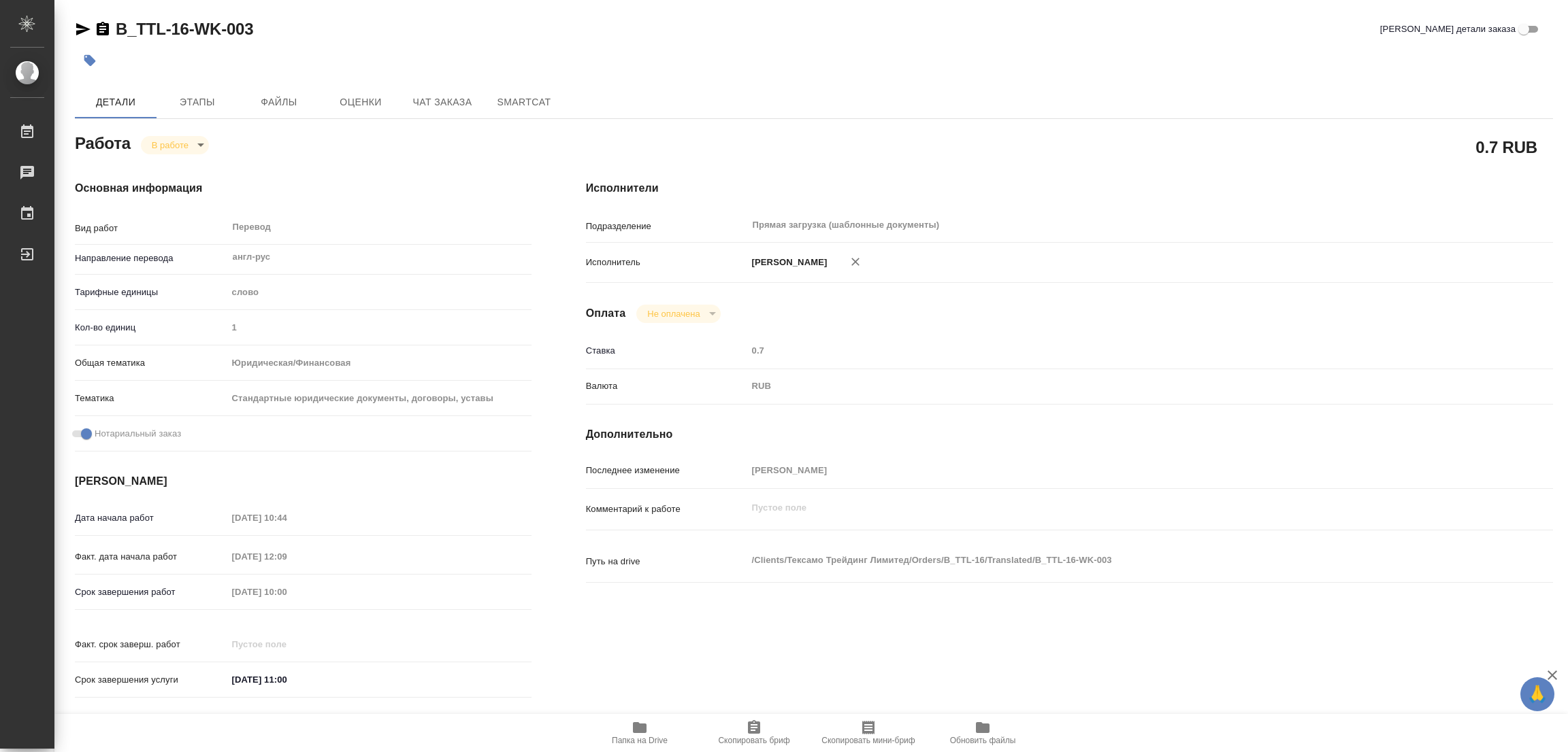
type textarea "x"
drag, startPoint x: 117, startPoint y: 16, endPoint x: 186, endPoint y: 24, distance: 69.5
click at [186, 24] on div "B_TTL-16-WK-003 Кратко детали заказа Детали Этапы Файлы Оценки Чат заказа Smart…" at bounding box center [814, 571] width 1493 height 1141
copy link "B_TTL-16"
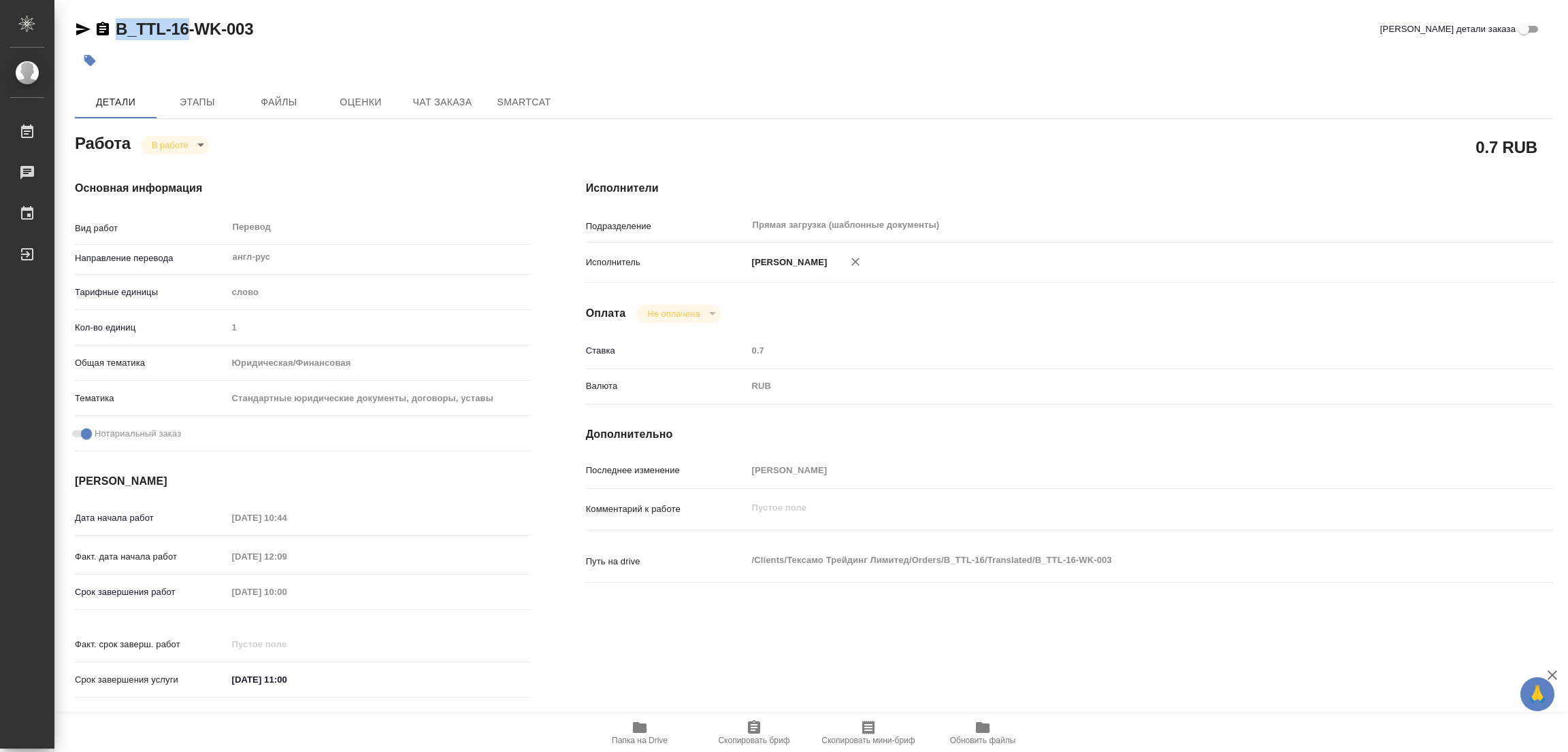
click at [759, 739] on span "Скопировать бриф" at bounding box center [753, 741] width 72 height 10
copy link "B_TTL-16"
drag, startPoint x: 390, startPoint y: 179, endPoint x: 874, endPoint y: 55, distance: 499.6
click at [398, 170] on div "Основная информация Вид работ Перевод x ​ Направление перевода англ-рус ​ Тариф…" at bounding box center [302, 443] width 511 height 581
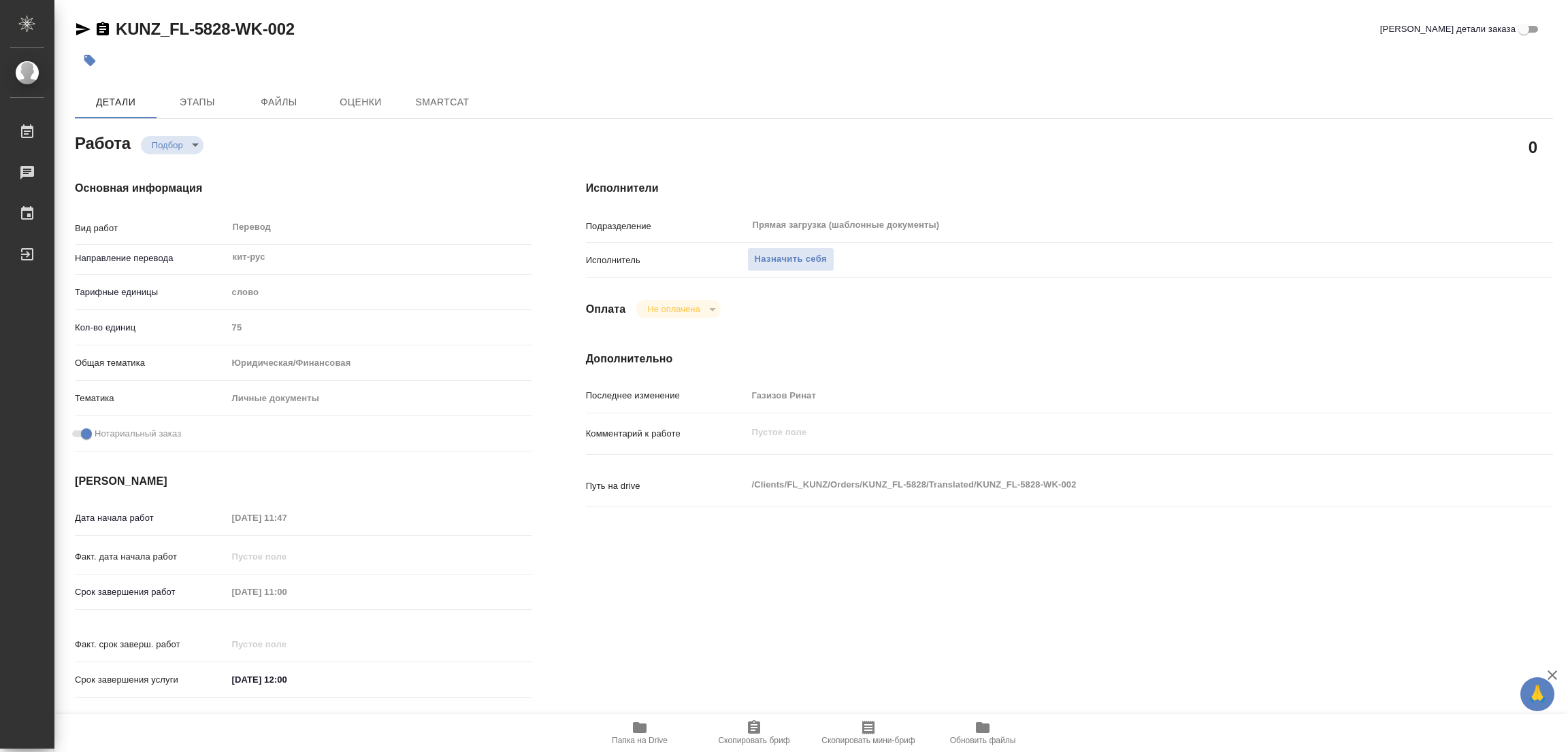
type textarea "x"
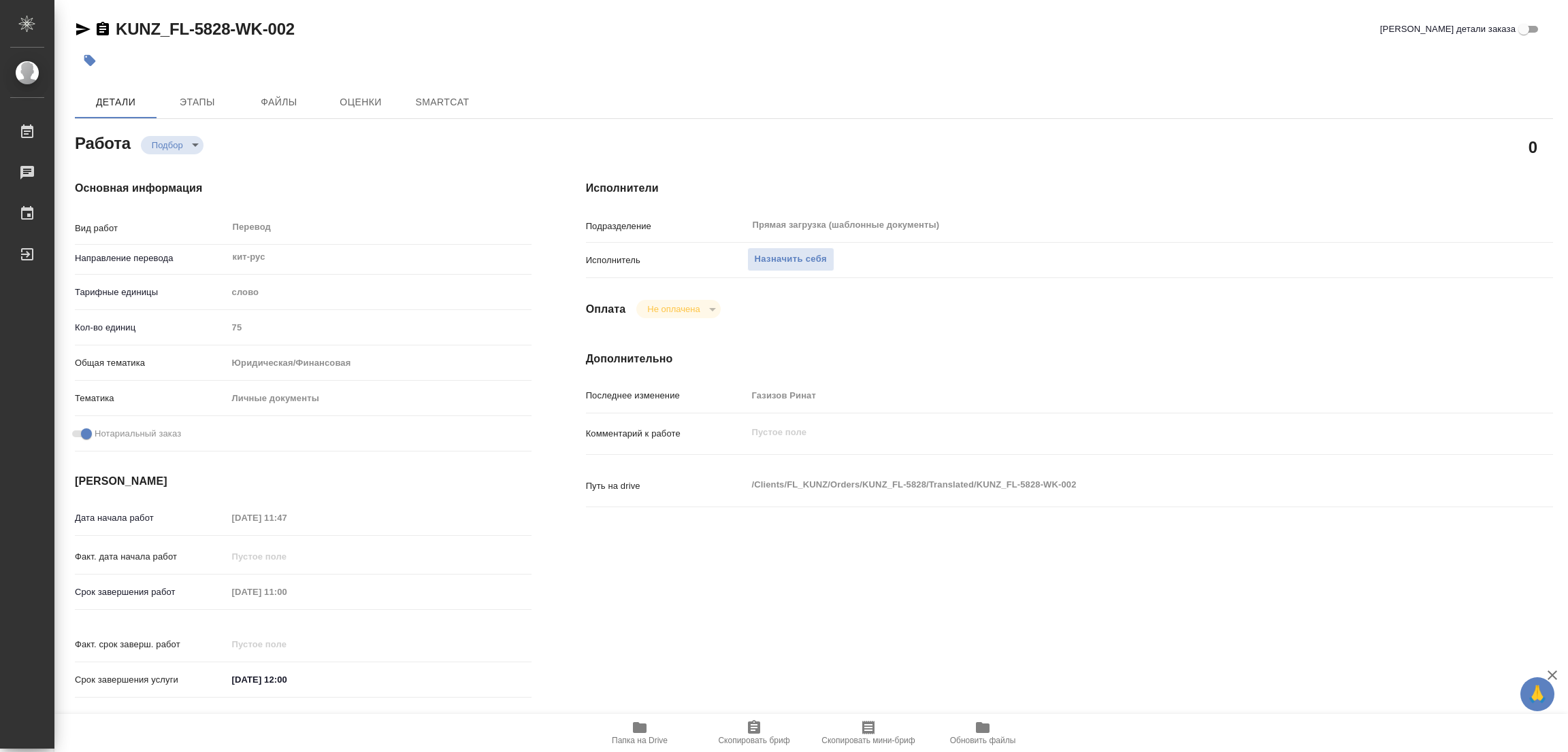
type textarea "x"
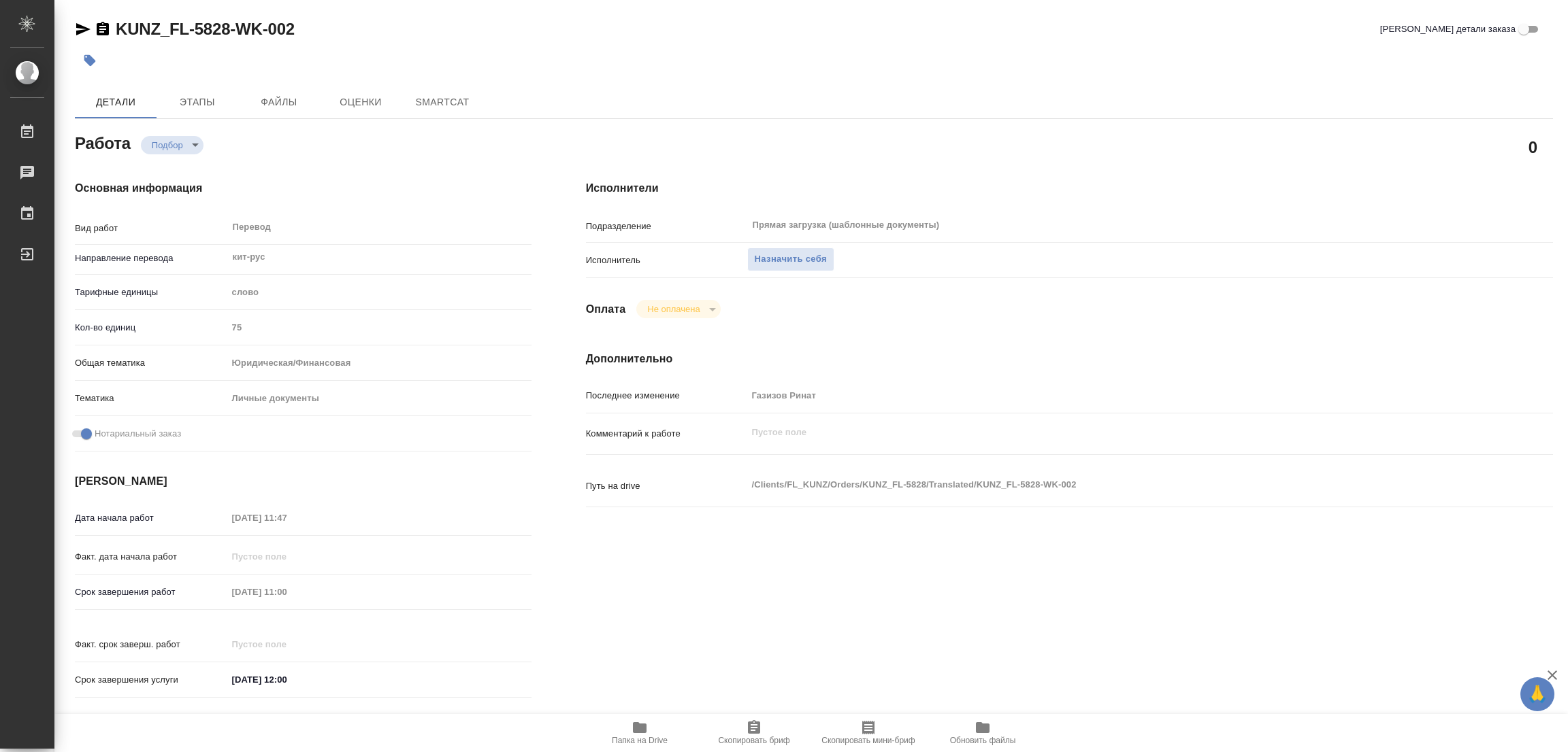
type textarea "x"
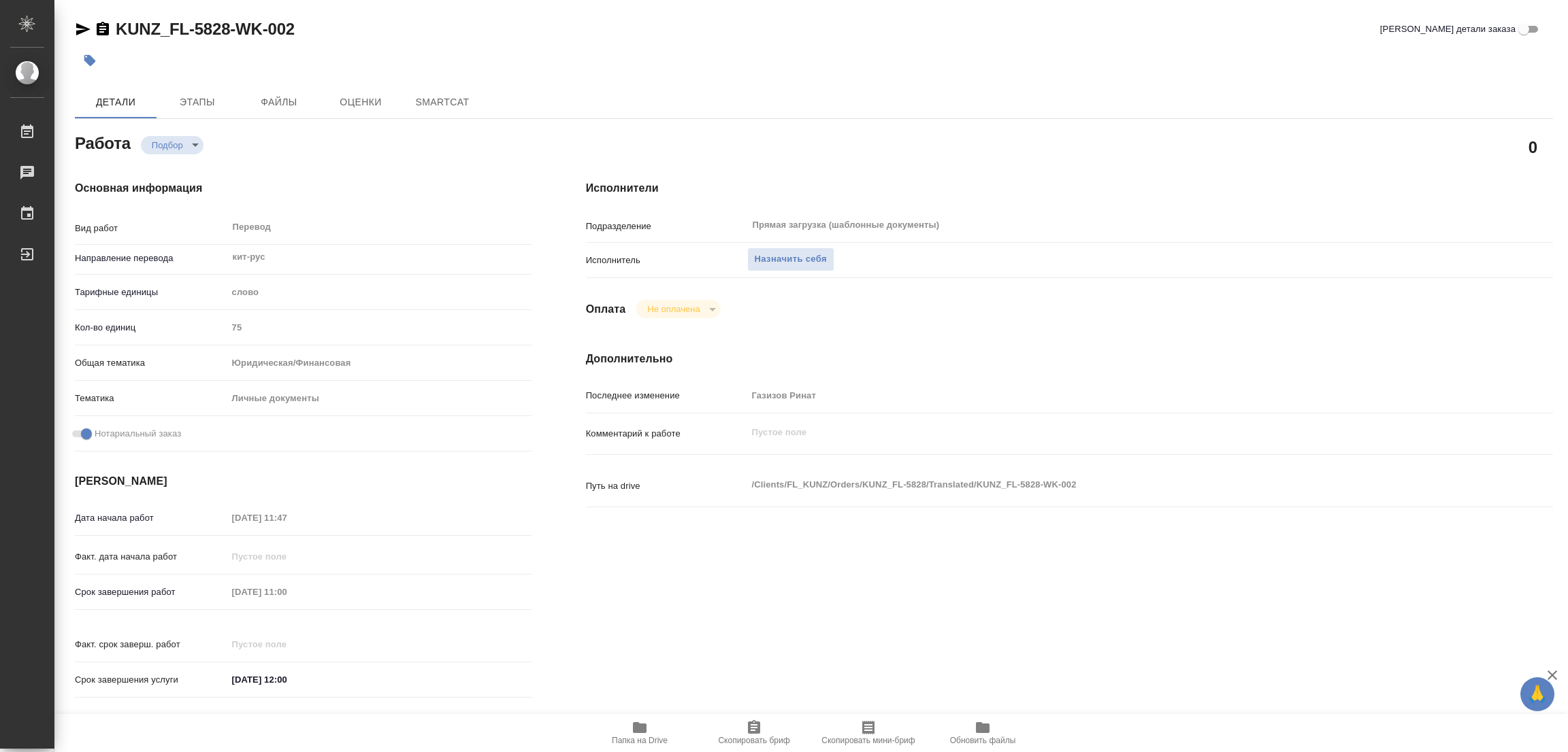
type textarea "x"
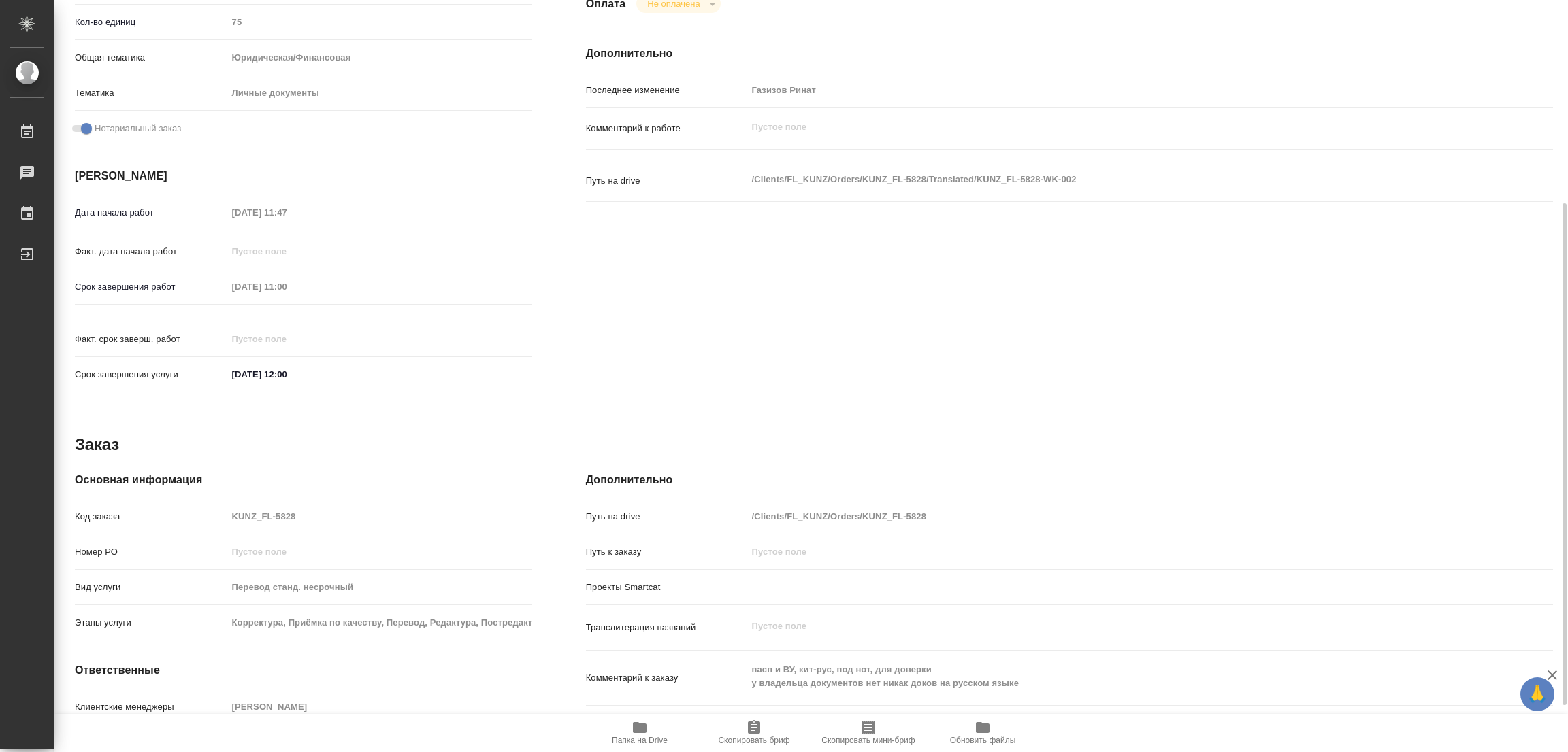
scroll to position [374, 0]
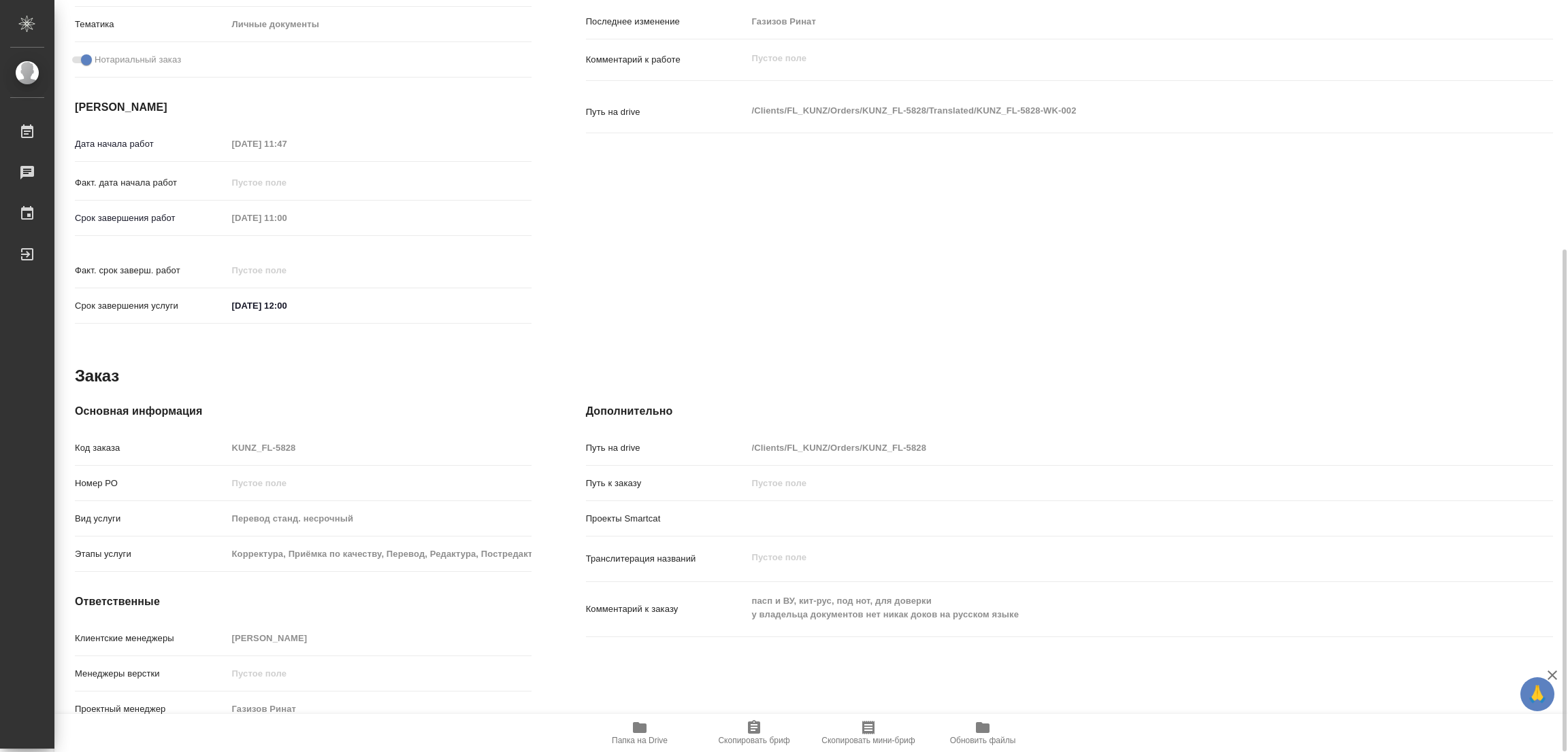
type textarea "x"
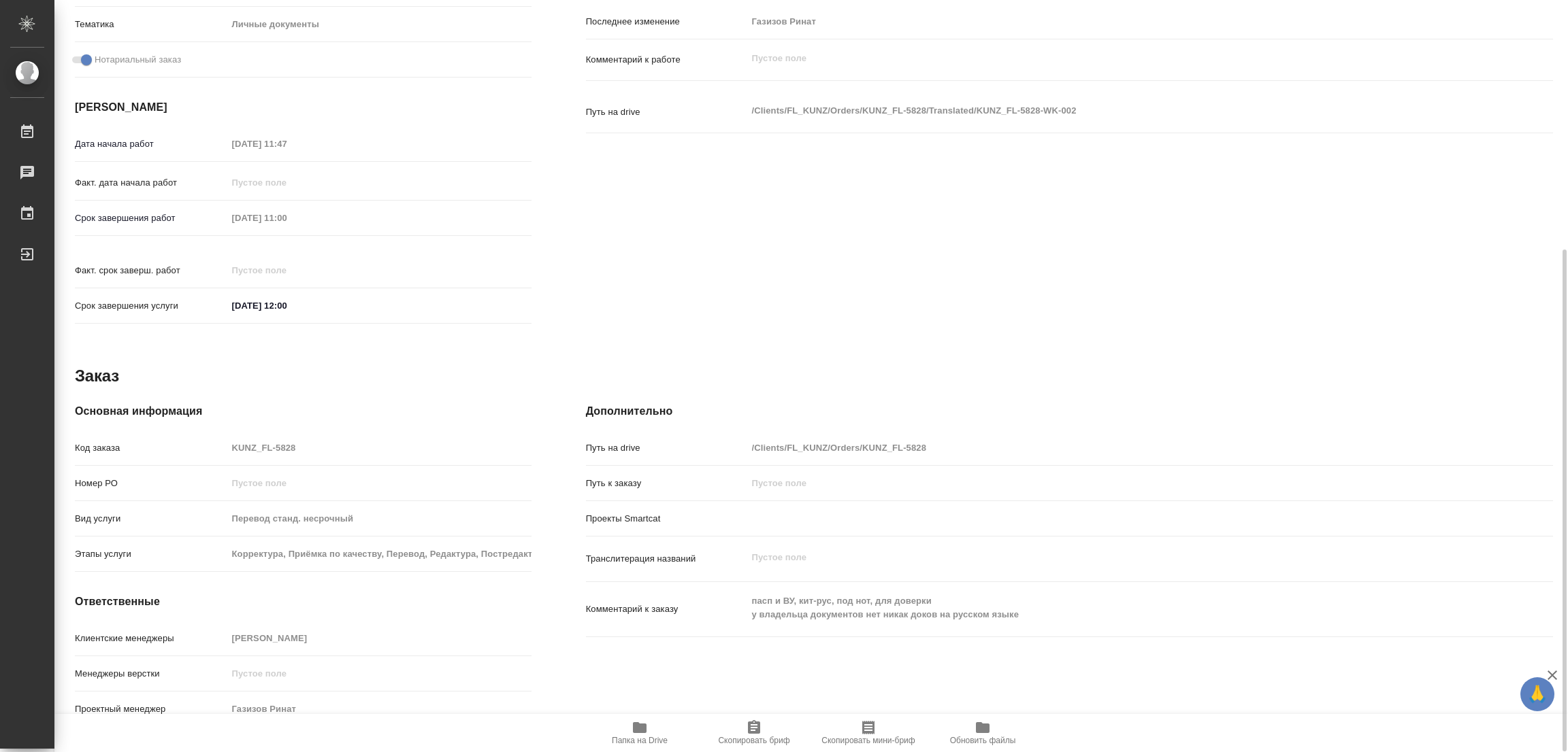
type textarea "x"
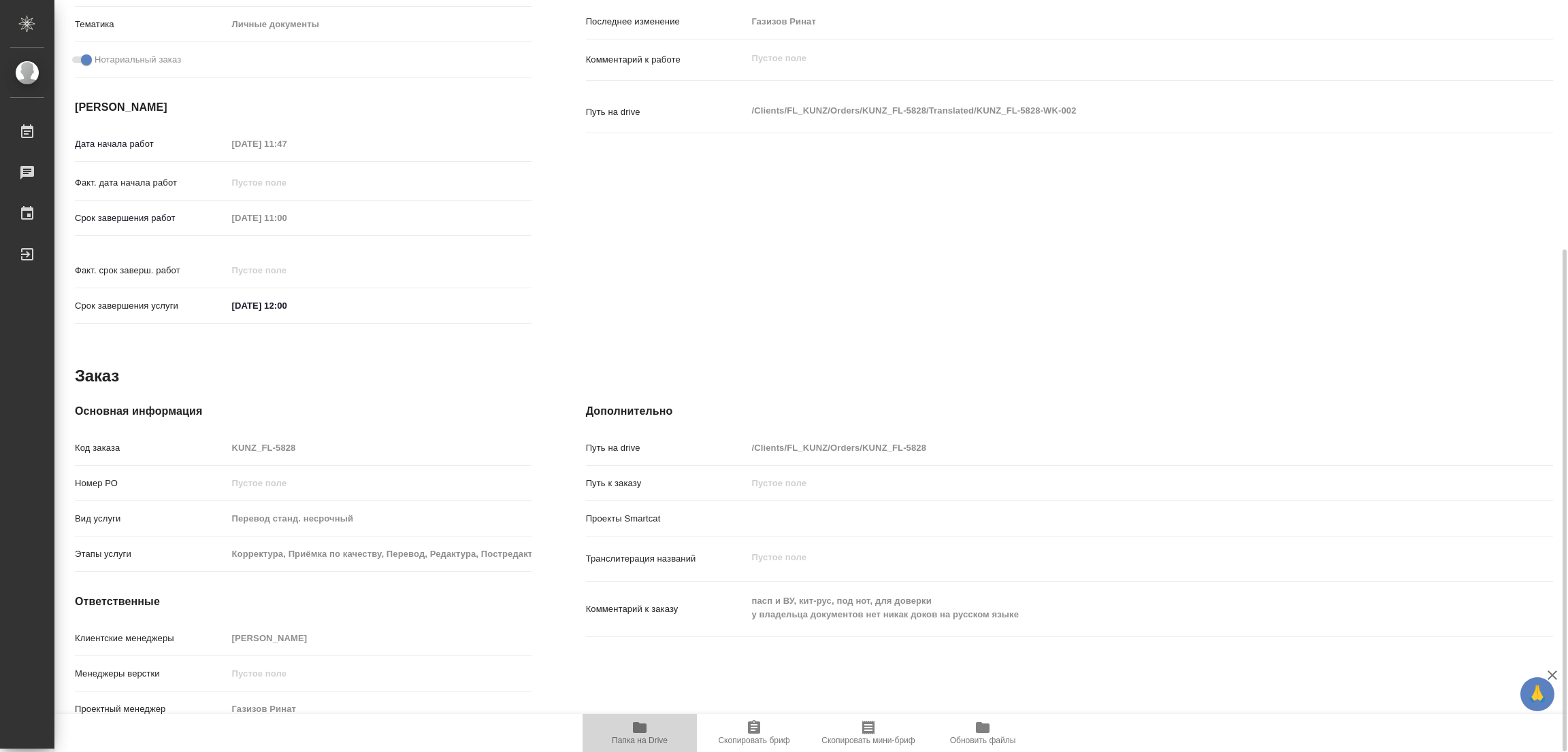
click at [638, 730] on icon "button" at bounding box center [640, 728] width 14 height 11
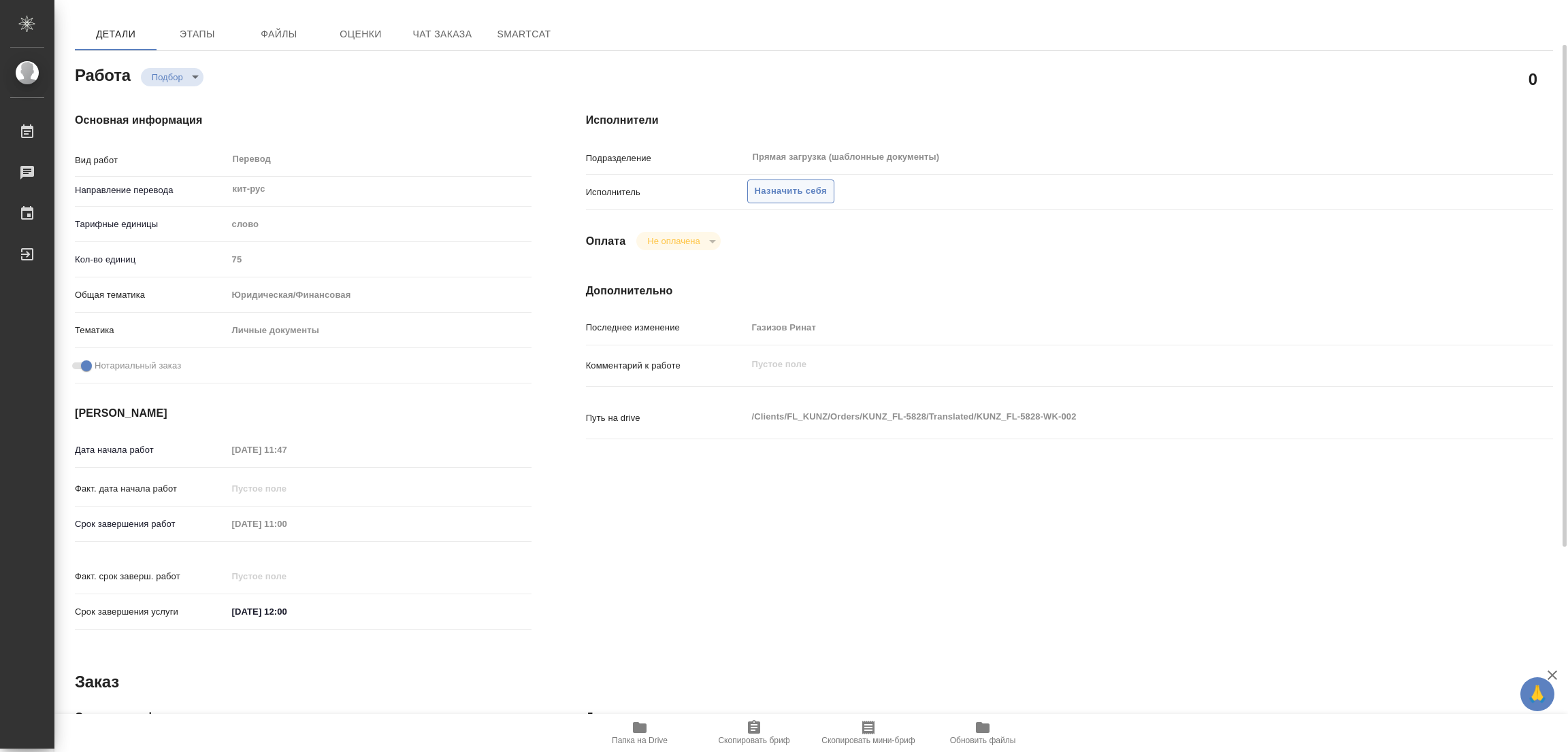
click at [769, 181] on button "Назначить себя" at bounding box center [790, 191] width 87 height 24
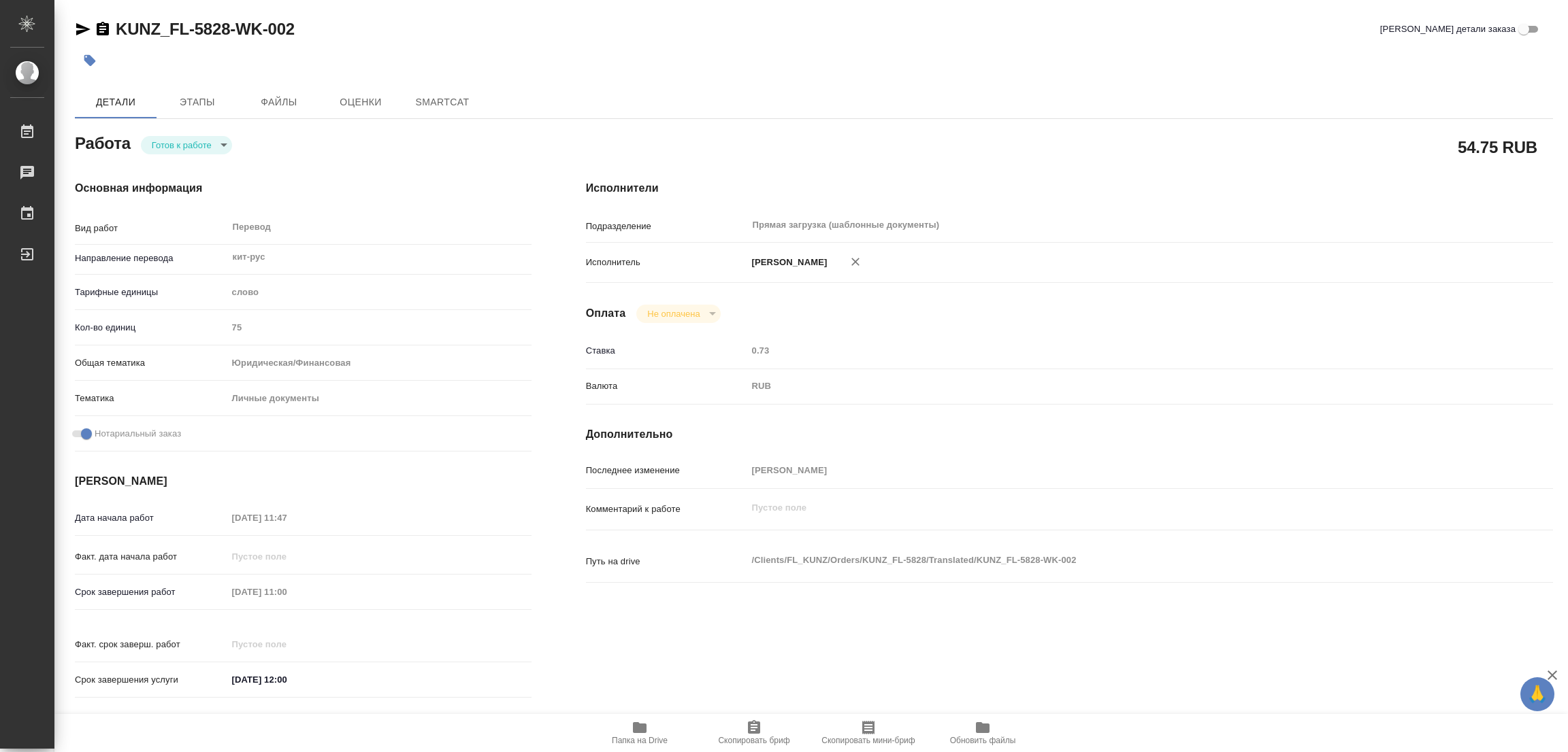
type textarea "x"
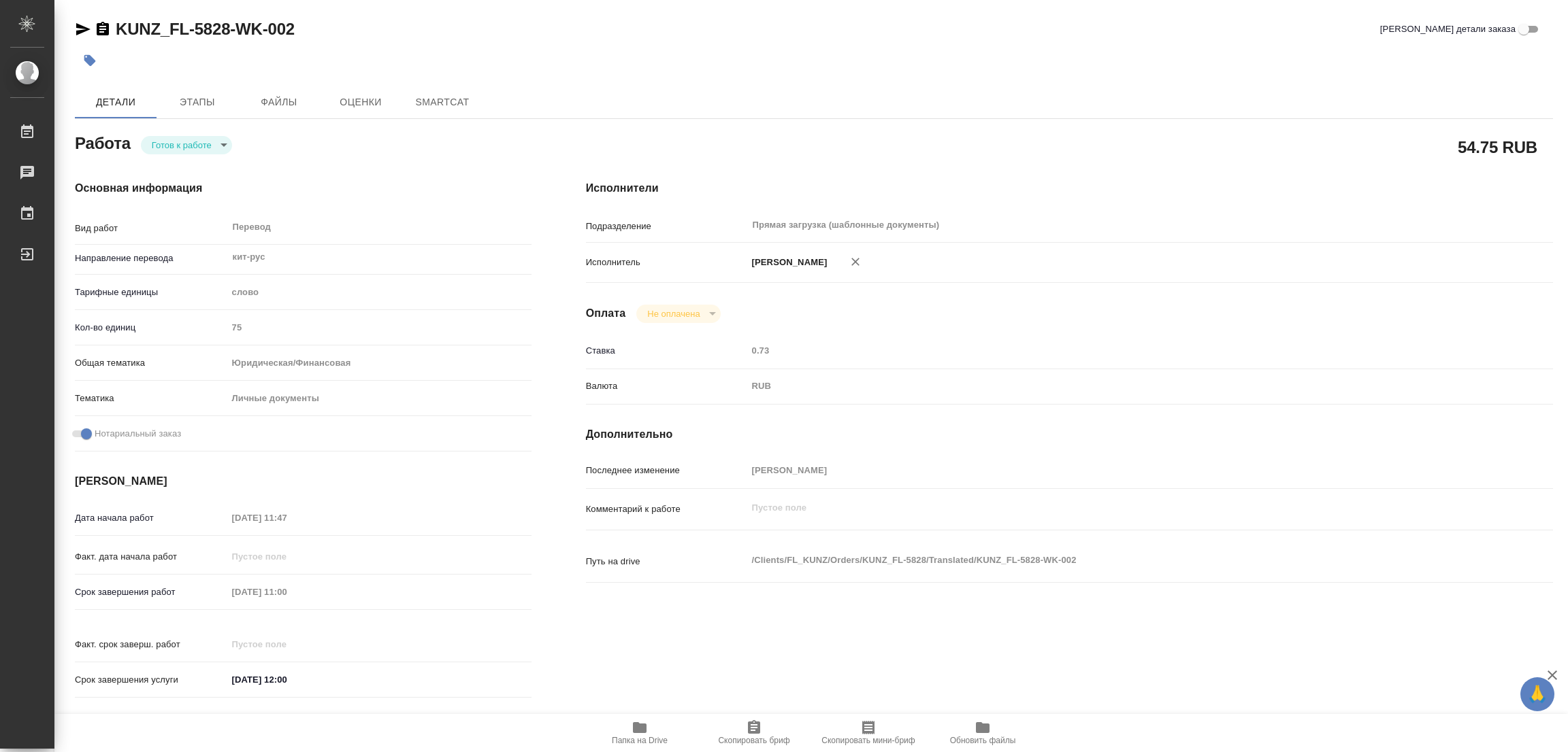
type textarea "x"
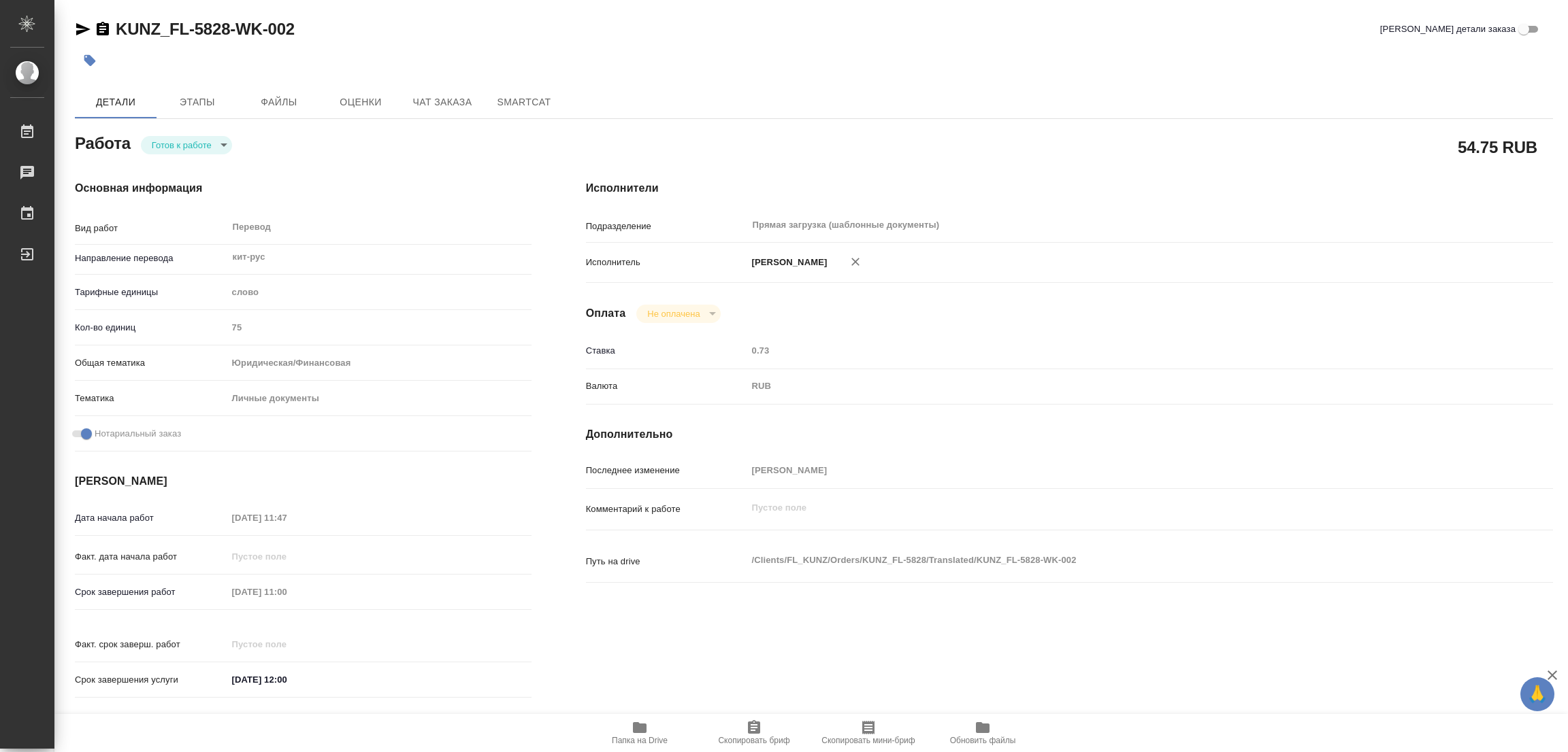
type textarea "x"
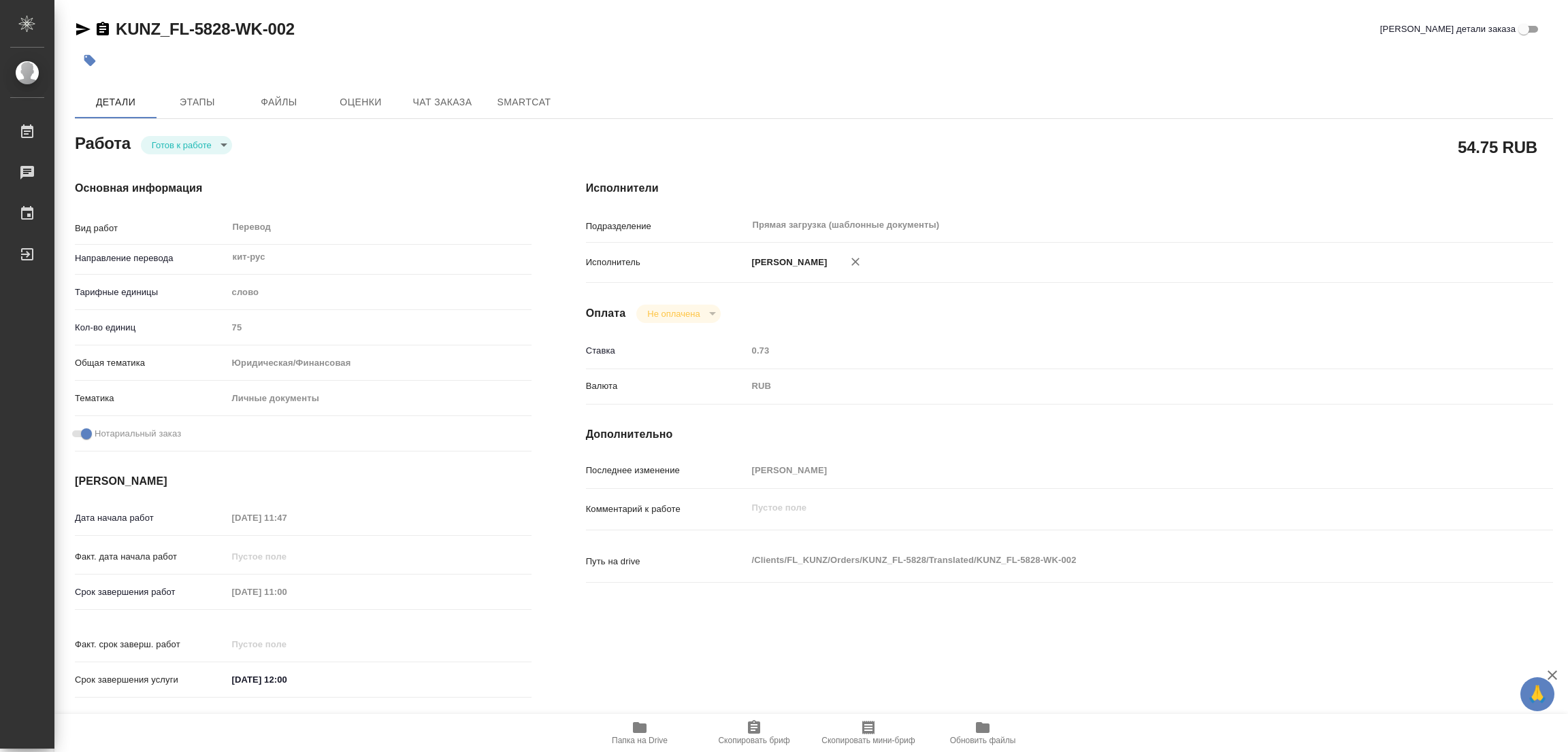
type textarea "x"
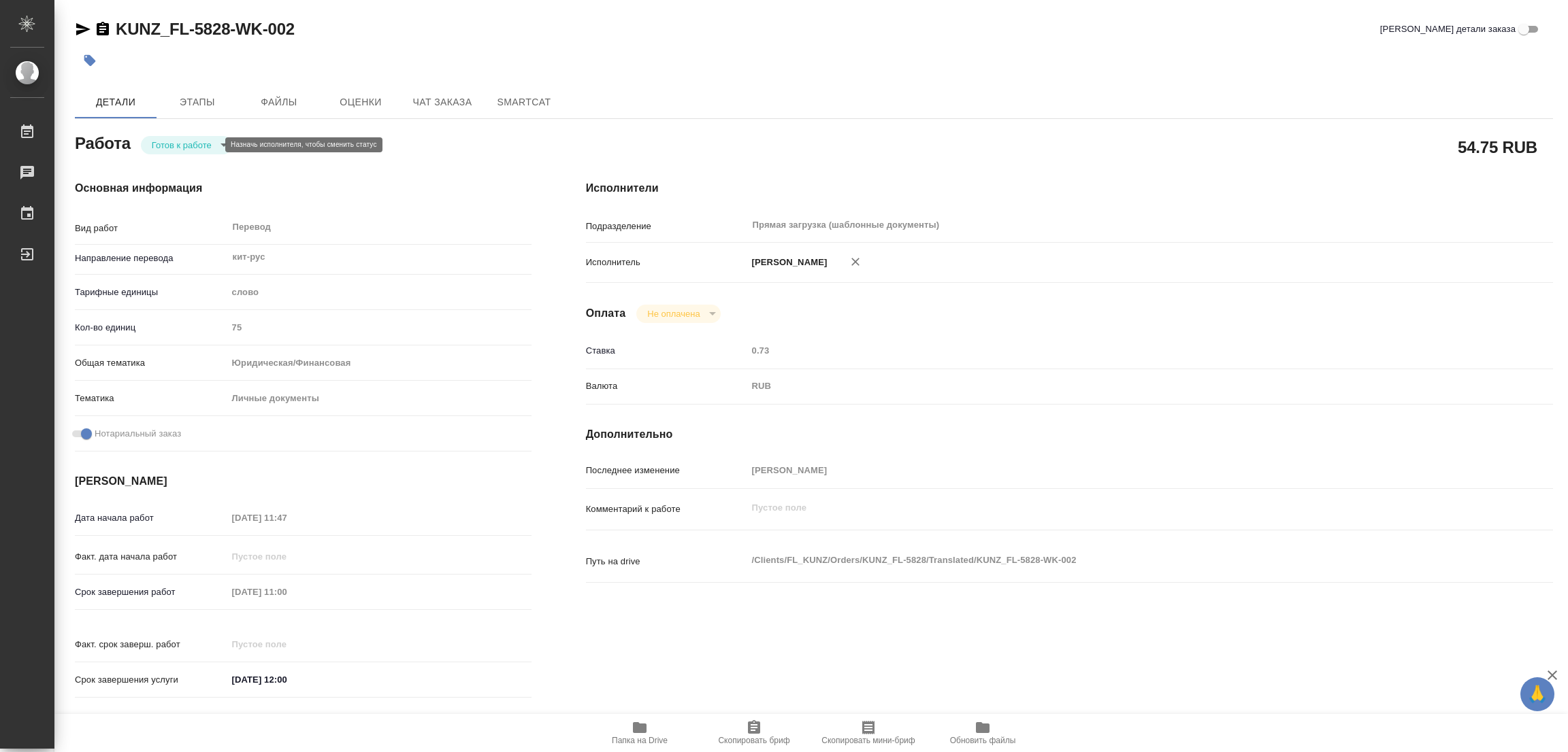
click at [182, 144] on body "🙏 .cls-1 fill:#fff; AWATERA [PERSON_NAME] Работы Чаты График Выйти KUNZ_FL-5828…" at bounding box center [784, 376] width 1568 height 752
type textarea "x"
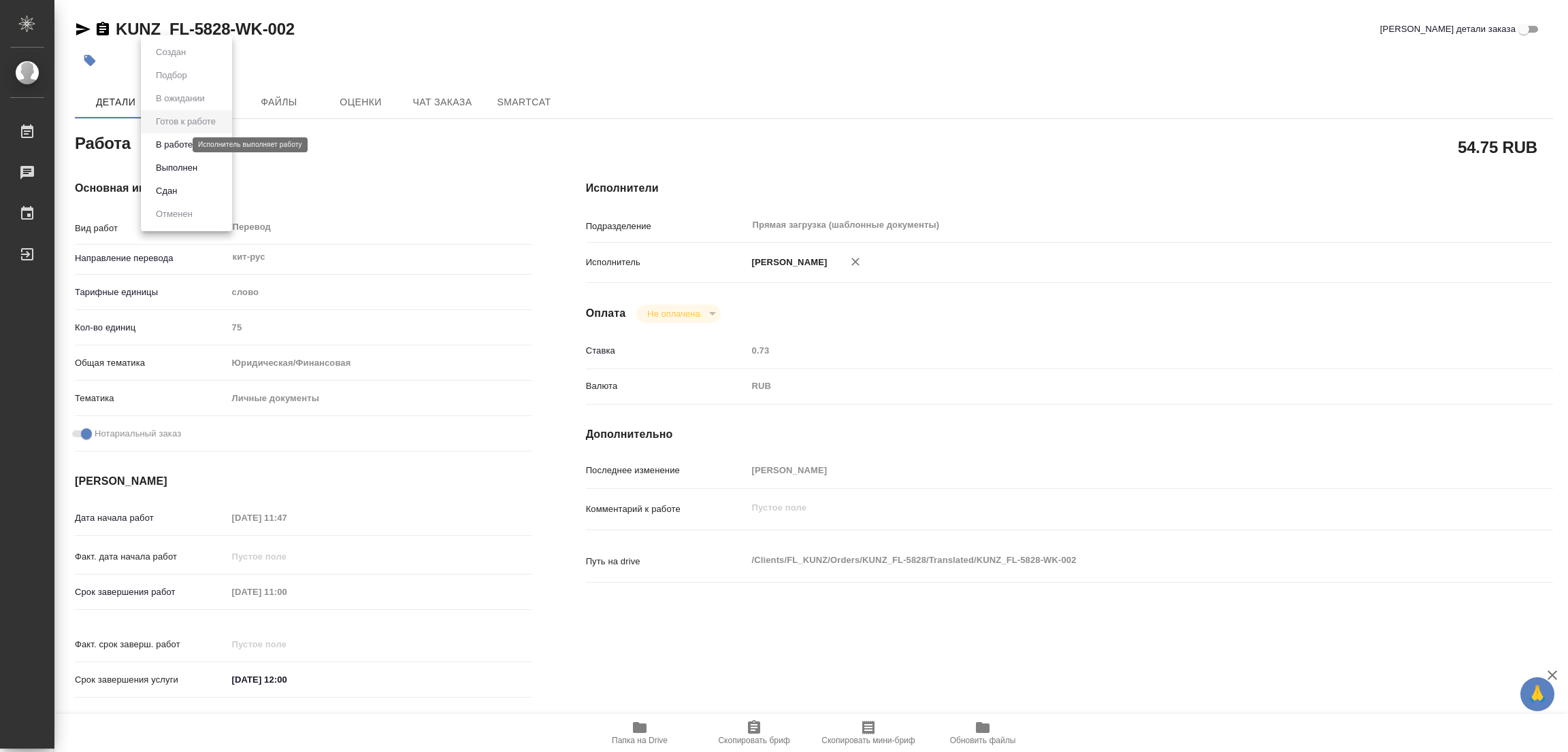
type textarea "x"
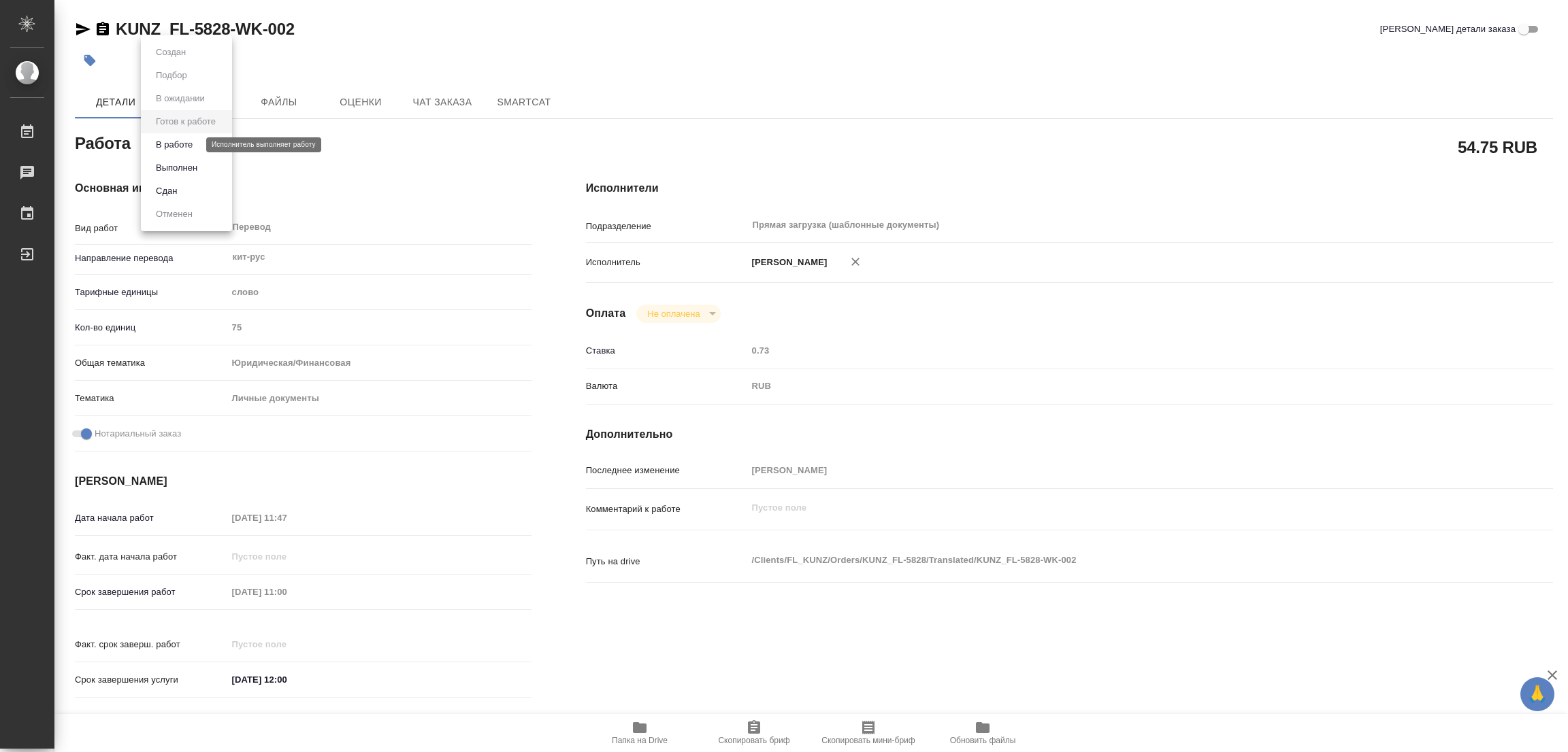
type textarea "x"
click at [185, 140] on button "В работе" at bounding box center [174, 145] width 45 height 15
type textarea "x"
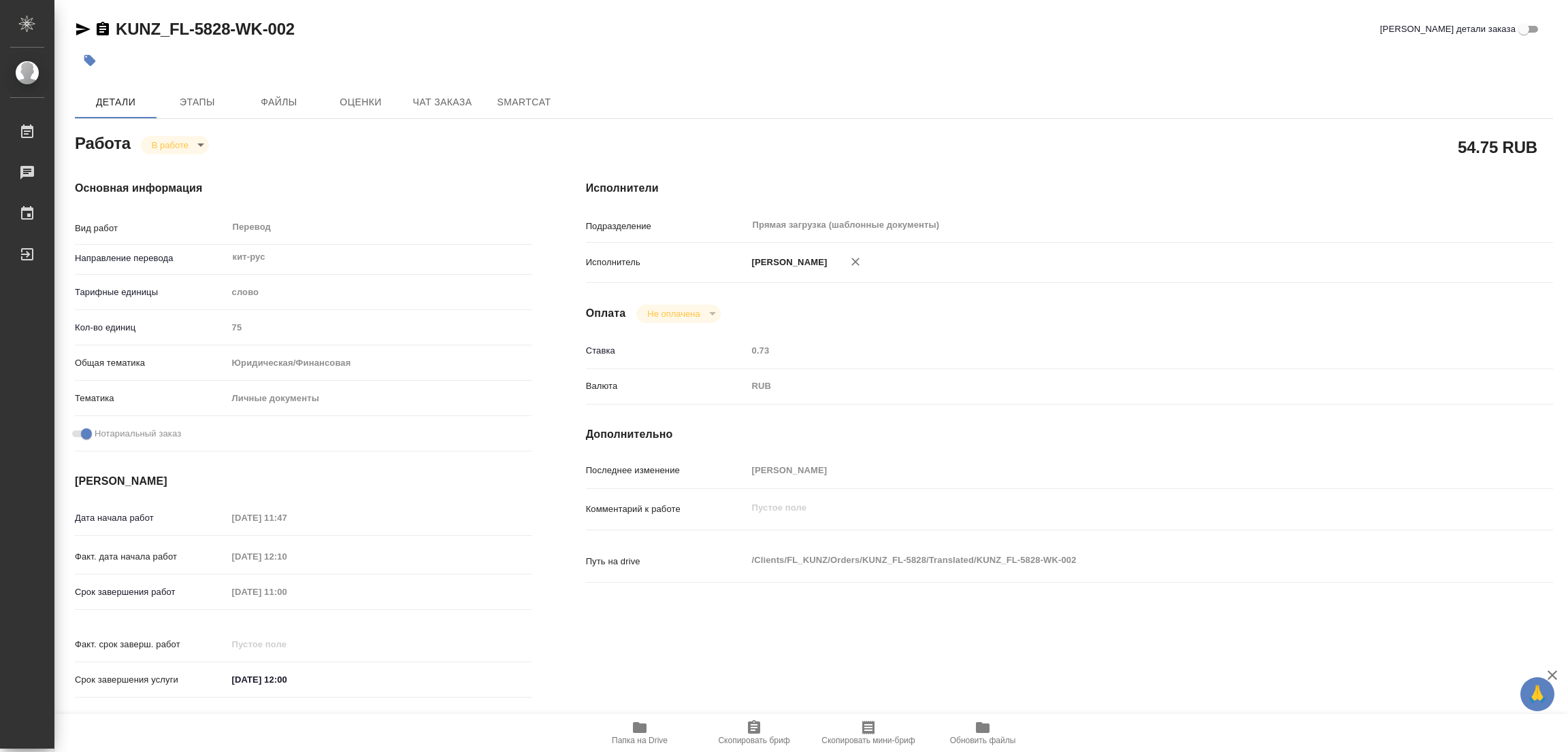
type textarea "x"
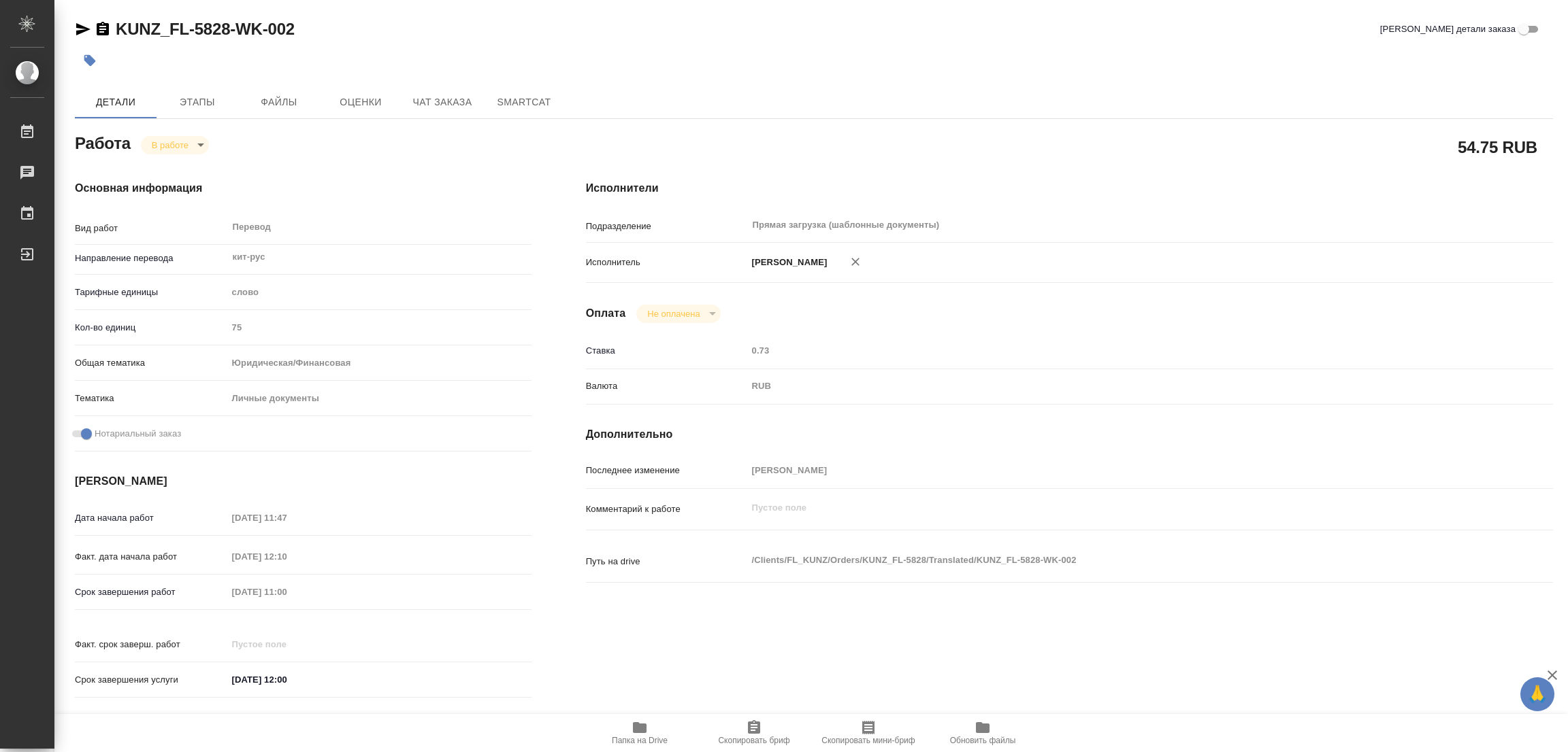
type textarea "x"
drag, startPoint x: 115, startPoint y: 17, endPoint x: 227, endPoint y: 22, distance: 112.1
click at [227, 22] on div "KUNZ_FL-5828-WK-002 Кратко детали заказа Детали Этапы Файлы Оценки Чат заказа S…" at bounding box center [814, 571] width 1493 height 1141
copy link "KUNZ_FL-5828"
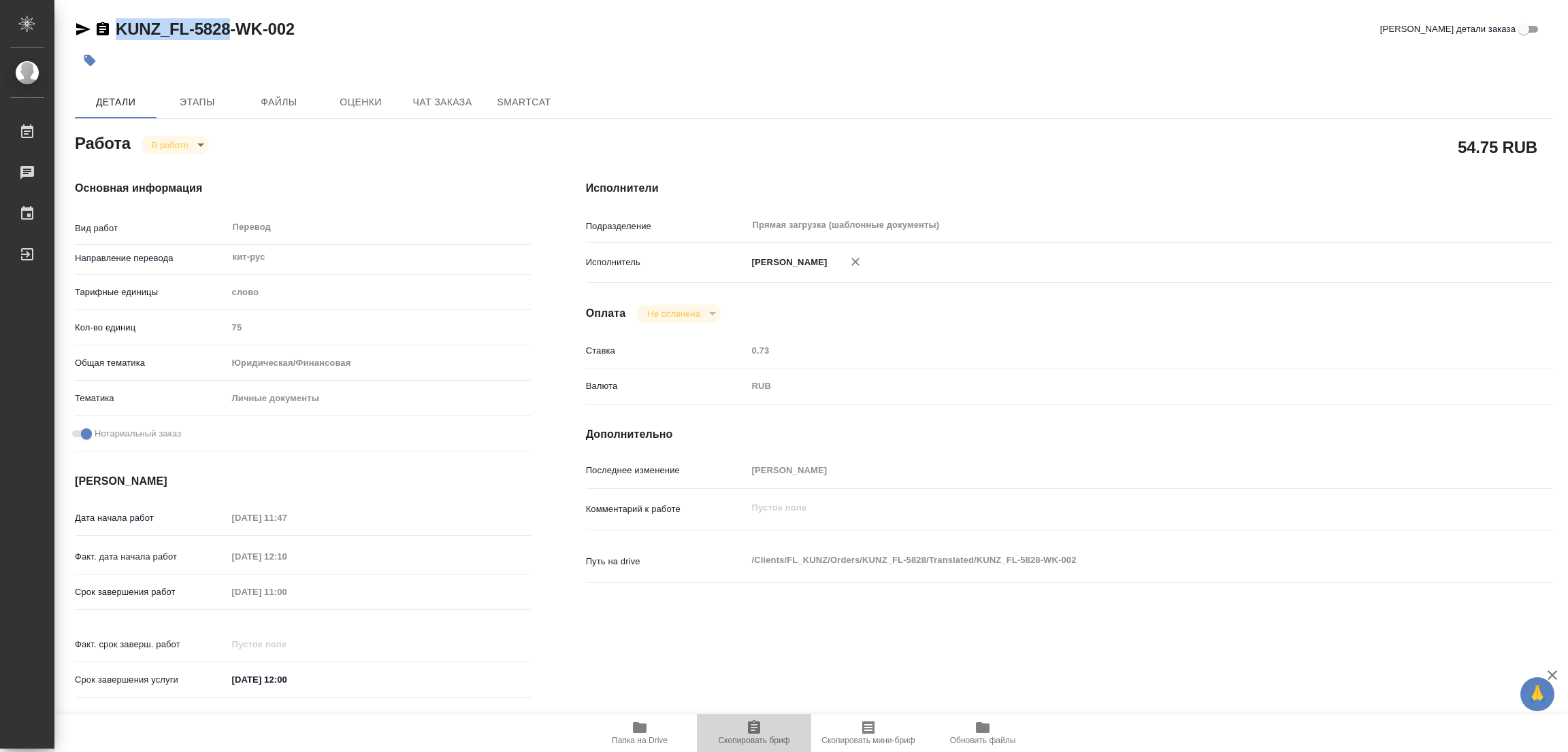
click at [747, 728] on icon "button" at bounding box center [754, 727] width 13 height 14
copy link "KUNZ_FL-5828"
click at [222, 584] on div "Срок завершения работ 26.08.2025 11:00" at bounding box center [303, 592] width 457 height 24
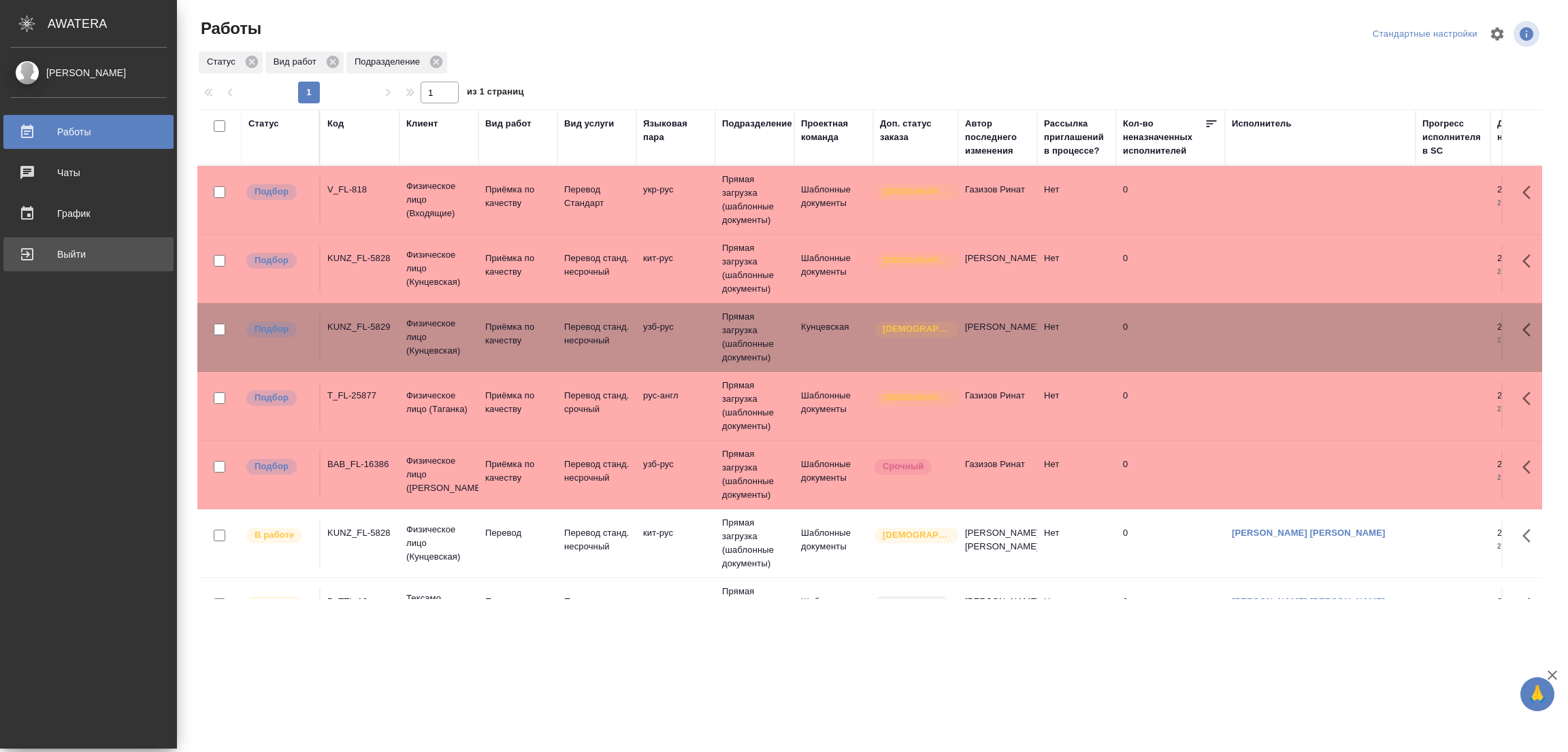
click at [23, 261] on div "Выйти" at bounding box center [88, 254] width 156 height 20
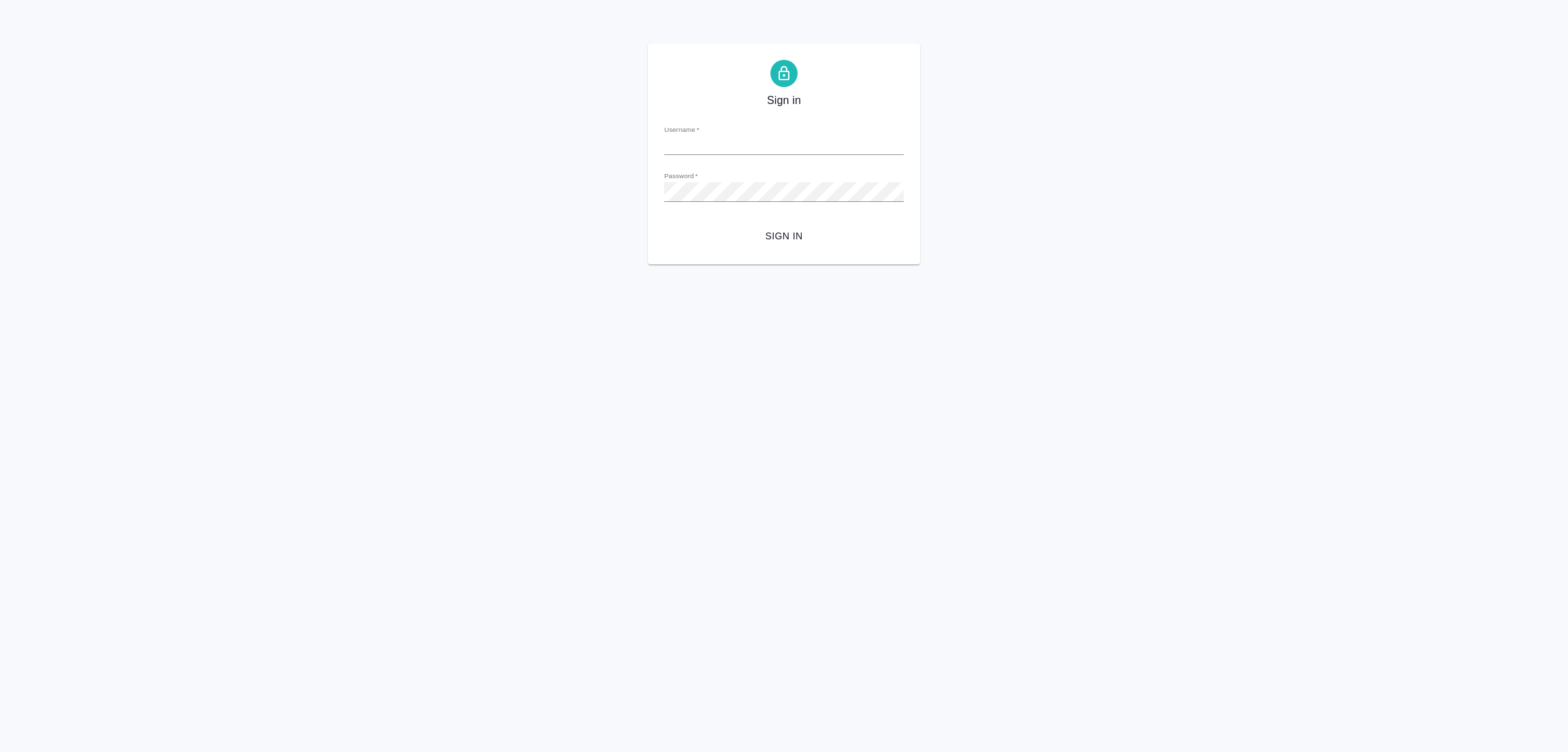
type input "[PERSON_NAME][EMAIL_ADDRESS][PERSON_NAME][DOMAIN_NAME]"
click at [790, 236] on span "Sign in" at bounding box center [784, 236] width 218 height 17
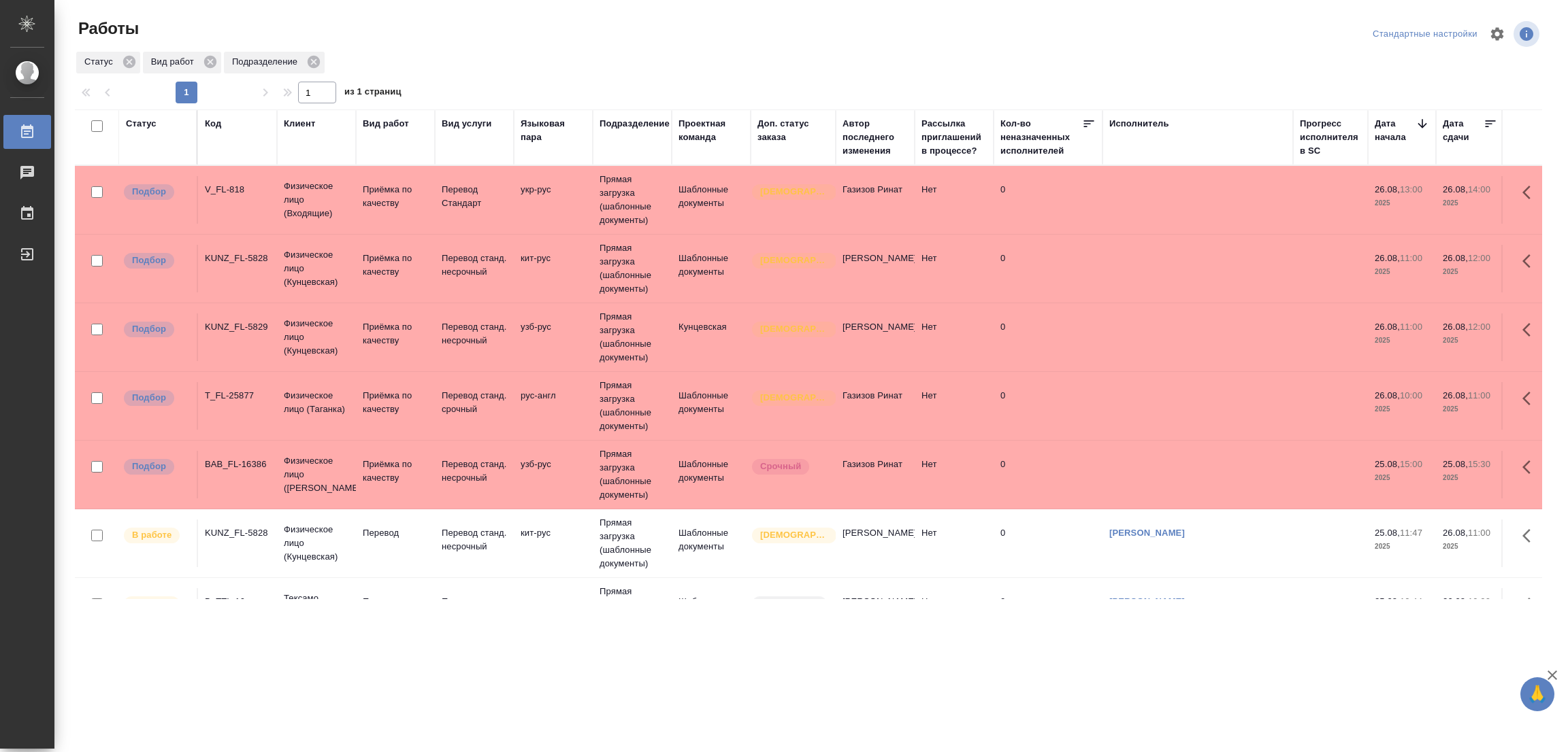
scroll to position [202, 0]
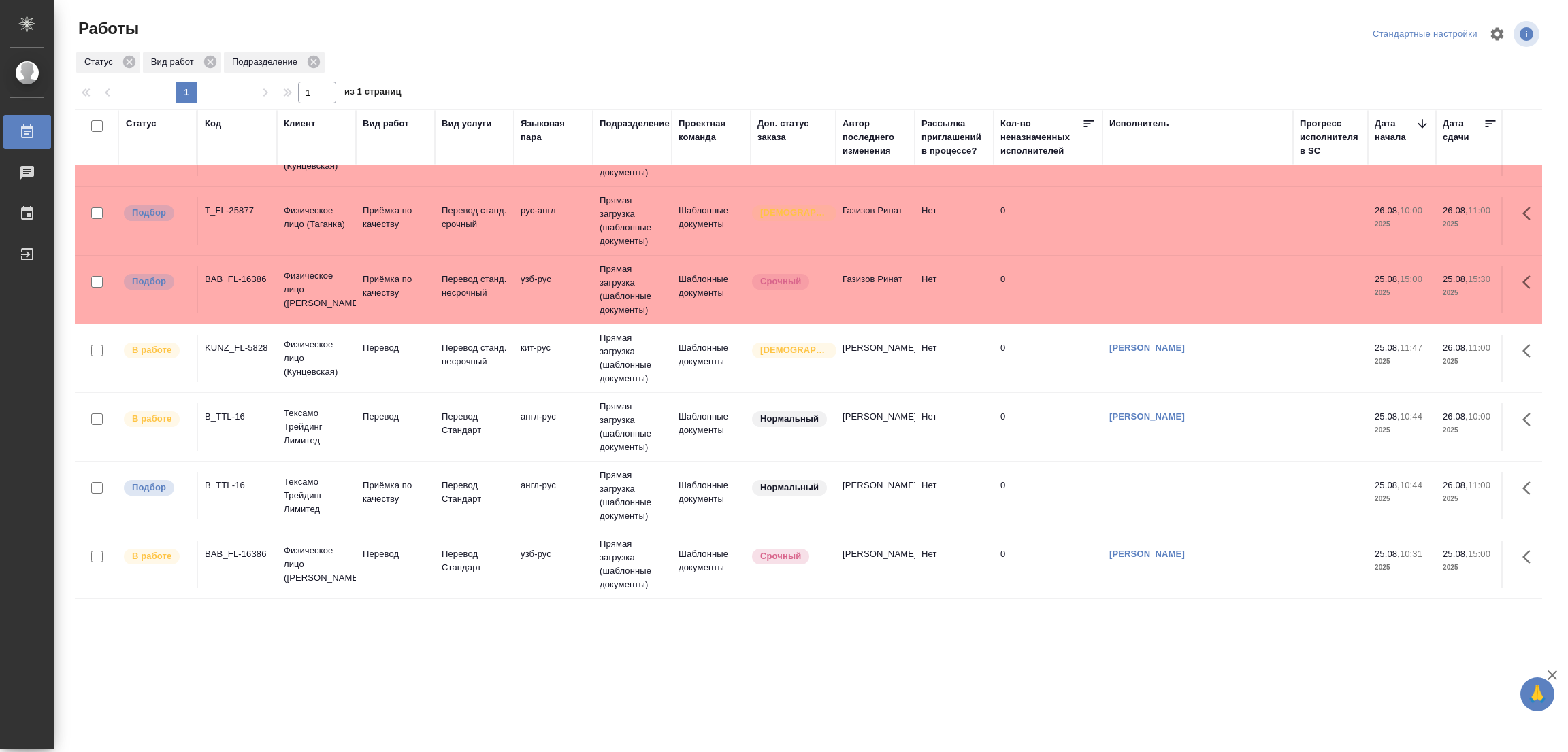
click at [1207, 739] on div ".cls-1 fill:#fff; AWATERA [PERSON_NAME] Работы 0 Чаты График Выйти Работы Станд…" at bounding box center [784, 376] width 1568 height 752
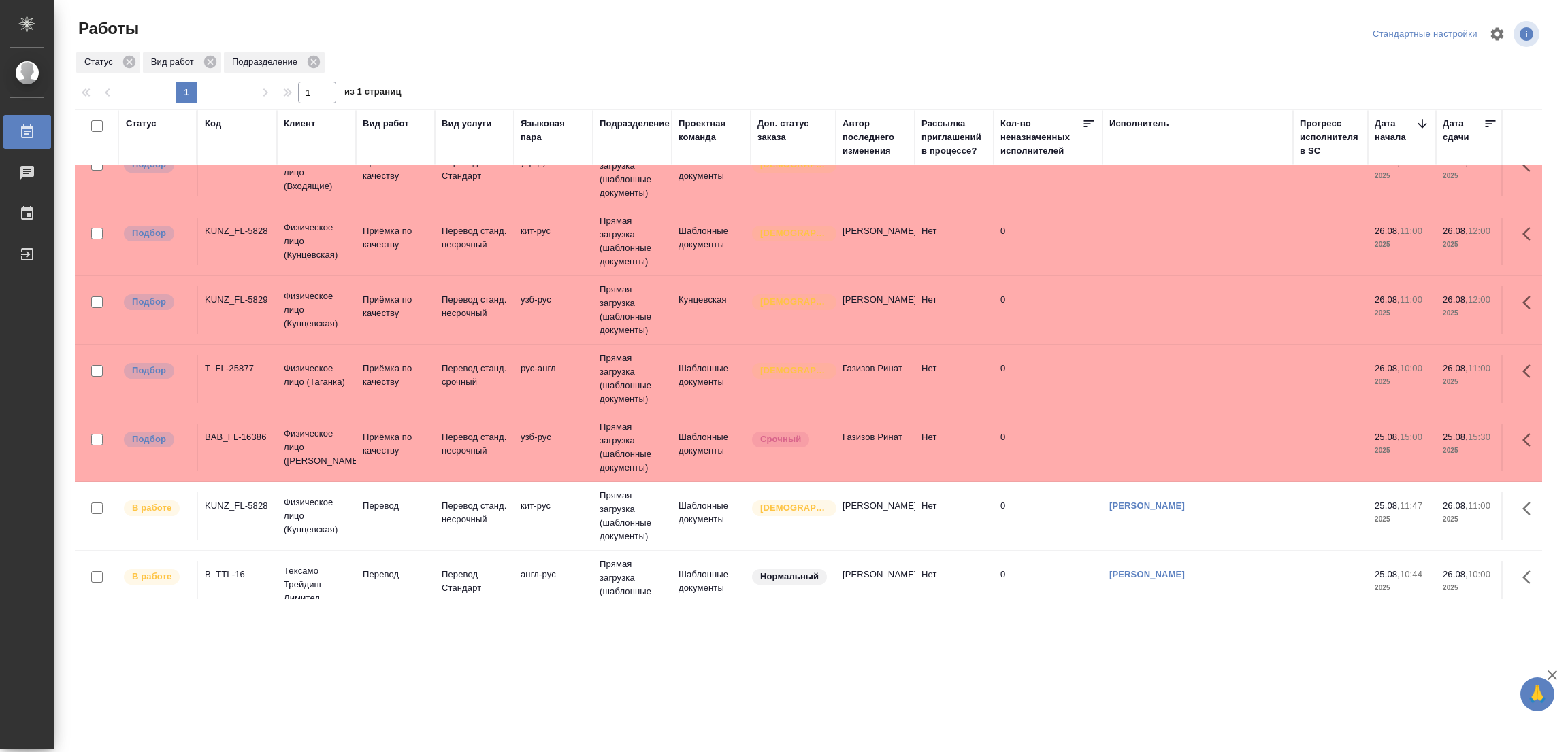
scroll to position [0, 0]
